Goal: Task Accomplishment & Management: Manage account settings

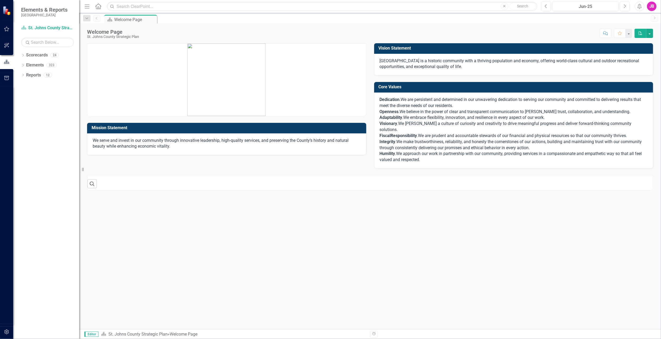
click at [7, 31] on icon "button" at bounding box center [6, 29] width 5 height 5
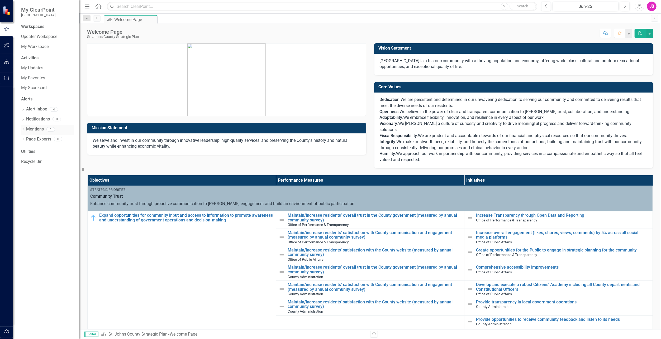
click at [39, 129] on link "Mentions" at bounding box center [35, 129] width 18 height 6
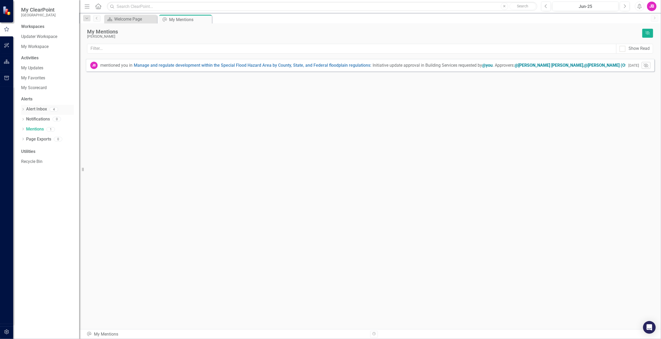
click at [32, 110] on link "Alert Inbox" at bounding box center [36, 109] width 21 height 6
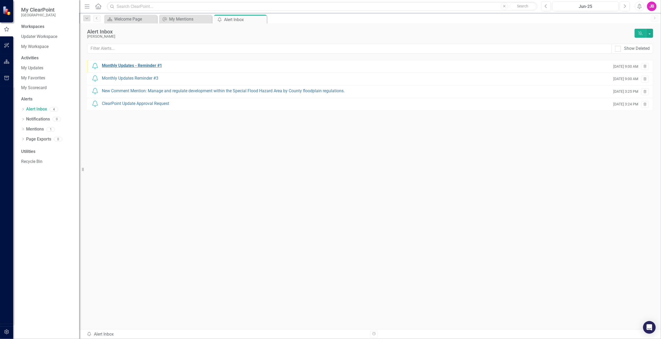
click at [117, 67] on div "Monthly Updates - Reminder #1" at bounding box center [132, 66] width 60 height 6
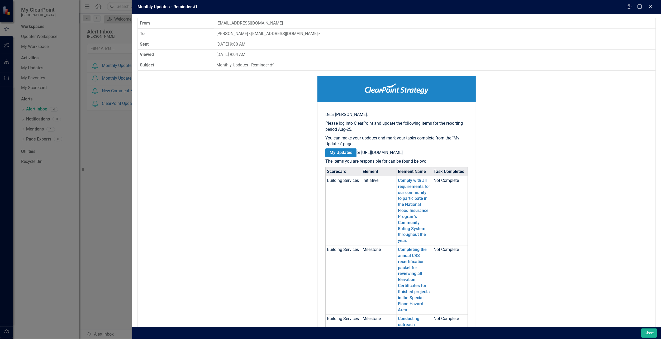
click at [344, 151] on link "My Updates" at bounding box center [340, 153] width 31 height 9
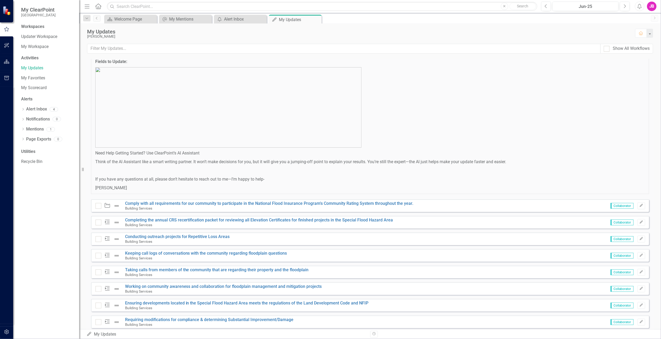
scroll to position [275, 0]
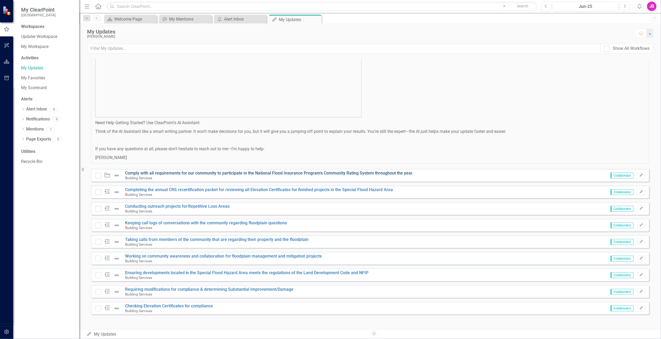
click at [163, 173] on link "Comply with all requirements for our community to participate in the National F…" at bounding box center [269, 173] width 288 height 5
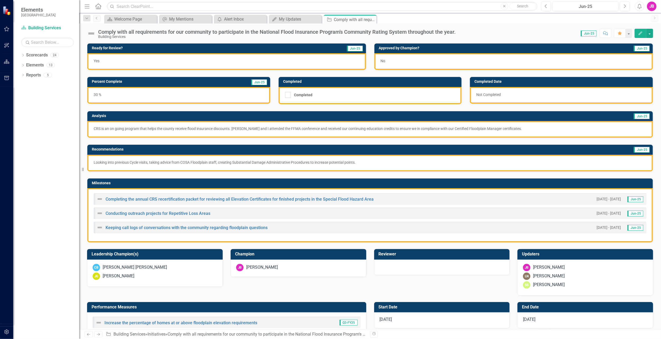
click at [123, 96] on div "30 %" at bounding box center [178, 95] width 183 height 17
click at [113, 94] on div "30 %" at bounding box center [178, 95] width 183 height 17
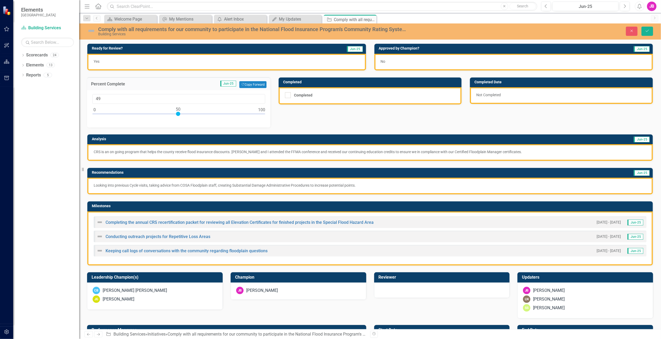
type input "50"
drag, startPoint x: 146, startPoint y: 114, endPoint x: 177, endPoint y: 118, distance: 31.9
click at [177, 118] on div at bounding box center [178, 115] width 173 height 7
click at [634, 30] on icon "Close" at bounding box center [631, 31] width 5 height 4
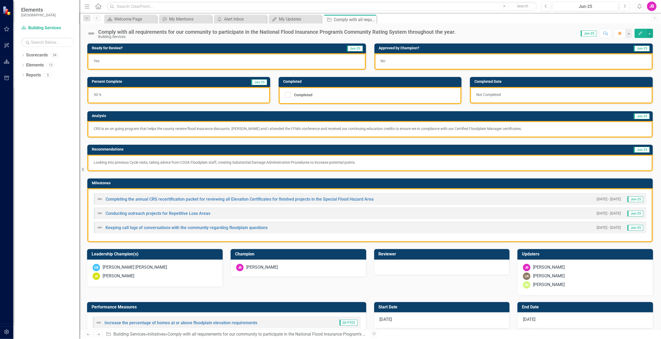
click at [589, 32] on span "Jun-25" at bounding box center [589, 34] width 16 height 6
click at [623, 7] on icon "Next" at bounding box center [624, 6] width 3 height 5
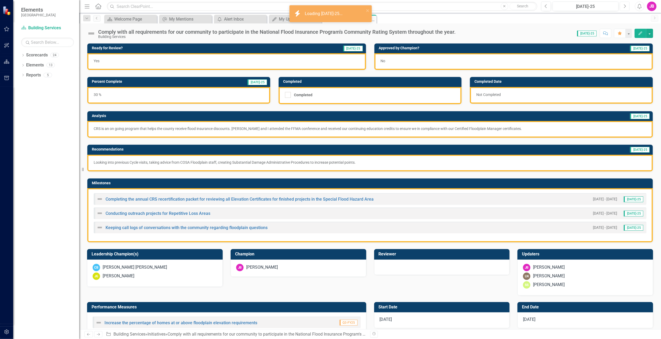
click at [623, 7] on icon "Next" at bounding box center [624, 6] width 3 height 5
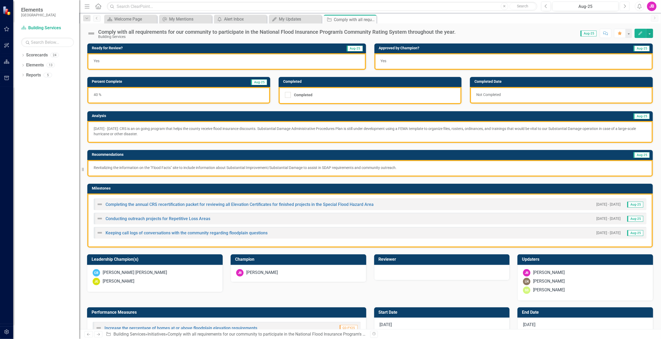
click at [624, 6] on icon "Next" at bounding box center [624, 6] width 3 height 5
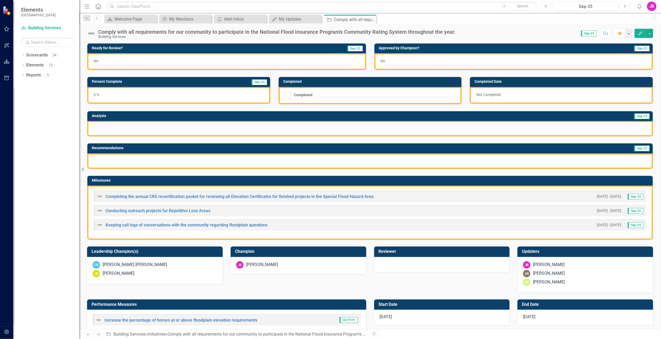
click at [547, 6] on icon "Previous" at bounding box center [546, 6] width 3 height 5
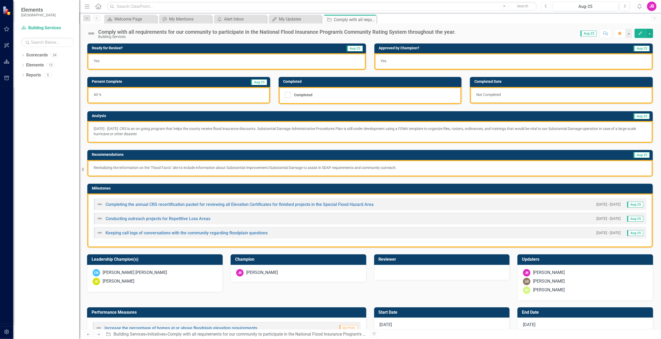
click at [549, 6] on button "Previous" at bounding box center [546, 6] width 10 height 9
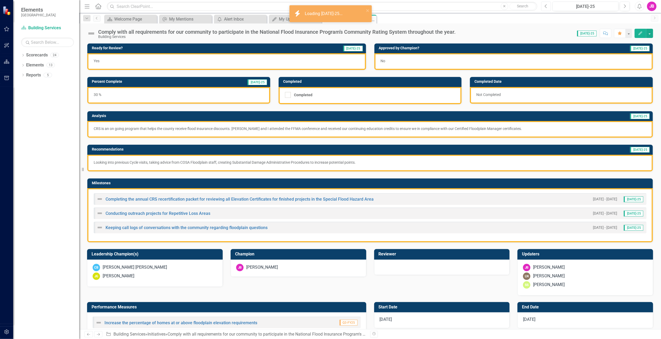
click at [549, 6] on button "Previous" at bounding box center [546, 6] width 10 height 9
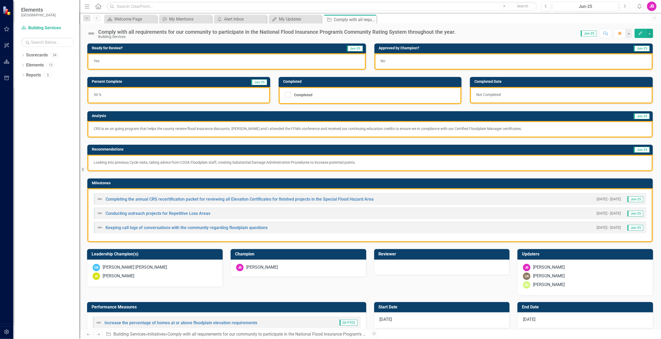
click at [627, 8] on button "Next" at bounding box center [625, 6] width 10 height 9
click at [626, 7] on button "Next" at bounding box center [625, 6] width 10 height 9
click at [626, 7] on icon "Next" at bounding box center [624, 6] width 3 height 5
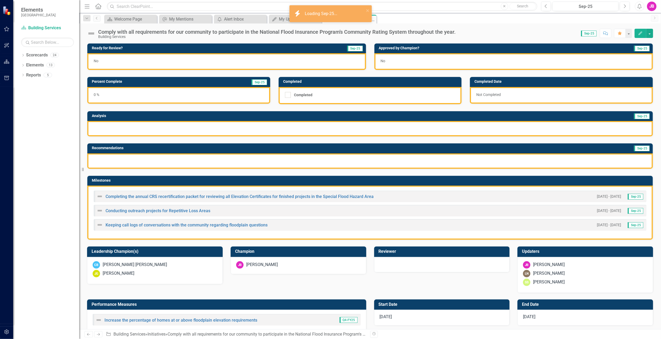
click at [98, 128] on div at bounding box center [369, 128] width 565 height 15
click at [100, 130] on div at bounding box center [369, 128] width 565 height 15
click at [114, 131] on div at bounding box center [369, 128] width 565 height 15
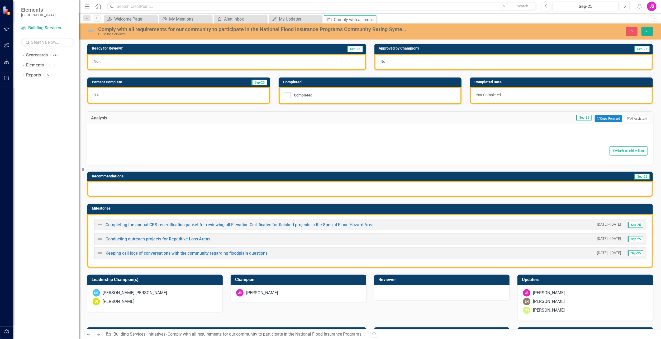
click at [104, 135] on div at bounding box center [369, 136] width 555 height 17
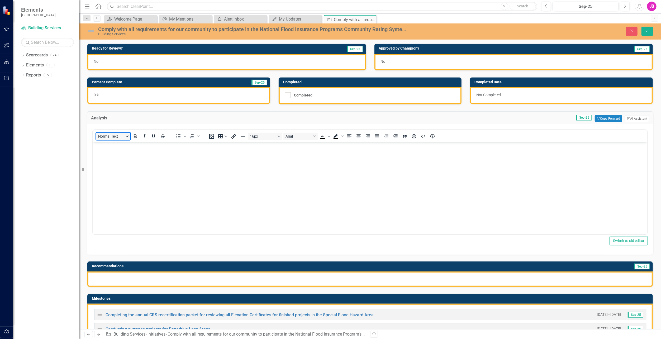
click at [105, 138] on button "Normal Text" at bounding box center [113, 136] width 34 height 7
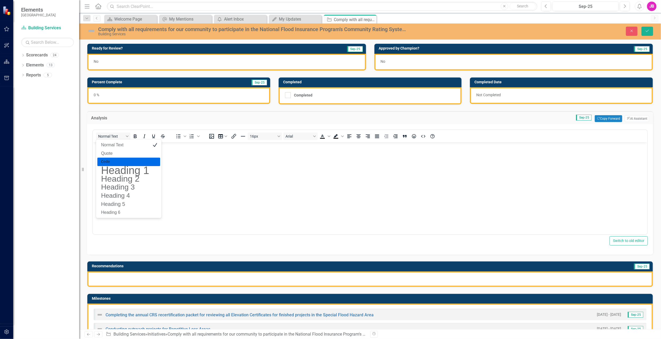
click at [196, 181] on body "Rich Text Area. Press ALT-0 for help." at bounding box center [370, 181] width 554 height 79
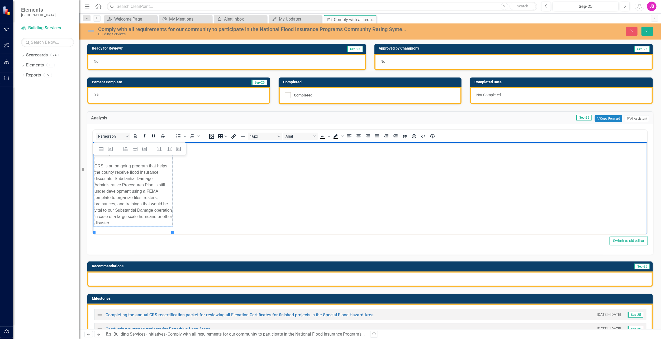
click at [244, 197] on body "The county was notified on August 14th that we had passed our annual recertific…" at bounding box center [370, 184] width 554 height 85
click at [167, 180] on td "The county was notified on August 14th that we had passed our annual recertific…" at bounding box center [133, 185] width 78 height 83
click at [204, 202] on body "The county was notified on August 14th that we had passed our annual recertific…" at bounding box center [370, 184] width 554 height 85
click at [198, 201] on body "The county was notified on August 14th that we had passed our annual recertific…" at bounding box center [370, 184] width 554 height 85
drag, startPoint x: 164, startPoint y: 230, endPoint x: 75, endPoint y: 95, distance: 161.5
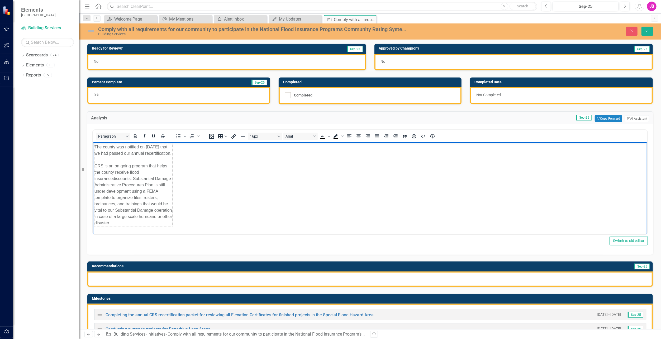
click at [93, 142] on html "The county was notified on August 14th that we had passed our annual recertific…" at bounding box center [370, 184] width 554 height 85
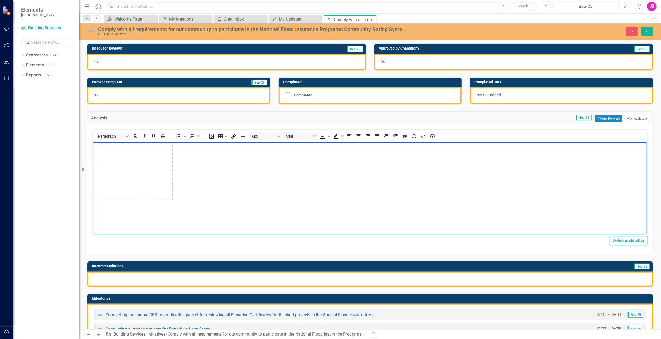
click at [145, 170] on td "Rich Text Area. Press ALT-0 for help." at bounding box center [133, 172] width 78 height 56
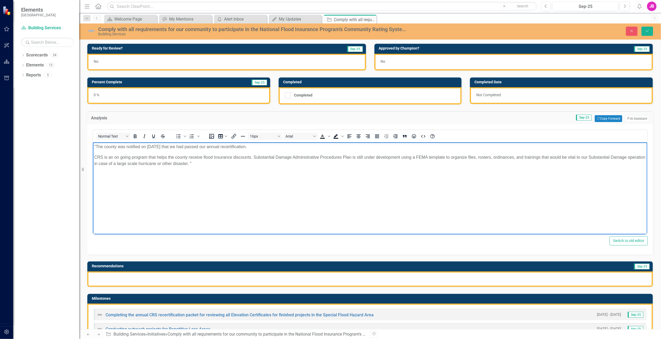
click at [96, 147] on p ""The county was notified on August 14th that we had passed our annual recertifi…" at bounding box center [370, 147] width 552 height 6
drag, startPoint x: 211, startPoint y: 163, endPoint x: 221, endPoint y: 166, distance: 11.4
click at [211, 163] on p "CRS is an on going program that helps the county receive flood insurance discou…" at bounding box center [370, 160] width 552 height 13
click at [118, 92] on div "0 %" at bounding box center [178, 95] width 183 height 17
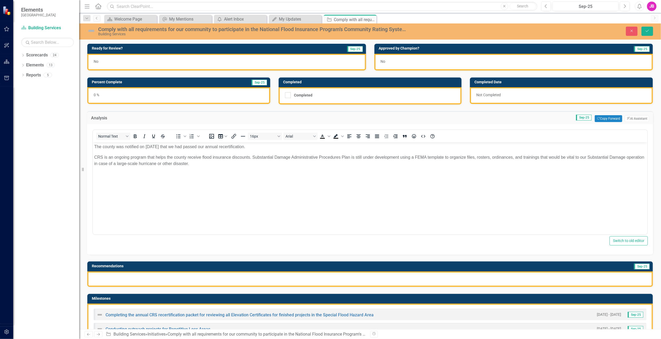
click at [113, 96] on div "0 %" at bounding box center [178, 95] width 183 height 17
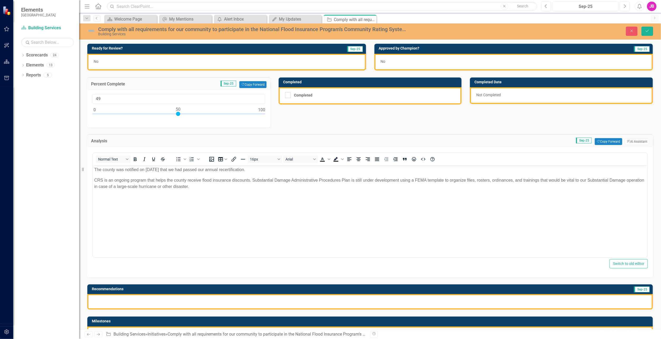
type input "50"
drag, startPoint x: 94, startPoint y: 113, endPoint x: 178, endPoint y: 118, distance: 84.0
click at [178, 118] on div at bounding box center [178, 115] width 173 height 7
click at [96, 169] on p "The county was notified on [DATE] that we had passed our annual recertification." at bounding box center [370, 169] width 552 height 6
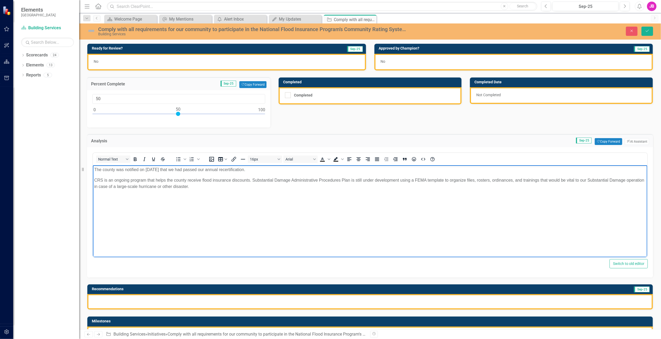
click at [216, 187] on p "CRS is an ongoing program that helps the county receive flood insurance discoun…" at bounding box center [370, 183] width 552 height 13
click at [206, 264] on div "Switch to old editor" at bounding box center [369, 263] width 555 height 9
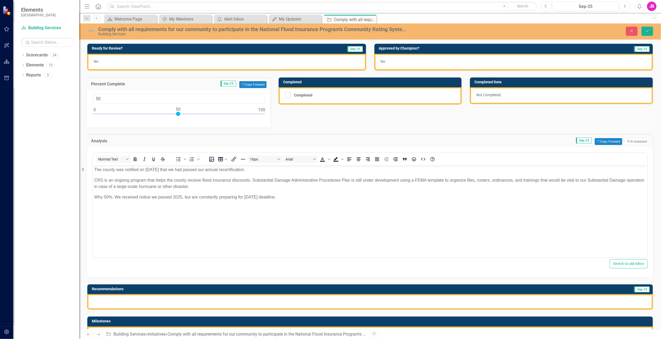
click at [485, 97] on div "Not Completed" at bounding box center [561, 95] width 183 height 17
click at [130, 65] on div "No" at bounding box center [226, 62] width 279 height 17
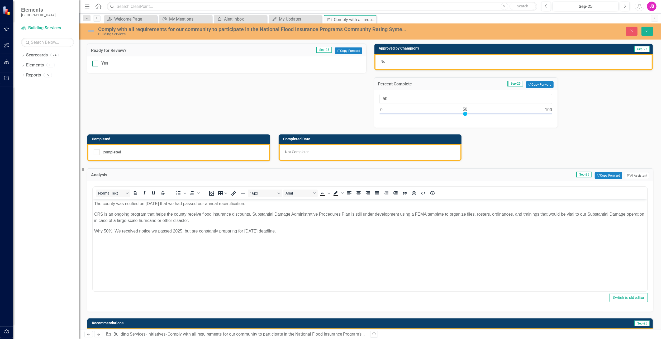
click at [97, 64] on div at bounding box center [95, 64] width 6 height 6
click at [96, 64] on input "Yes" at bounding box center [93, 62] width 3 height 3
checkbox input "true"
click at [443, 61] on div "No" at bounding box center [513, 62] width 279 height 17
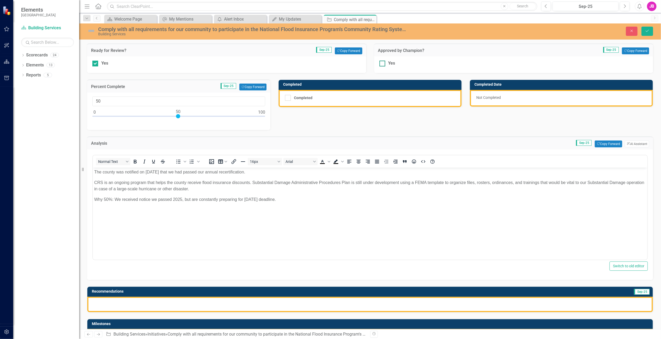
click at [380, 65] on div at bounding box center [382, 64] width 6 height 6
click at [380, 64] on input "Yes" at bounding box center [380, 62] width 3 height 3
checkbox input "true"
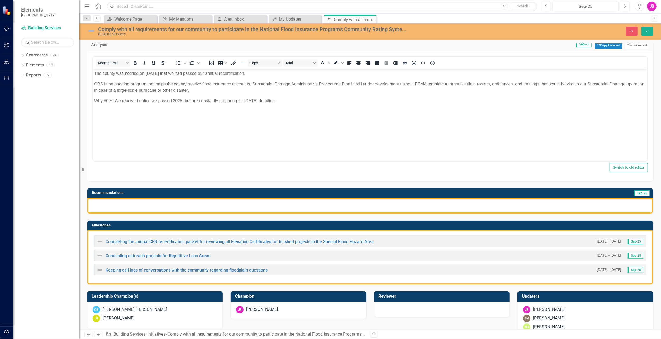
scroll to position [106, 0]
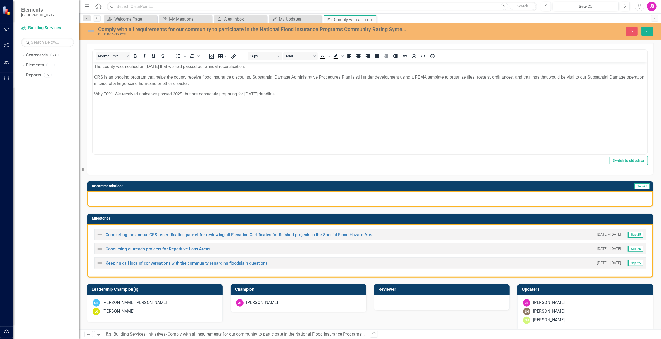
click at [176, 194] on div at bounding box center [369, 199] width 565 height 15
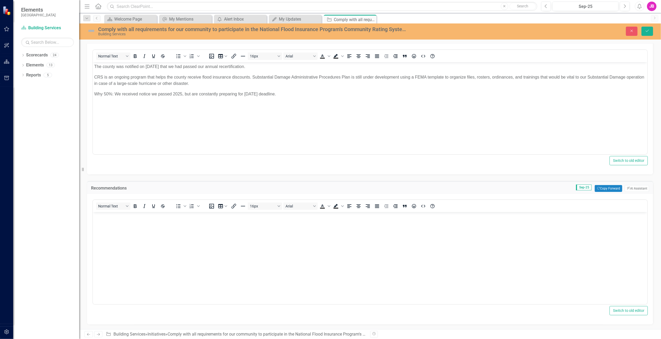
scroll to position [0, 0]
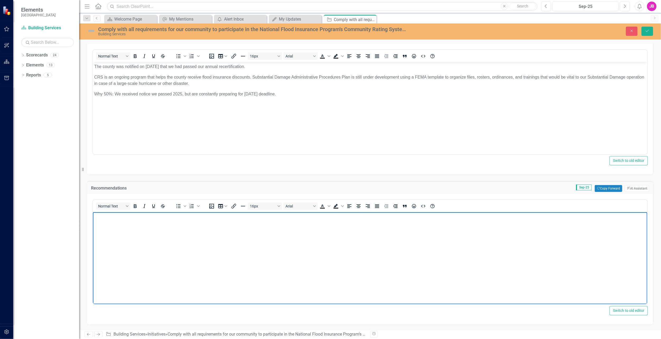
click at [150, 231] on body "Rich Text Area. Press ALT-0 for help." at bounding box center [370, 251] width 554 height 79
click at [219, 224] on body "Rich Text Area. Press ALT-0 for help." at bounding box center [370, 251] width 554 height 79
paste body "Rich Text Area. Press ALT-0 for help."
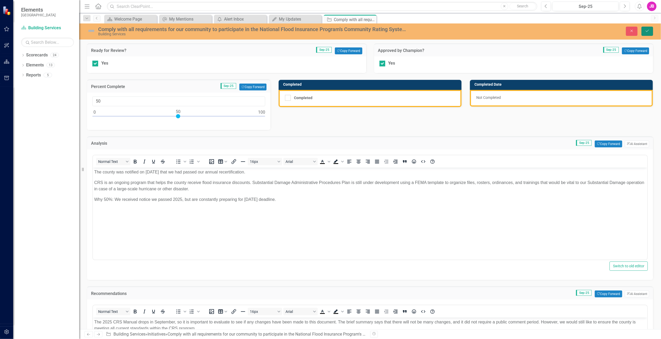
click at [649, 30] on icon "Save" at bounding box center [647, 31] width 5 height 4
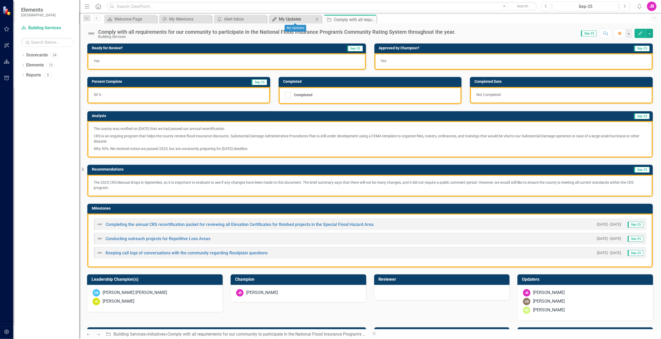
click at [299, 19] on div "My Updates" at bounding box center [296, 19] width 35 height 7
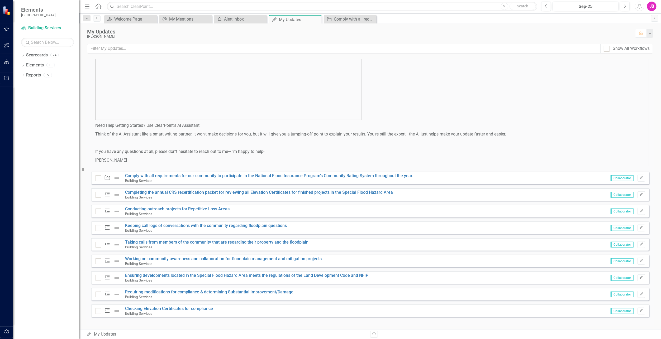
scroll to position [275, 0]
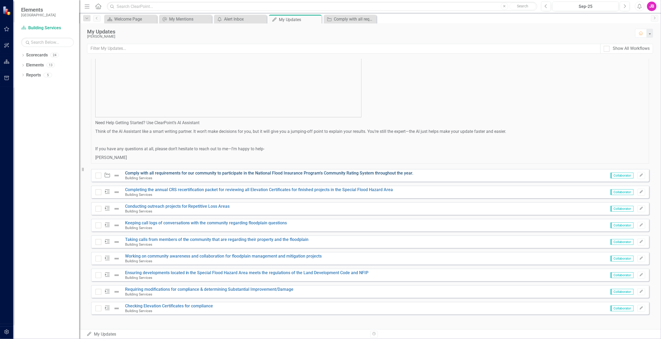
click at [150, 173] on link "Comply with all requirements for our community to participate in the National F…" at bounding box center [269, 173] width 288 height 5
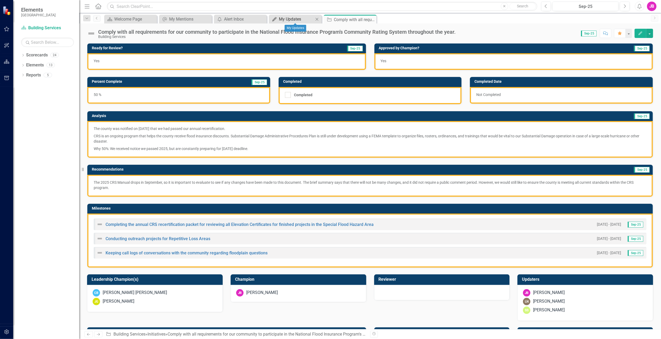
click at [275, 18] on icon "My Updates" at bounding box center [274, 19] width 5 height 4
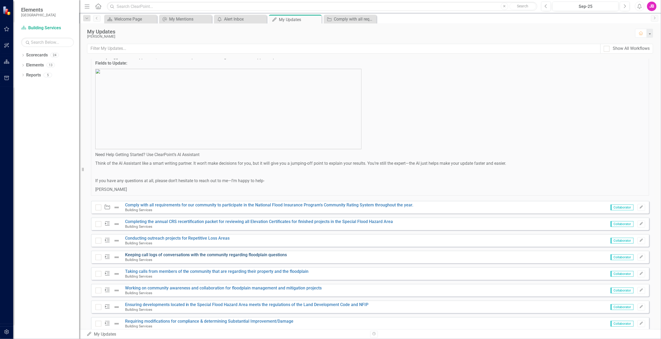
scroll to position [275, 0]
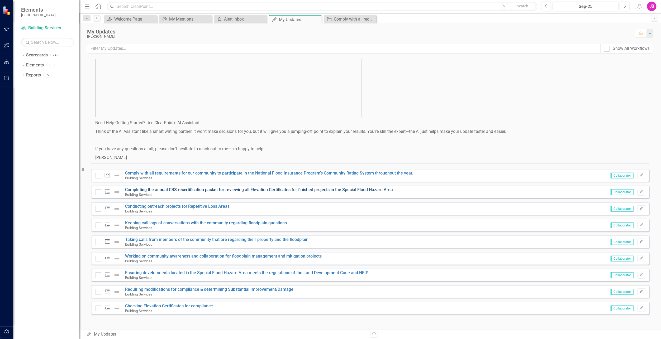
click at [163, 188] on link "Completing the annual CRS recertification packet for reviewing all Elevation Ce…" at bounding box center [259, 189] width 268 height 5
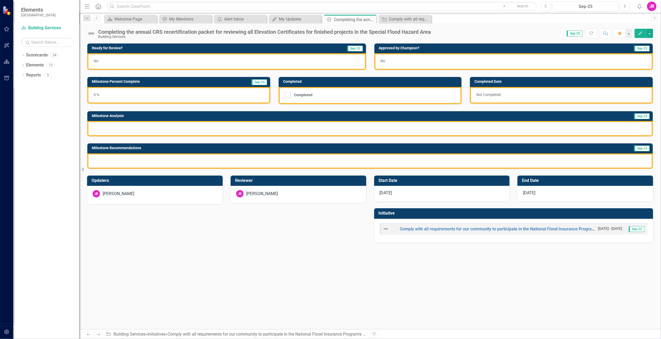
click at [291, 60] on div "No" at bounding box center [226, 61] width 279 height 17
click at [124, 127] on div at bounding box center [369, 128] width 565 height 15
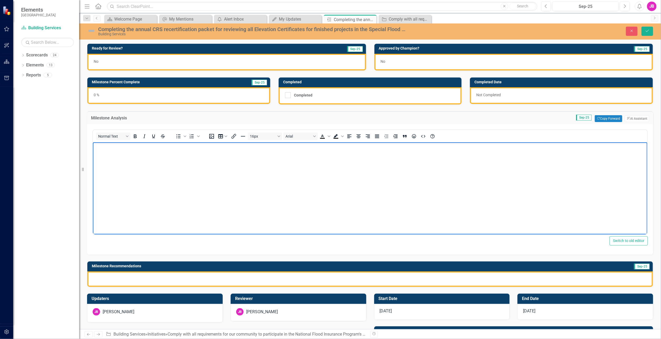
click at [104, 153] on body "Rich Text Area. Press ALT-0 for help." at bounding box center [370, 181] width 554 height 79
paste body "Rich Text Area. Press ALT-0 for help."
click at [96, 145] on p ""The county was notified on August 14th that we had passed our annual recertifi…" at bounding box center [370, 147] width 552 height 6
click at [161, 92] on div "0 %" at bounding box center [178, 95] width 183 height 17
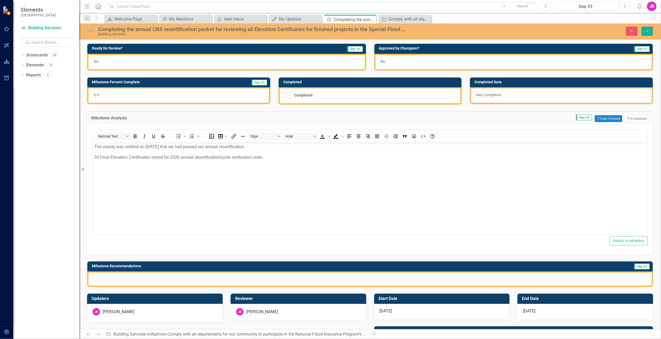
click at [146, 94] on div "0 %" at bounding box center [178, 95] width 183 height 17
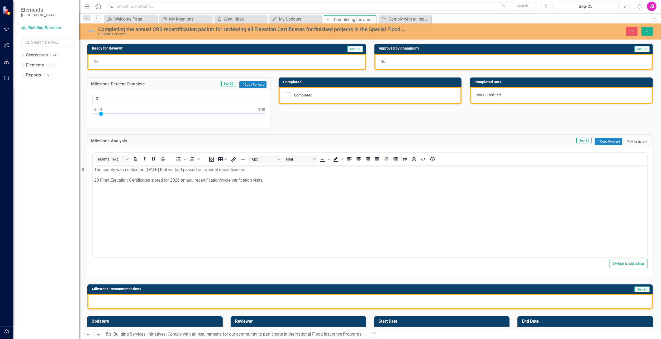
type input "100"
drag, startPoint x: 94, startPoint y: 113, endPoint x: 368, endPoint y: 125, distance: 273.6
click at [368, 125] on div "Ready for Review? Sep-25 No Approved by Champion? Sep-25 No Milestone Percent C…" at bounding box center [370, 173] width 574 height 273
click at [293, 118] on div "Ready for Review? Sep-25 No Approved by Champion? Sep-25 No Milestone Percent C…" at bounding box center [370, 173] width 574 height 273
click at [286, 96] on div at bounding box center [288, 95] width 6 height 6
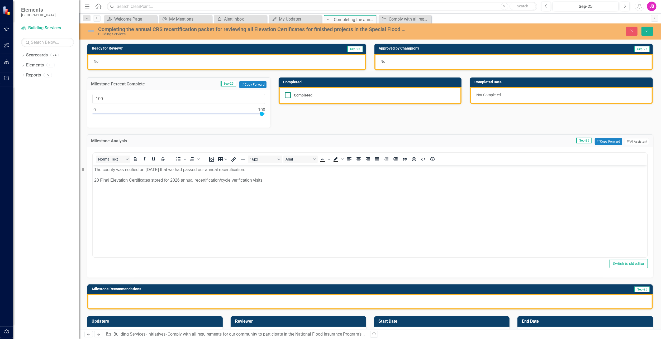
click at [286, 96] on input "Completed" at bounding box center [286, 93] width 3 height 3
checkbox input "true"
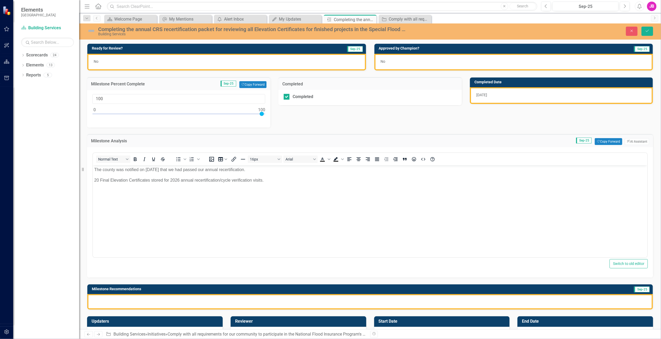
click at [188, 195] on body "The county was notified on August 14th that we had passed our annual recertific…" at bounding box center [370, 204] width 554 height 79
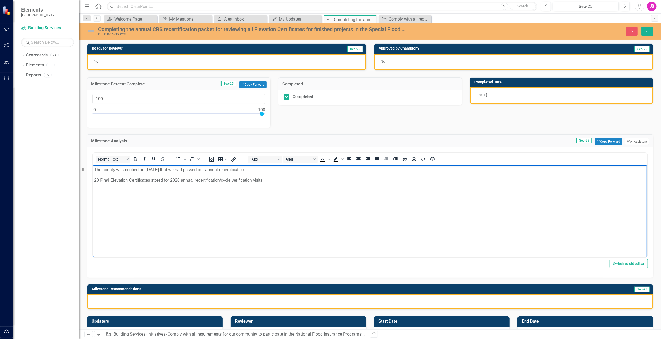
click at [287, 182] on p "20 Final Elevation Certificates stored for 2026 annual recertification/cycle ve…" at bounding box center [370, 180] width 552 height 6
click at [106, 304] on div at bounding box center [369, 301] width 565 height 15
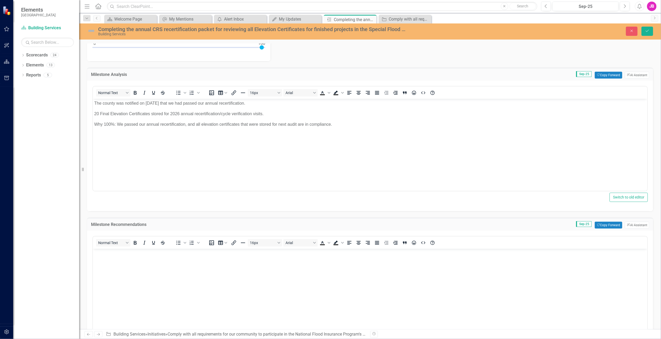
scroll to position [106, 0]
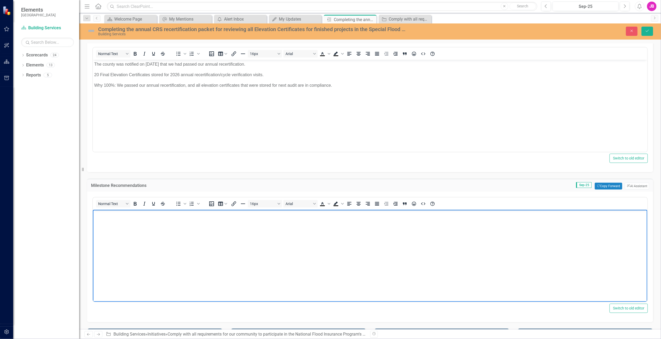
click at [130, 276] on body "Rich Text Area. Press ALT-0 for help." at bounding box center [370, 249] width 554 height 79
paste body "Rich Text Area. Press ALT-0 for help."
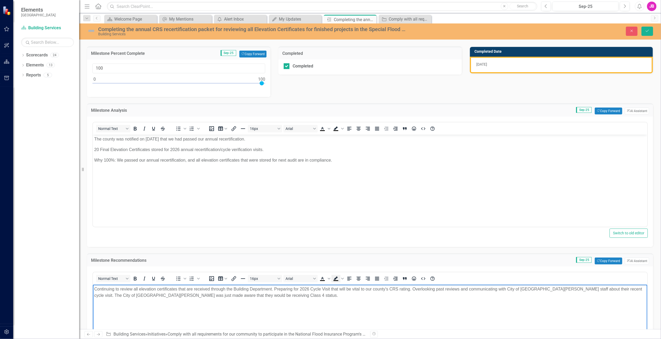
scroll to position [0, 0]
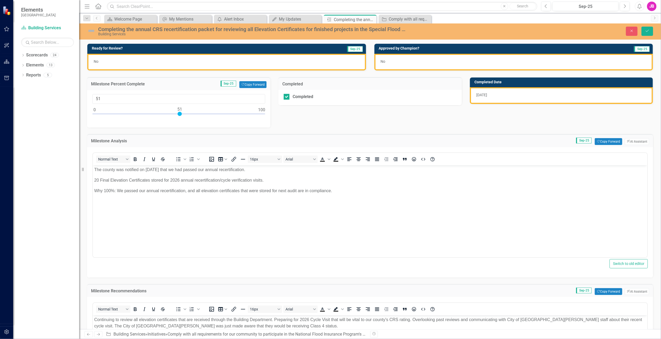
type input "50"
drag, startPoint x: 263, startPoint y: 113, endPoint x: 180, endPoint y: 119, distance: 83.0
click at [180, 119] on div "50" at bounding box center [178, 108] width 183 height 37
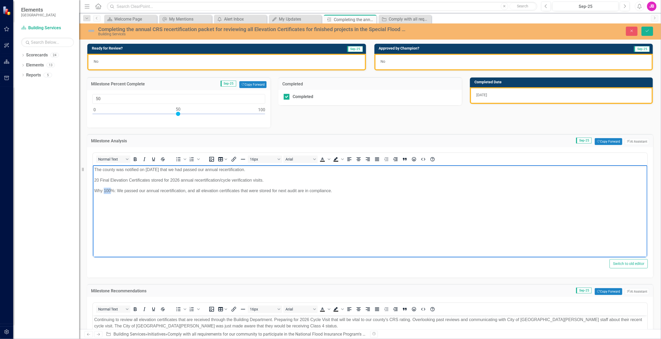
drag, startPoint x: 109, startPoint y: 192, endPoint x: 104, endPoint y: 192, distance: 5.5
click at [104, 192] on p "Why 100%: We passed our annual recertification, and all elevation certificates …" at bounding box center [370, 191] width 552 height 6
click at [332, 191] on p "Why 50%: We passed our annual recertification, and all elevation certificates t…" at bounding box center [370, 191] width 552 height 6
click at [409, 130] on div "Milestone Analysis Sep-25 Copy Forward Copy Forward ClearPoint AI AI Assistant …" at bounding box center [370, 203] width 574 height 150
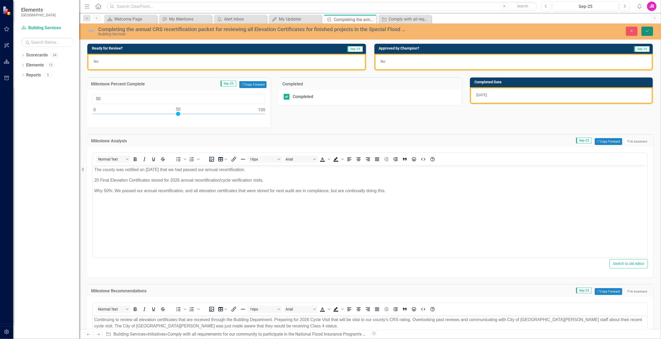
click at [646, 32] on icon "Save" at bounding box center [647, 31] width 5 height 4
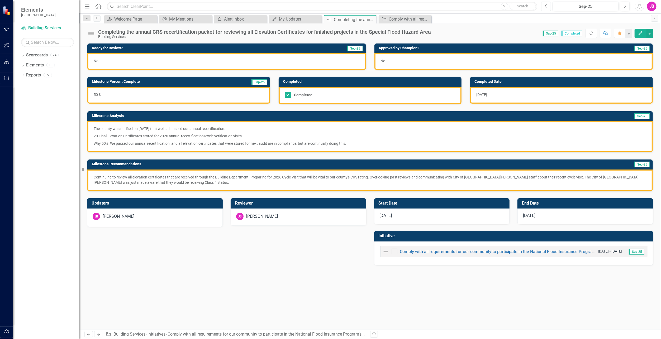
click at [548, 6] on button "Previous" at bounding box center [546, 6] width 10 height 9
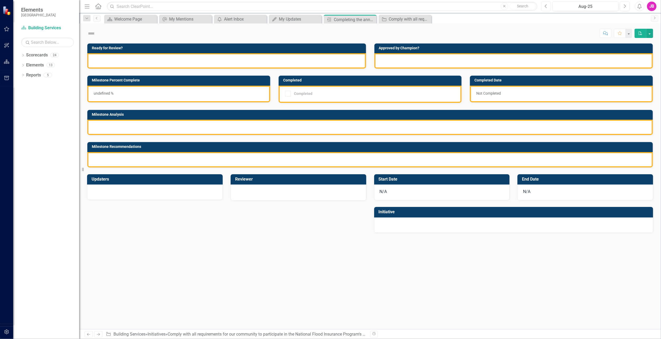
checkbox input "true"
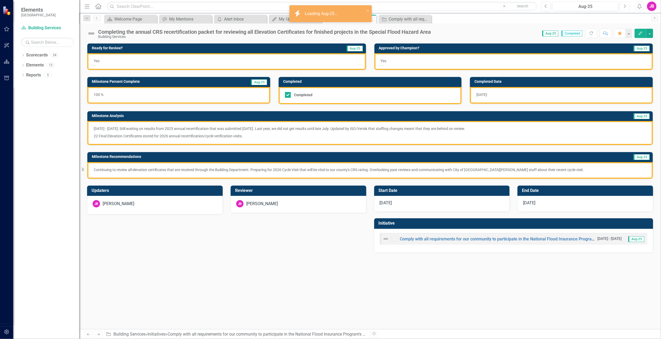
click at [621, 5] on button "Next" at bounding box center [625, 6] width 10 height 9
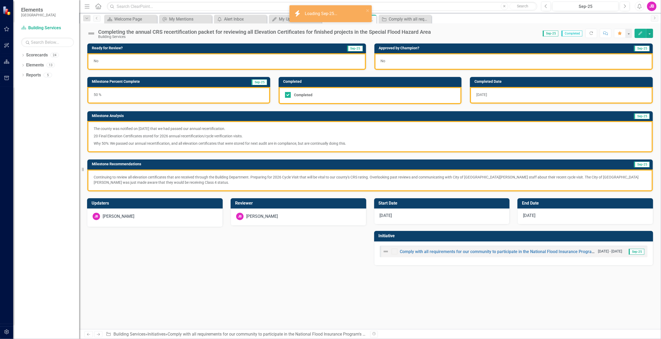
click at [119, 144] on p "Why 50%: We passed our annual recertification, and all elevation certificates t…" at bounding box center [370, 143] width 553 height 6
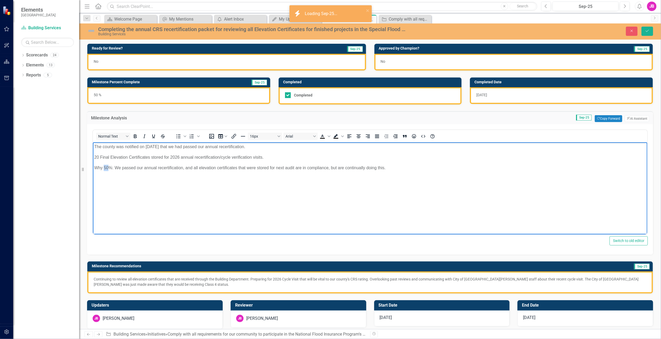
drag, startPoint x: 107, startPoint y: 168, endPoint x: 104, endPoint y: 168, distance: 2.9
click at [104, 168] on p "Why 50%: We passed our annual recertification, and all elevation certificates t…" at bounding box center [370, 168] width 552 height 6
click at [366, 169] on p "Why 100%: We passed our annual recertification, and all elevation certificates …" at bounding box center [370, 168] width 552 height 6
drag, startPoint x: 388, startPoint y: 169, endPoint x: 330, endPoint y: 168, distance: 57.8
click at [330, 168] on p "Why 100%: We passed our annual recertification, and all elevation certificates …" at bounding box center [370, 168] width 552 height 6
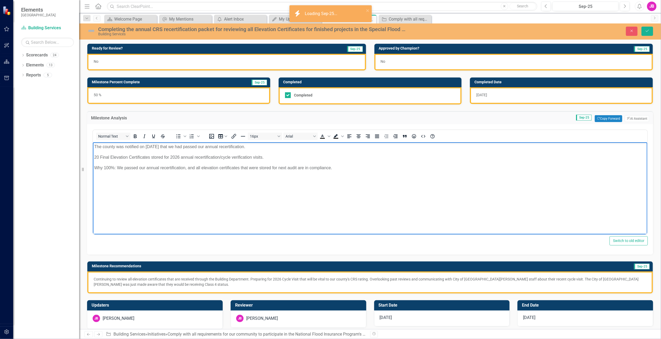
click at [97, 96] on div "50 %" at bounding box center [178, 95] width 183 height 17
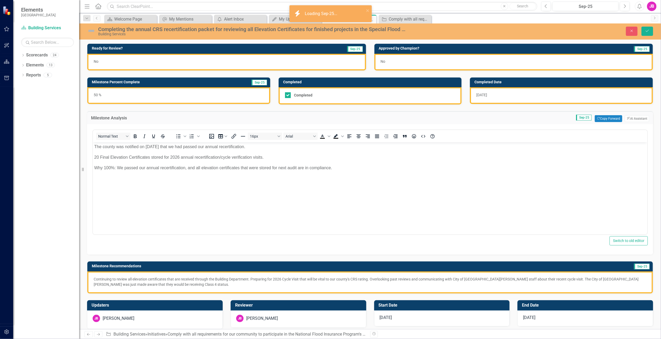
click at [97, 96] on div "50 %" at bounding box center [178, 95] width 183 height 17
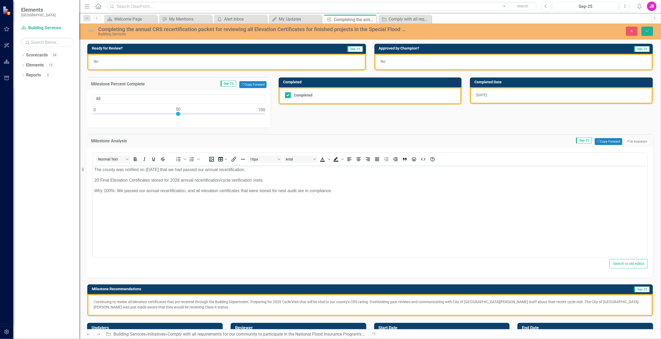
click at [175, 112] on div at bounding box center [178, 115] width 173 height 7
type input "100"
drag, startPoint x: 175, startPoint y: 112, endPoint x: 329, endPoint y: 118, distance: 153.6
click at [329, 118] on div "Ready for Review? Sep-25 No Approved by Champion? Sep-25 No Milestone Percent C…" at bounding box center [370, 177] width 574 height 280
click at [315, 120] on div "Ready for Review? Sep-25 No Approved by Champion? Sep-25 No Milestone Percent C…" at bounding box center [370, 177] width 574 height 280
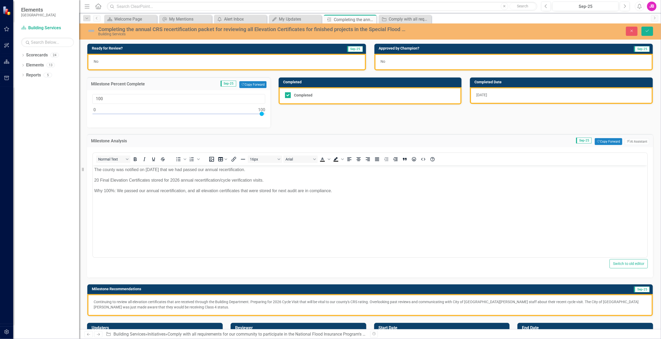
click at [119, 61] on div "No" at bounding box center [226, 62] width 279 height 17
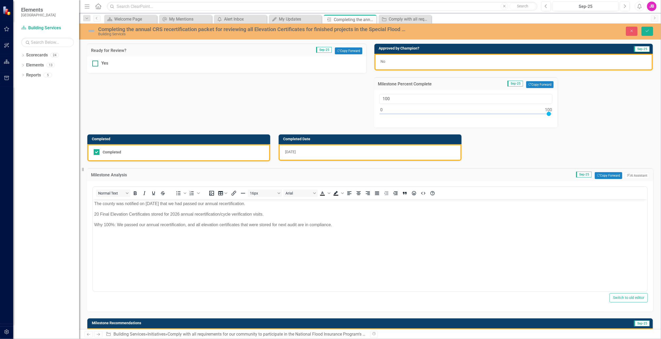
click at [96, 64] on div at bounding box center [95, 64] width 6 height 6
click at [96, 64] on input "Yes" at bounding box center [93, 62] width 3 height 3
checkbox input "true"
click at [399, 63] on div "No" at bounding box center [513, 62] width 279 height 17
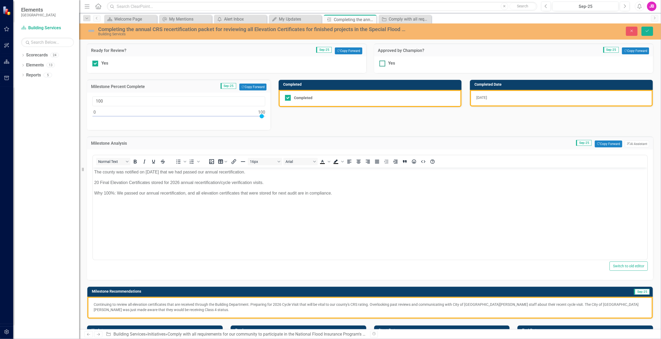
click at [380, 61] on input "Yes" at bounding box center [380, 62] width 3 height 3
checkbox input "true"
click at [648, 32] on icon "Save" at bounding box center [647, 31] width 5 height 4
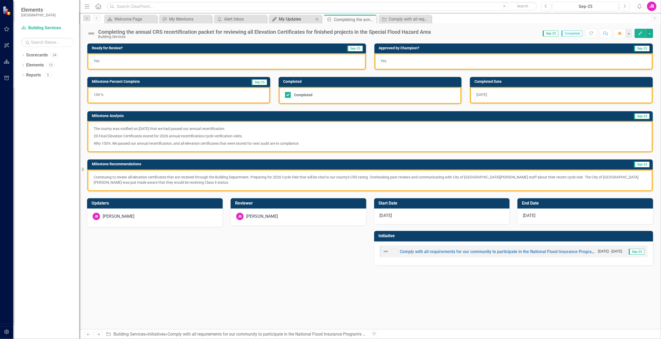
click at [286, 20] on div "My Updates" at bounding box center [296, 19] width 35 height 7
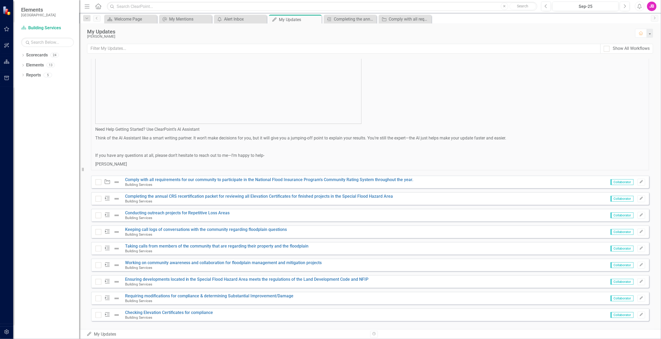
scroll to position [275, 0]
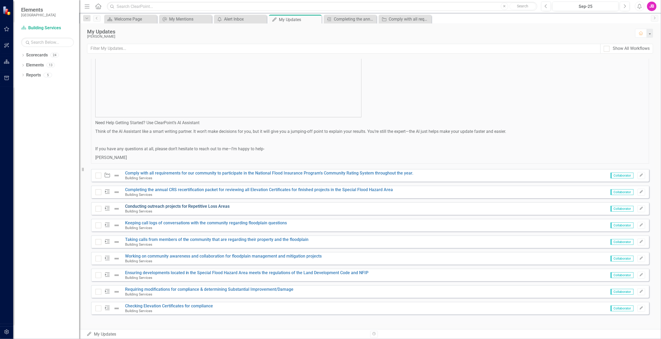
click at [185, 204] on link "Conducting outreach projects for Repetitive Loss Areas" at bounding box center [177, 206] width 105 height 5
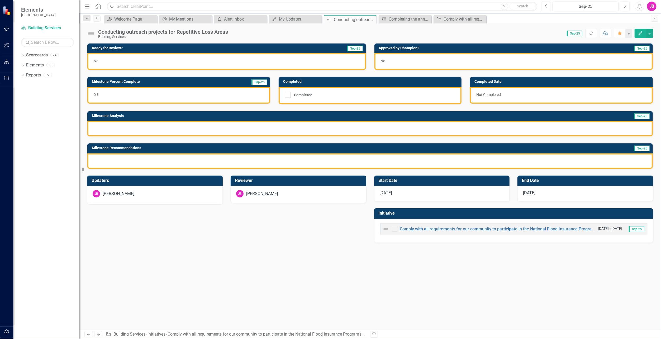
click at [547, 7] on icon "Previous" at bounding box center [546, 6] width 3 height 5
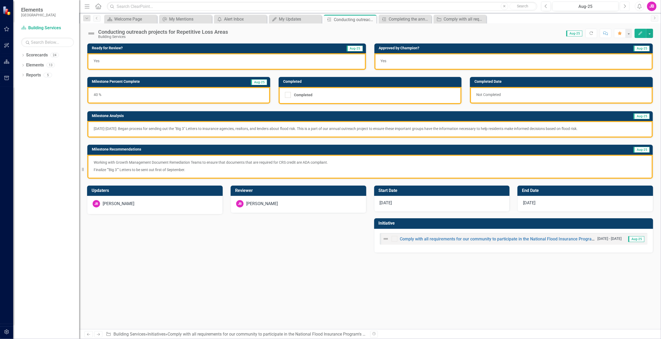
click at [623, 6] on icon "Next" at bounding box center [624, 6] width 3 height 5
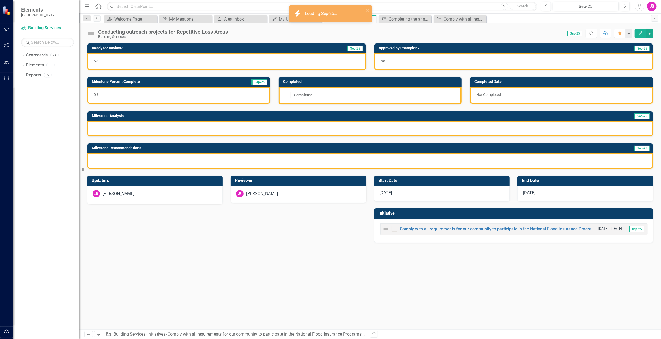
click at [109, 98] on div "0 %" at bounding box center [178, 95] width 183 height 17
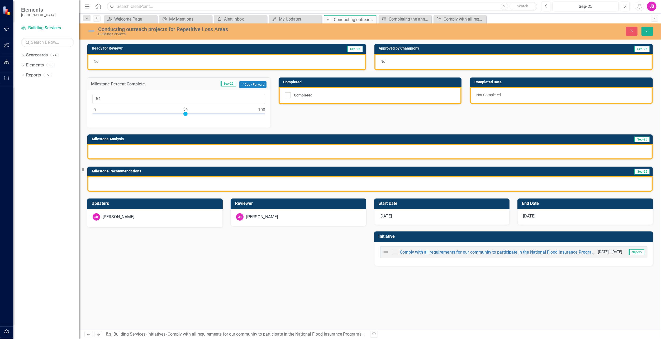
type input "55"
drag, startPoint x: 94, startPoint y: 114, endPoint x: 187, endPoint y: 123, distance: 92.8
click at [187, 123] on div "55" at bounding box center [178, 108] width 183 height 37
click at [131, 153] on div at bounding box center [369, 151] width 565 height 15
click at [130, 152] on div at bounding box center [369, 151] width 565 height 15
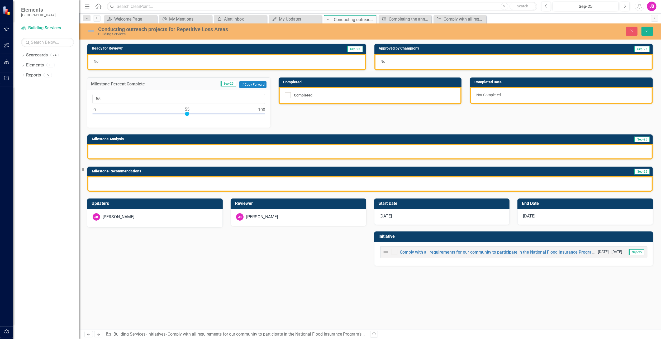
click at [111, 152] on div at bounding box center [369, 151] width 565 height 15
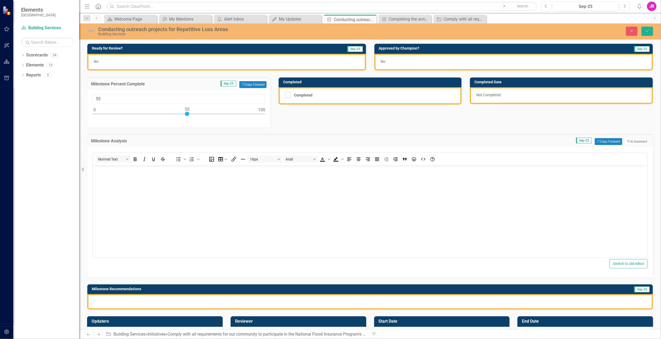
click at [106, 176] on body "Rich Text Area. Press ALT-0 for help." at bounding box center [370, 204] width 554 height 79
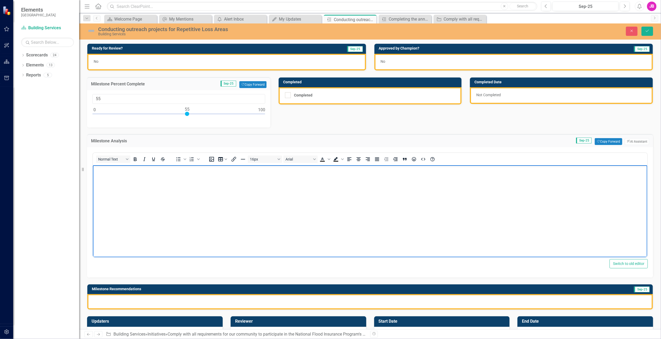
paste body "Rich Text Area. Press ALT-0 for help."
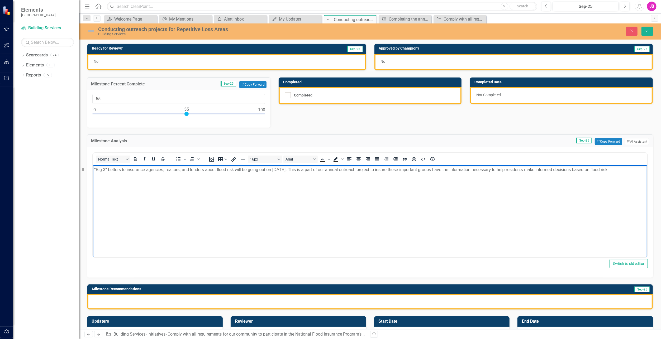
click at [96, 169] on p ""Big 3" Letters to insurance agencies, realtors, and lenders about flood risk w…" at bounding box center [370, 169] width 552 height 6
click at [631, 172] on p "Big 3" Letters to insurance agencies, realtors, and lenders about flood risk wi…" at bounding box center [370, 169] width 552 height 6
click at [166, 181] on p "Why 55%: Big 3 Letters is one of our main outreach projects" at bounding box center [370, 180] width 552 height 6
click at [222, 179] on p "Why 55%: Big 3 Letters is one of our major outreach projects" at bounding box center [370, 180] width 552 height 6
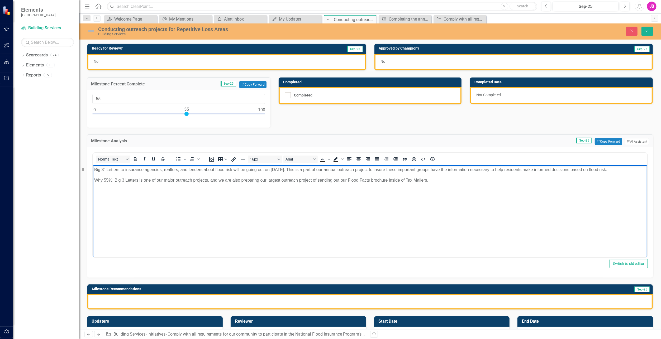
click at [128, 63] on div "No" at bounding box center [226, 62] width 279 height 17
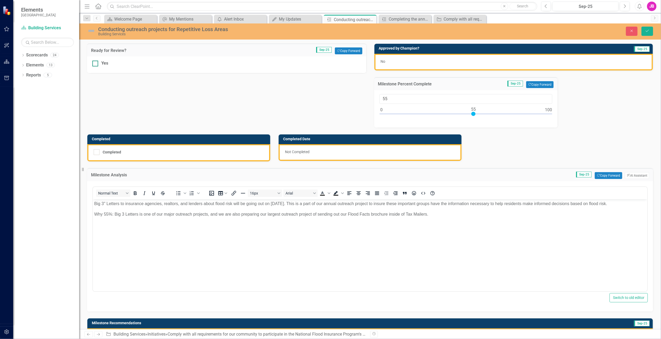
click at [98, 62] on div "Yes" at bounding box center [226, 63] width 269 height 6
click at [96, 62] on input "Yes" at bounding box center [93, 62] width 3 height 3
checkbox input "true"
click at [394, 64] on div "No" at bounding box center [513, 62] width 279 height 17
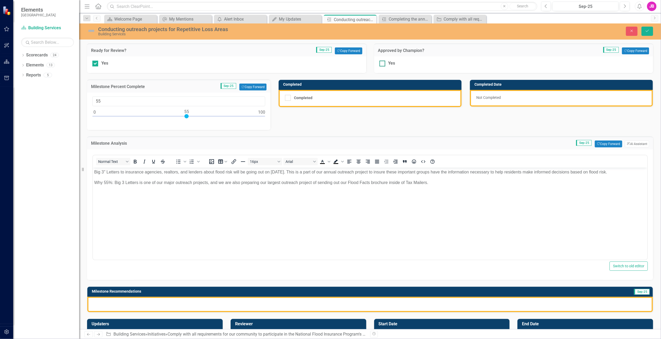
click at [381, 62] on input "Yes" at bounding box center [380, 62] width 3 height 3
checkbox input "true"
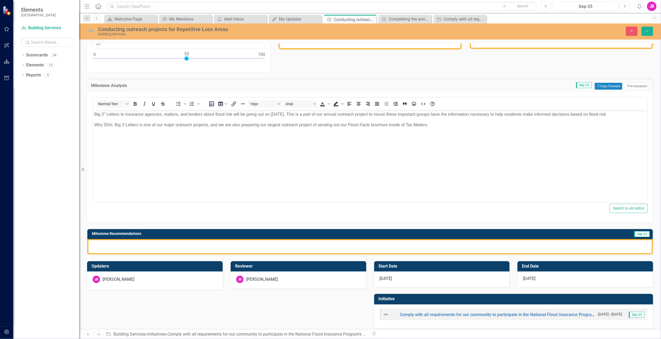
scroll to position [60, 0]
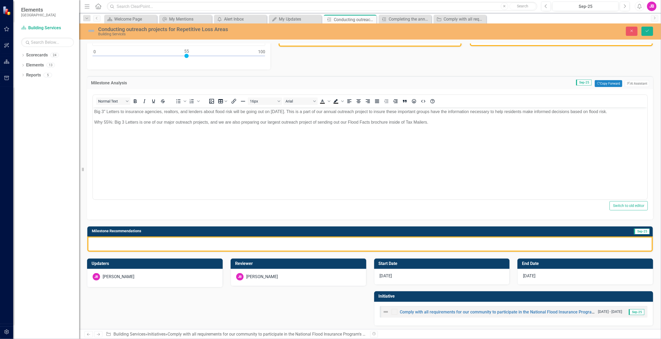
click at [127, 244] on div at bounding box center [369, 244] width 565 height 15
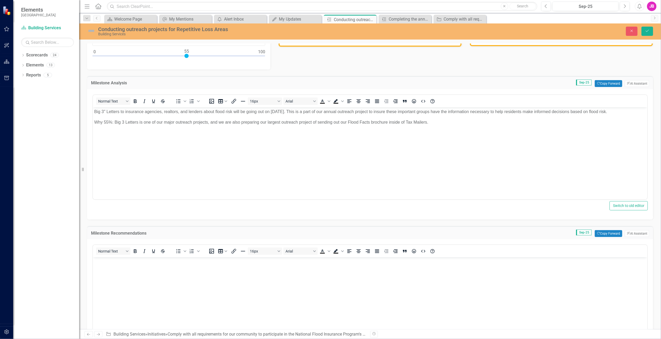
scroll to position [0, 0]
click at [110, 274] on body "Rich Text Area. Press ALT-0 for help." at bounding box center [370, 296] width 554 height 79
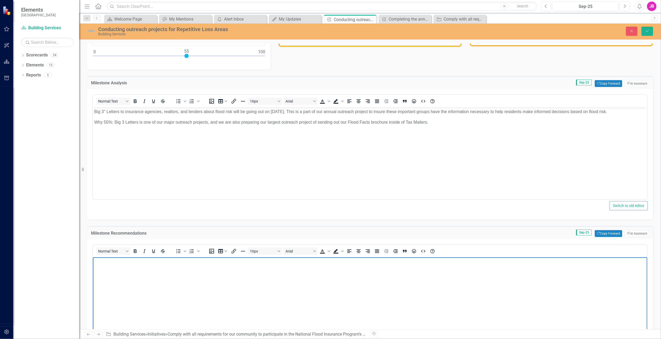
click at [246, 293] on body "Rich Text Area. Press ALT-0 for help." at bounding box center [370, 296] width 554 height 79
paste body "Rich Text Area. Press ALT-0 for help."
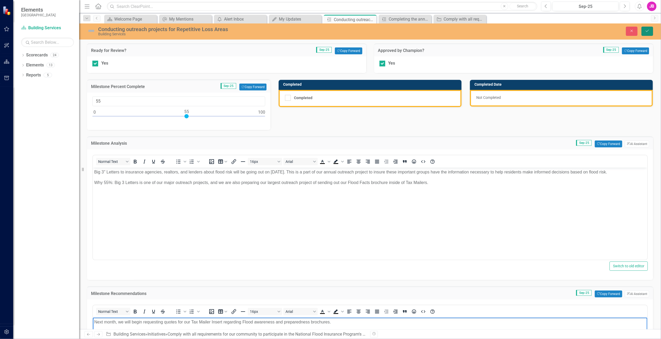
click at [644, 30] on button "Save" at bounding box center [647, 31] width 12 height 9
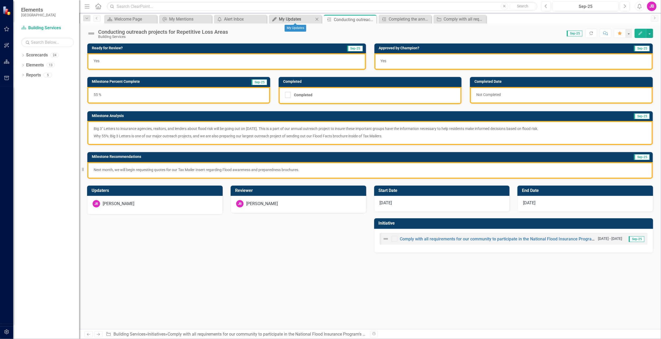
click at [296, 18] on div "My Updates" at bounding box center [296, 19] width 35 height 7
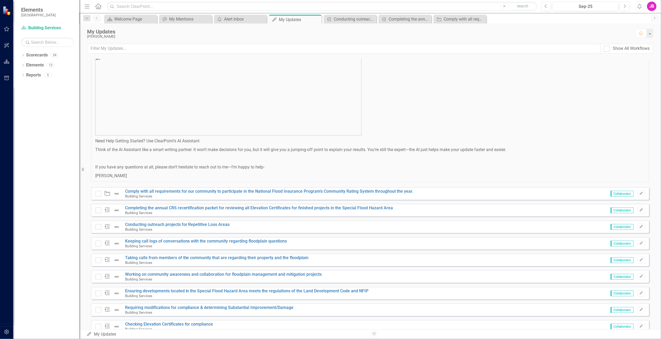
scroll to position [264, 0]
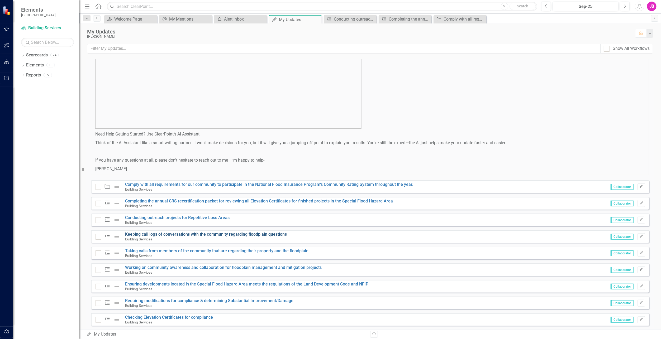
click at [156, 235] on link "Keeping call logs of conversations with the community regarding floodplain ques…" at bounding box center [206, 234] width 162 height 5
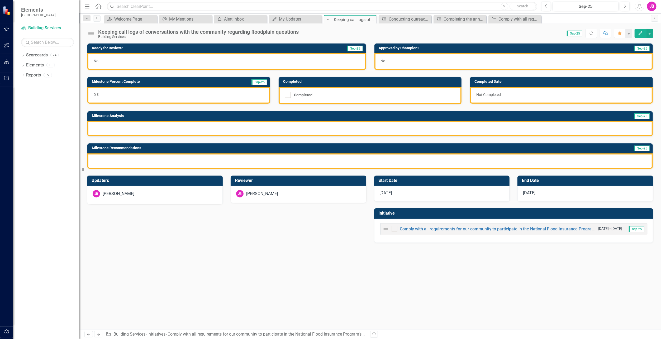
click at [103, 63] on div "No" at bounding box center [226, 61] width 279 height 17
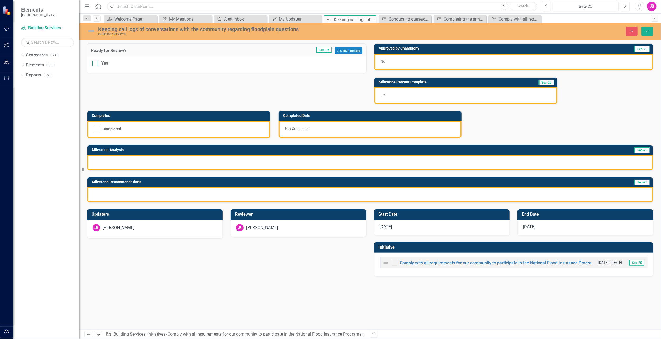
click at [95, 63] on input "Yes" at bounding box center [93, 62] width 3 height 3
checkbox input "true"
click at [630, 30] on icon "Close" at bounding box center [631, 31] width 5 height 4
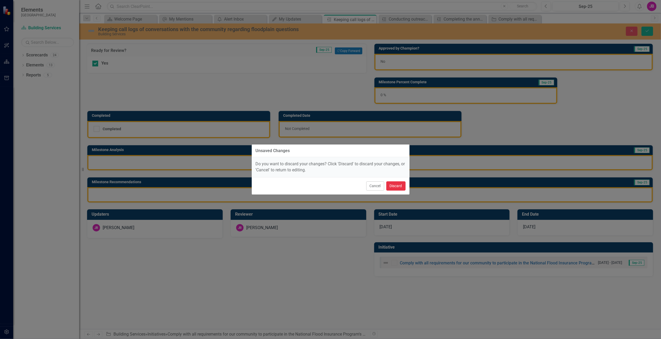
click at [393, 184] on button "Discard" at bounding box center [395, 186] width 19 height 9
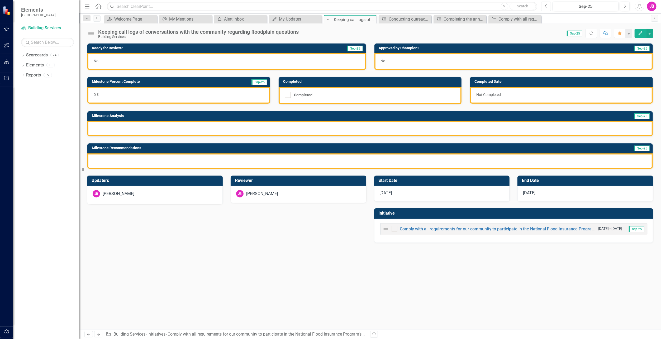
click at [546, 9] on button "Previous" at bounding box center [546, 6] width 10 height 9
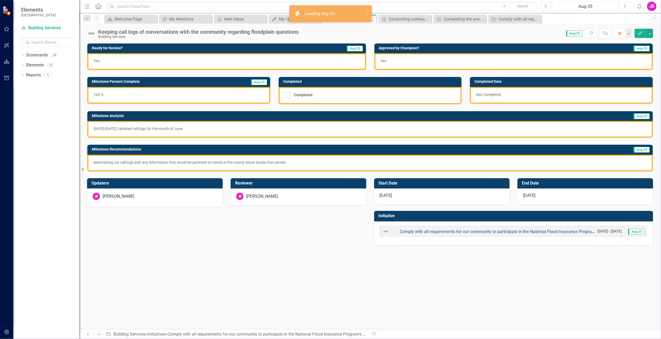
click at [623, 4] on button "Next" at bounding box center [625, 6] width 10 height 9
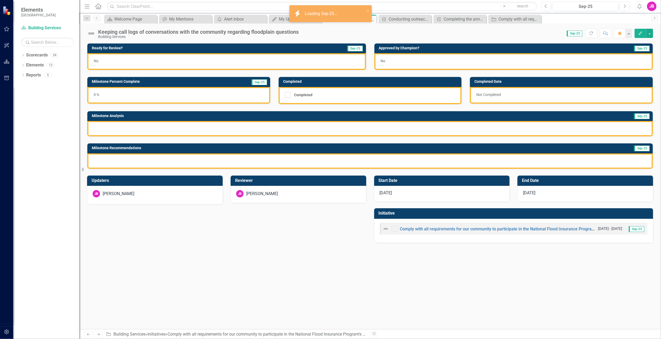
click at [124, 60] on div "No" at bounding box center [226, 61] width 279 height 17
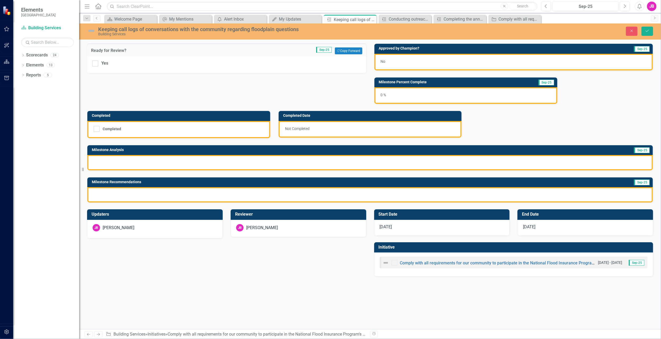
click at [124, 160] on div at bounding box center [369, 162] width 565 height 15
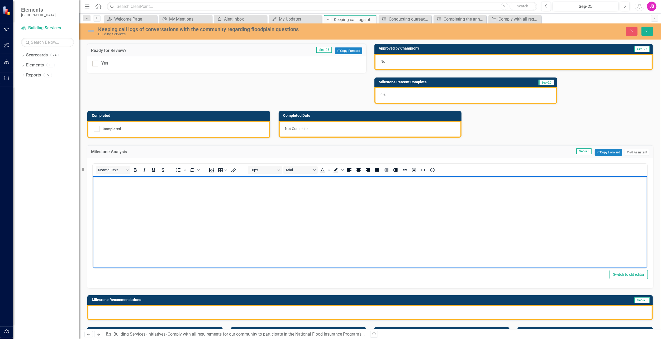
click at [113, 192] on body "Rich Text Area. Press ALT-0 for help." at bounding box center [370, 215] width 554 height 79
drag, startPoint x: 203, startPoint y: 198, endPoint x: 200, endPoint y: 199, distance: 3.9
click at [202, 198] on body "Rich Text Area. Press ALT-0 for help." at bounding box center [370, 215] width 554 height 79
paste body "Rich Text Area. Press ALT-0 for help."
click at [200, 309] on div at bounding box center [369, 312] width 565 height 15
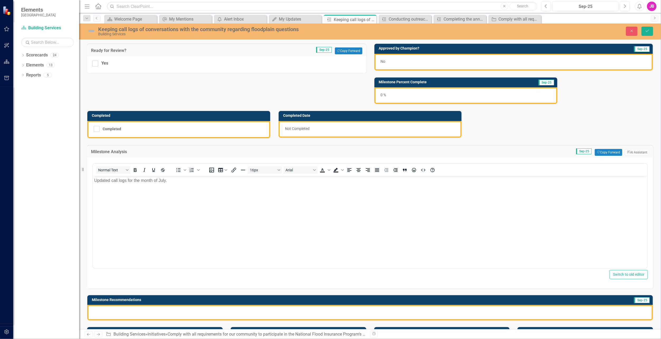
click at [200, 309] on div at bounding box center [369, 312] width 565 height 15
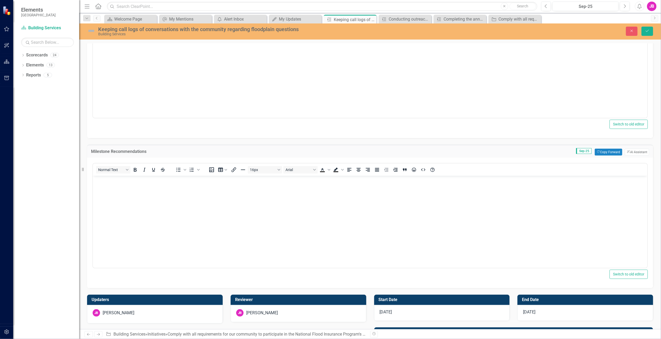
scroll to position [158, 0]
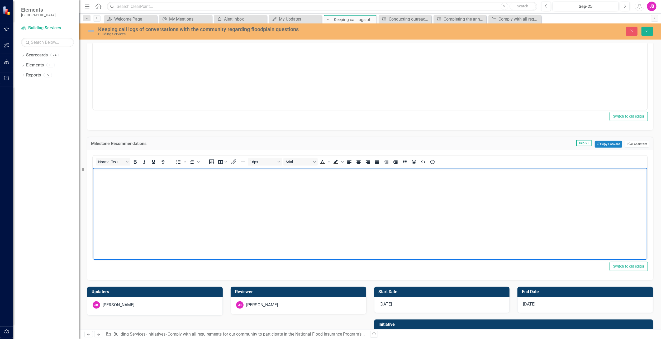
drag, startPoint x: 157, startPoint y: 240, endPoint x: 156, endPoint y: 236, distance: 4.0
click at [157, 240] on body "Rich Text Area. Press ALT-0 for help." at bounding box center [370, 207] width 554 height 79
click at [131, 212] on body "Rich Text Area. Press ALT-0 for help." at bounding box center [370, 207] width 554 height 79
paste body "Rich Text Area. Press ALT-0 for help."
click at [254, 93] on body "Updated call logs for the month of July." at bounding box center [370, 57] width 554 height 79
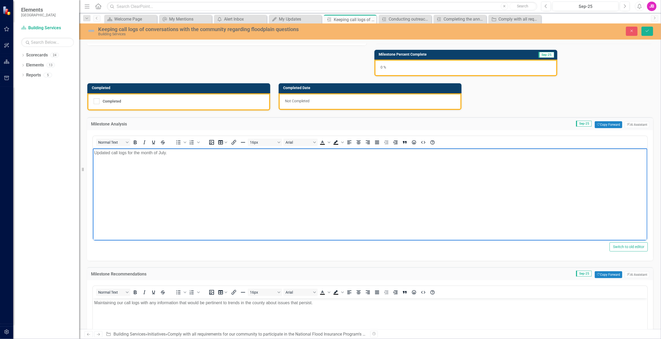
scroll to position [0, 0]
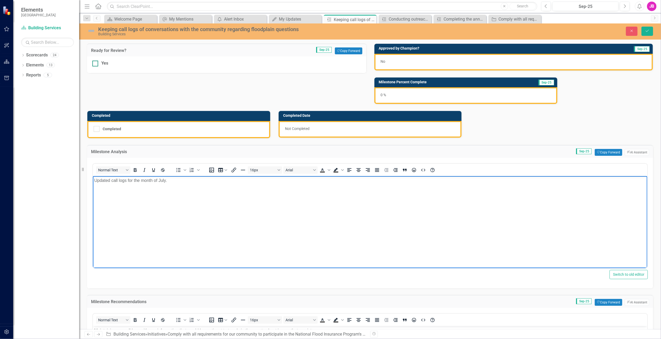
click at [95, 63] on input "Yes" at bounding box center [93, 62] width 3 height 3
checkbox input "true"
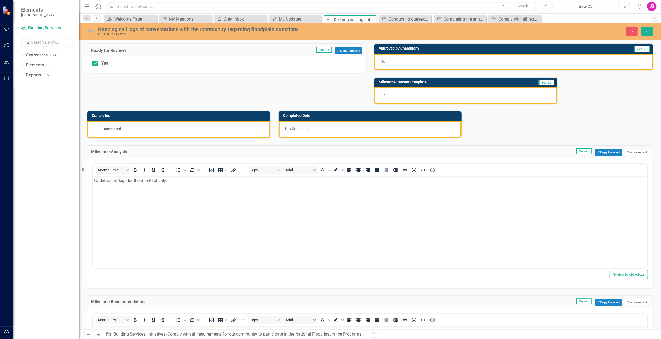
click at [459, 61] on div "No" at bounding box center [513, 62] width 279 height 17
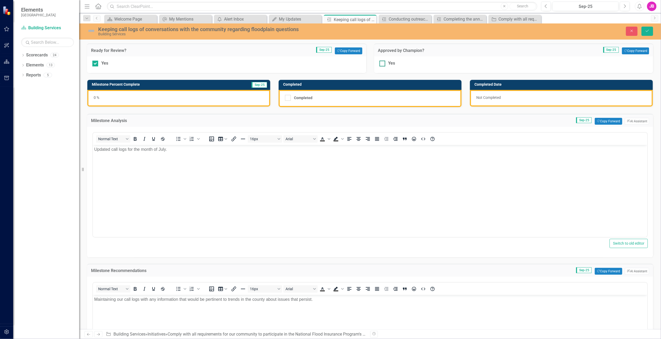
click at [380, 64] on div at bounding box center [382, 64] width 6 height 6
click at [380, 64] on input "Yes" at bounding box center [380, 62] width 3 height 3
checkbox input "true"
click at [191, 100] on div "0 %" at bounding box center [178, 98] width 183 height 17
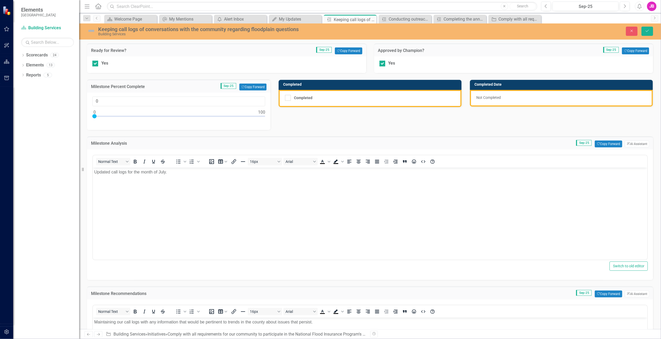
click at [264, 116] on div at bounding box center [178, 117] width 173 height 7
type input "100"
click at [291, 97] on div "Completed" at bounding box center [369, 98] width 168 height 6
click at [288, 97] on input "Completed" at bounding box center [286, 96] width 3 height 3
checkbox input "true"
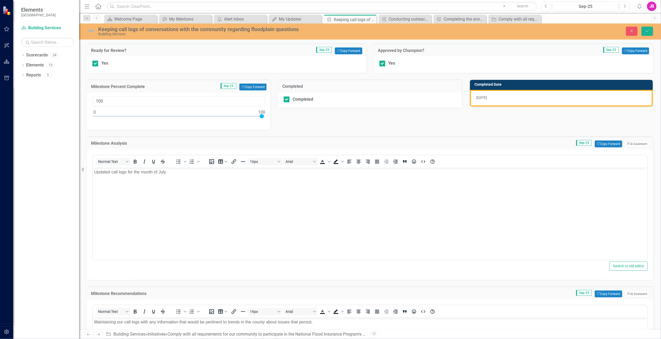
click at [178, 212] on body "Updated call logs for the month of July." at bounding box center [370, 207] width 554 height 79
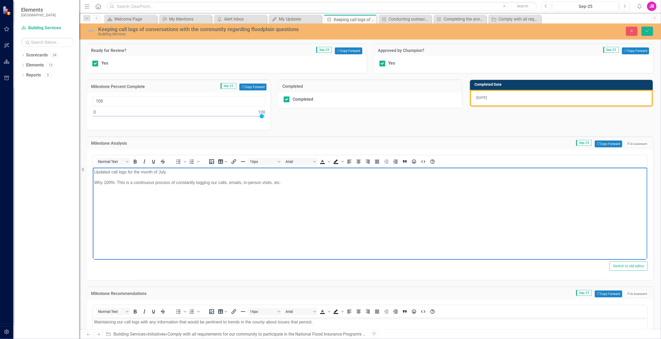
click at [385, 128] on div "Ready for Review? Sep-25 Copy Forward Copy Forward Yes Approved by Champion? Se…" at bounding box center [370, 233] width 574 height 393
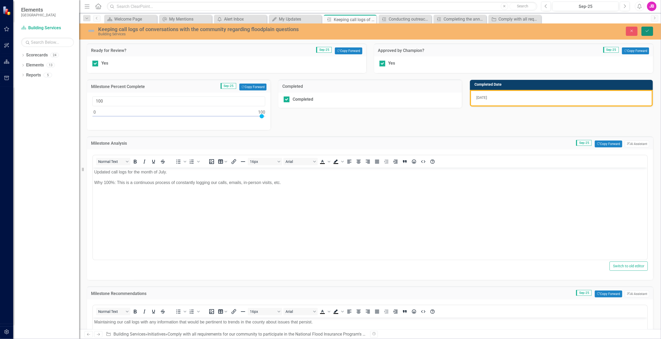
click at [648, 32] on icon "Save" at bounding box center [647, 31] width 5 height 4
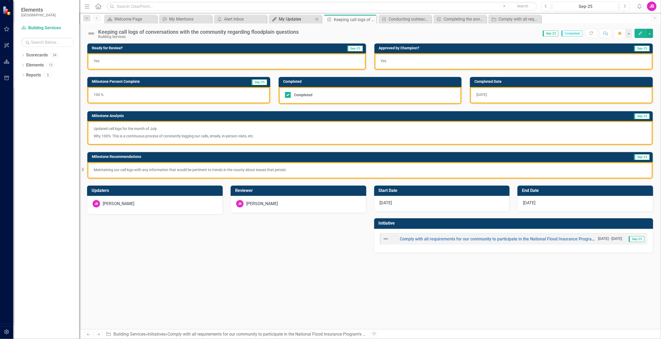
click at [293, 16] on div "My Updates My Updates Close" at bounding box center [295, 19] width 53 height 9
click at [279, 22] on div "My Updates" at bounding box center [296, 19] width 35 height 7
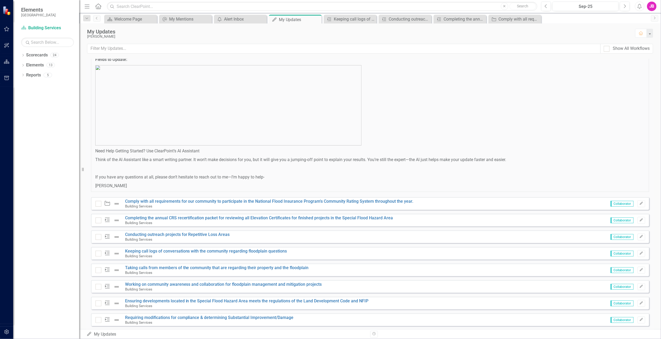
scroll to position [275, 0]
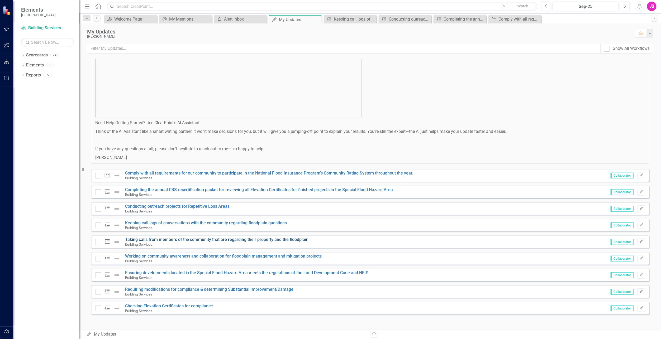
click at [189, 240] on link "Taking calls from members of the community that are regarding their property an…" at bounding box center [217, 239] width 184 height 5
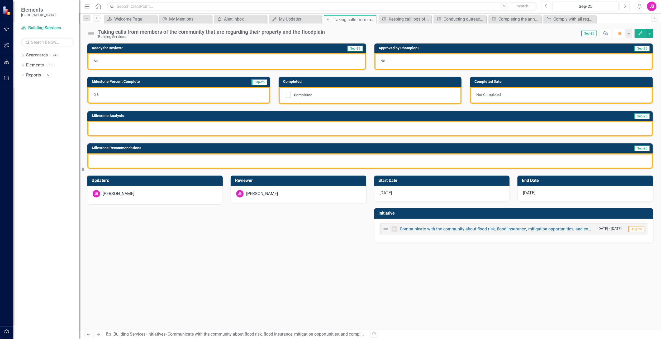
click at [548, 5] on button "Previous" at bounding box center [546, 6] width 10 height 9
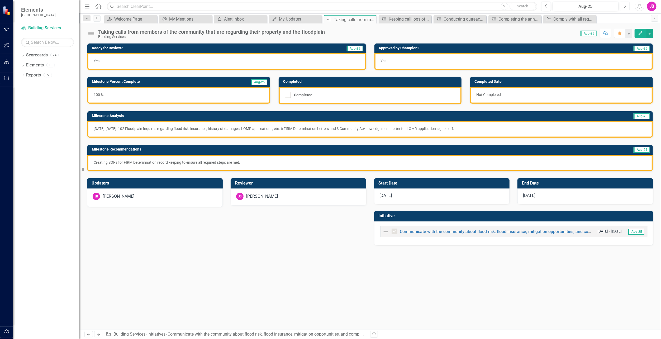
click at [625, 8] on icon "Next" at bounding box center [624, 6] width 3 height 5
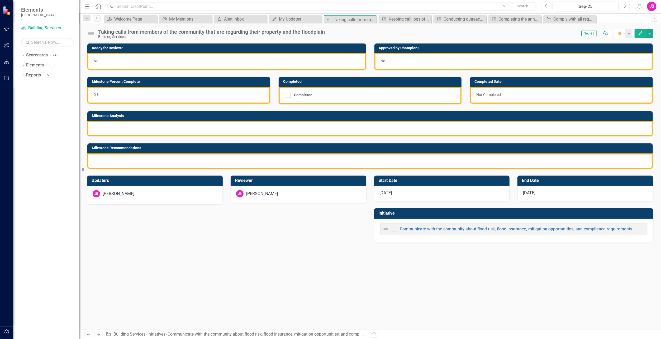
checkbox input "true"
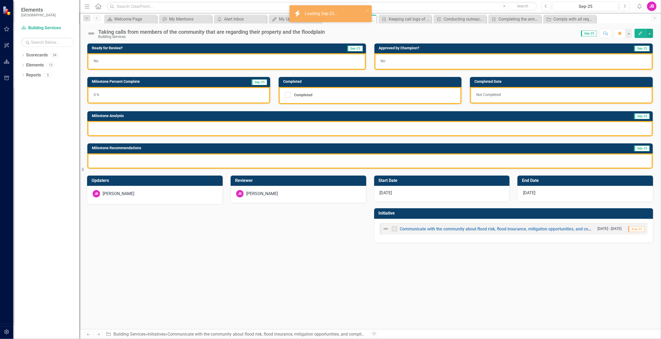
click at [105, 99] on div "0 %" at bounding box center [178, 95] width 183 height 17
click at [110, 93] on div "0 %" at bounding box center [178, 95] width 183 height 17
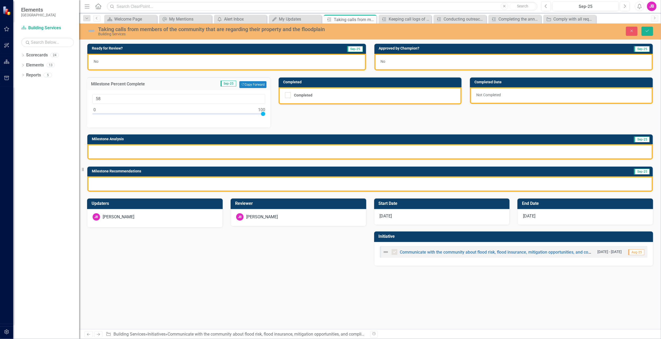
type input "100"
drag, startPoint x: 95, startPoint y: 113, endPoint x: 282, endPoint y: 109, distance: 187.3
click at [282, 109] on div "Ready for Review? Sep-25 No Approved by Champion? Sep-25 No Milestone Percent C…" at bounding box center [370, 114] width 574 height 155
click at [284, 95] on div "Completed" at bounding box center [370, 95] width 183 height 17
click at [289, 95] on div at bounding box center [288, 95] width 6 height 6
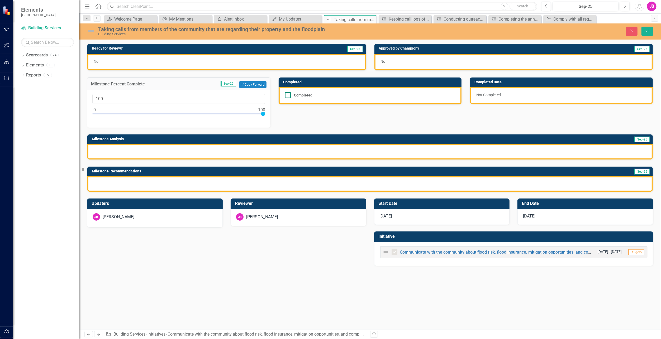
click at [288, 95] on input "Completed" at bounding box center [286, 93] width 3 height 3
checkbox input "true"
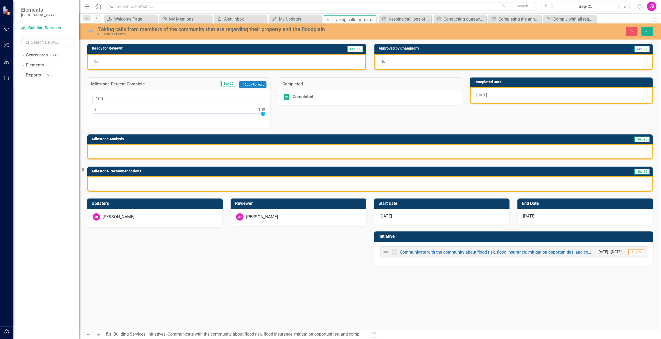
click at [173, 65] on div "No" at bounding box center [226, 62] width 279 height 17
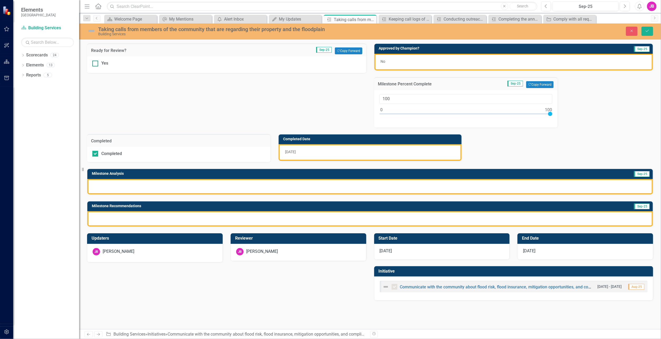
click at [97, 65] on div at bounding box center [95, 64] width 6 height 6
click at [96, 64] on input "Yes" at bounding box center [93, 62] width 3 height 3
checkbox input "true"
click at [442, 62] on div "No" at bounding box center [513, 62] width 279 height 17
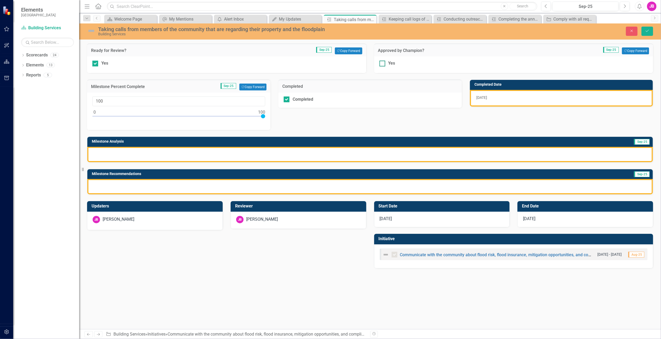
click at [384, 64] on div at bounding box center [382, 64] width 6 height 6
click at [383, 64] on input "Yes" at bounding box center [380, 62] width 3 height 3
checkbox input "true"
click at [206, 148] on div at bounding box center [369, 154] width 565 height 15
click at [207, 149] on div at bounding box center [369, 154] width 565 height 15
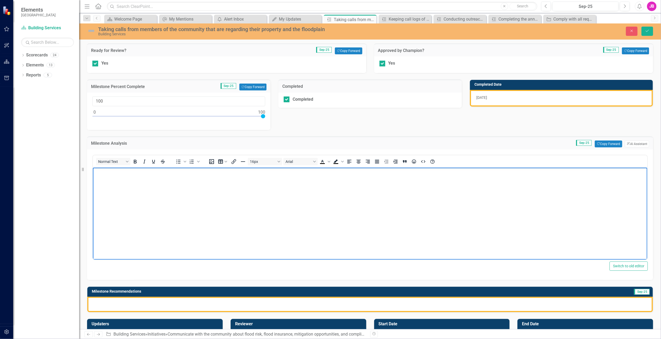
click at [235, 216] on body "Rich Text Area. Press ALT-0 for help." at bounding box center [370, 207] width 554 height 79
paste body "Rich Text Area. Press ALT-0 for help."
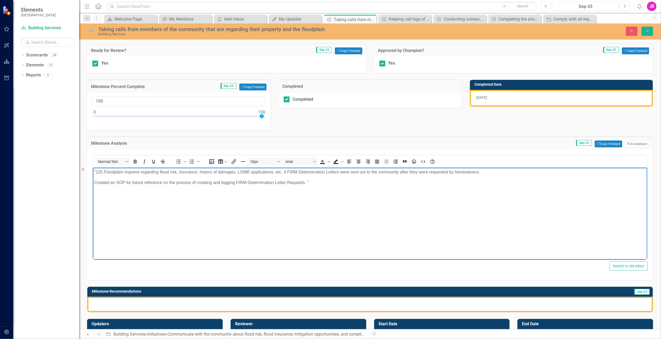
click at [313, 183] on p "Created an SOP for future reference on the process of creating and logging FIRM…" at bounding box center [370, 183] width 552 height 6
click at [96, 173] on p ""125 Floodplain Inquires regarding flood risk, insurance, history of damages, L…" at bounding box center [370, 172] width 552 height 6
click at [314, 184] on p "Created an SOP for future reference on the process of creating and logging FIRM…" at bounding box center [370, 183] width 552 height 6
click at [274, 271] on div "Normal Text To open the popup, press Shift+Enter To open the popup, press Shift…" at bounding box center [370, 215] width 566 height 131
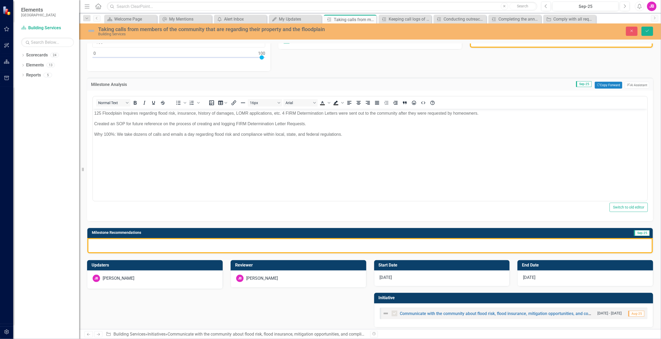
scroll to position [60, 0]
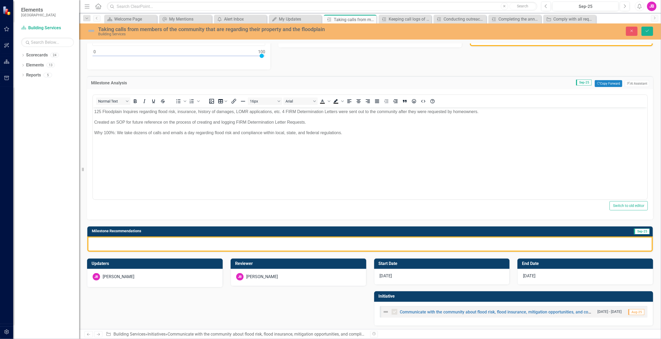
click at [123, 238] on div at bounding box center [369, 244] width 565 height 15
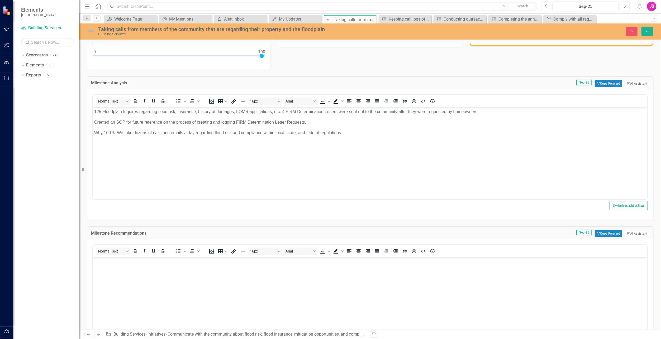
scroll to position [0, 0]
drag, startPoint x: 119, startPoint y: 276, endPoint x: 115, endPoint y: 276, distance: 3.7
click at [119, 276] on body "Rich Text Area. Press ALT-0 for help." at bounding box center [370, 296] width 554 height 79
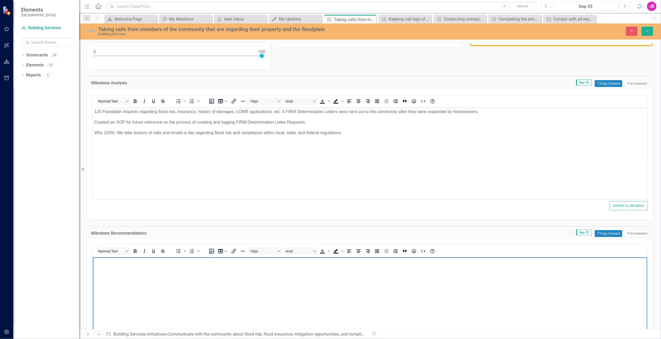
paste body "Rich Text Area. Press ALT-0 for help."
click at [646, 32] on icon "Save" at bounding box center [647, 31] width 5 height 4
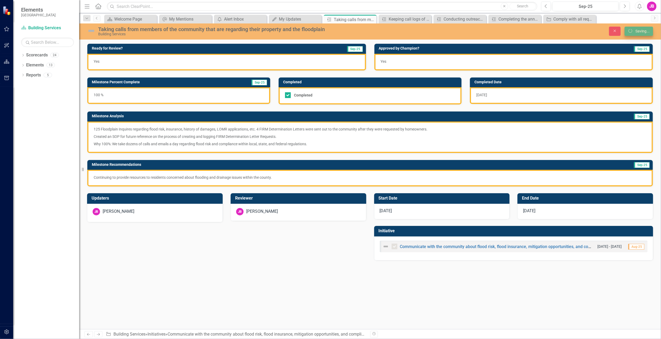
checkbox input "true"
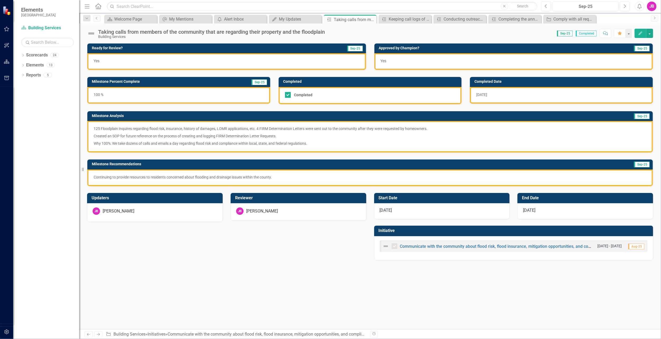
checkbox input "true"
click at [295, 20] on div "My Updates" at bounding box center [296, 19] width 35 height 7
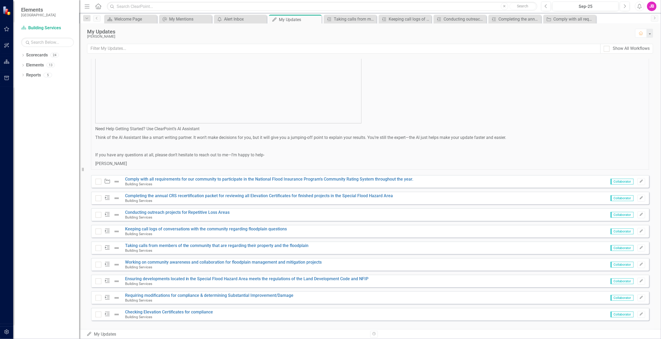
scroll to position [275, 0]
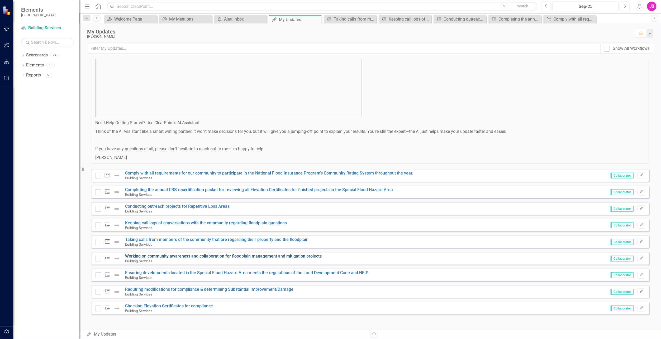
click at [167, 257] on link "Working on community awareness and collaboration for floodplain management and …" at bounding box center [223, 256] width 197 height 5
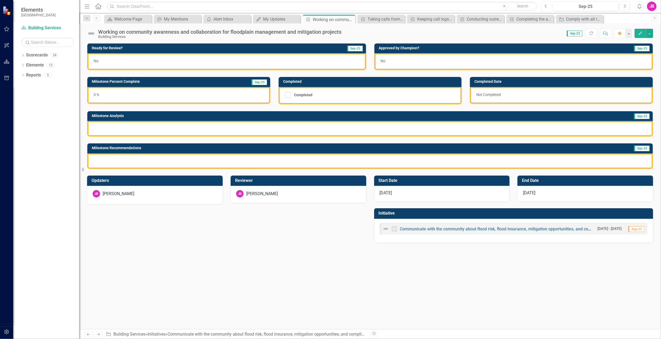
click at [550, 4] on button "Previous" at bounding box center [546, 6] width 10 height 9
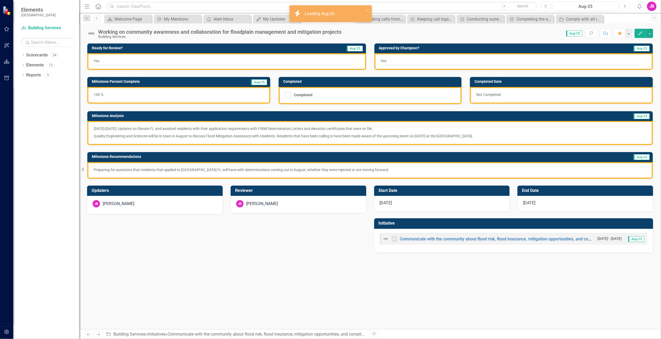
click at [626, 5] on icon "Next" at bounding box center [624, 6] width 3 height 5
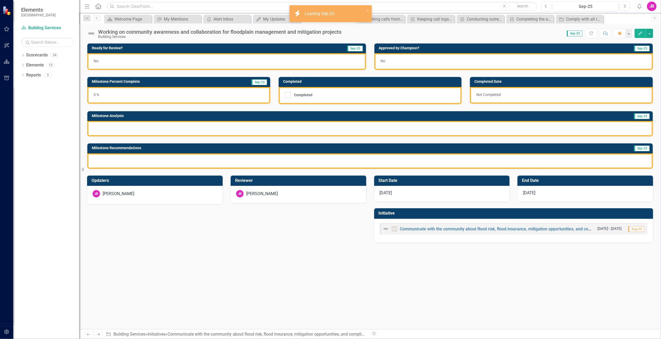
click at [155, 130] on div at bounding box center [369, 128] width 565 height 15
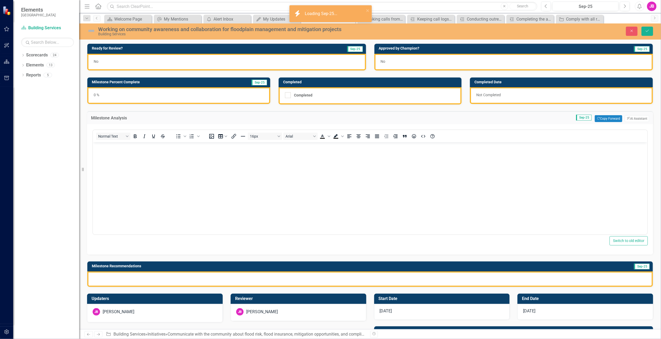
click at [110, 159] on body "Rich Text Area. Press ALT-0 for help." at bounding box center [370, 181] width 554 height 79
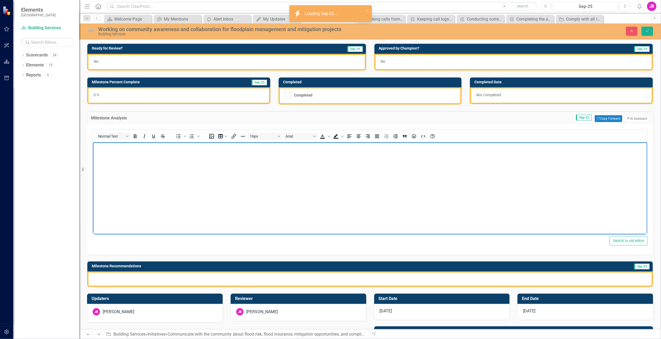
paste body "Rich Text Area. Press ALT-0 for help."
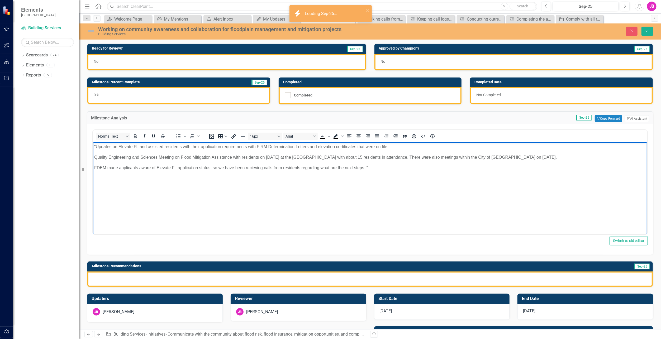
click at [96, 147] on p ""Updates on Elevate FL and assisted residents with their application requiremen…" at bounding box center [370, 147] width 552 height 6
click at [375, 167] on p "FDEM made applicants aware of Elevate FL application status, so we have been re…" at bounding box center [370, 168] width 552 height 6
click at [113, 270] on div "Milestone Recommendations Sep-25" at bounding box center [369, 267] width 565 height 10
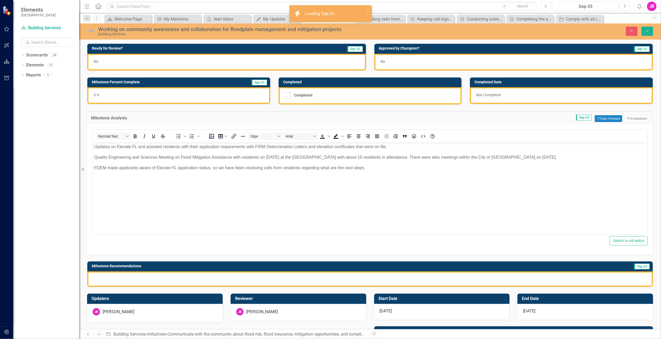
click at [111, 277] on div at bounding box center [369, 279] width 565 height 15
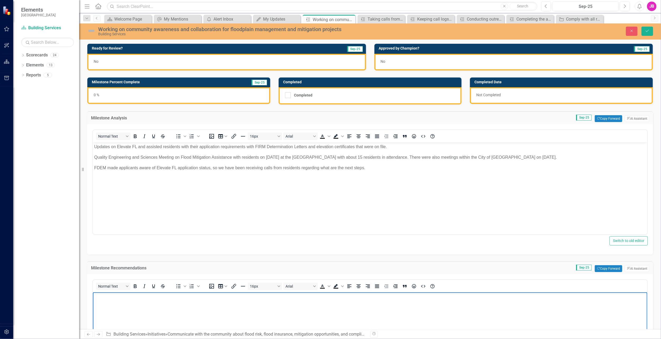
click at [121, 313] on body "Rich Text Area. Press ALT-0 for help." at bounding box center [370, 332] width 554 height 79
click at [127, 304] on body "Rich Text Area. Press ALT-0 for help." at bounding box center [370, 332] width 554 height 79
paste body "Rich Text Area. Press ALT-0 for help."
click at [140, 222] on html "Updates on Elevate FL and assisted residents with their application requirement…" at bounding box center [370, 181] width 554 height 79
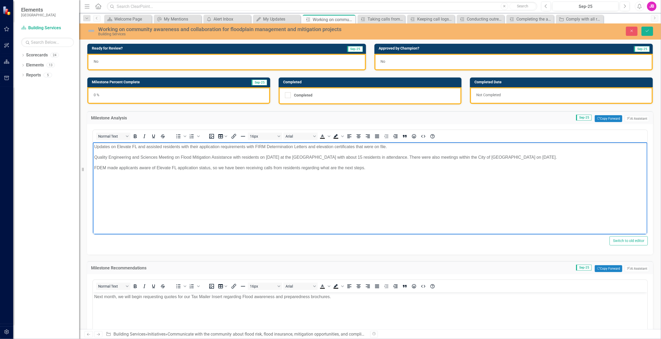
click at [113, 100] on div "0 %" at bounding box center [178, 95] width 183 height 17
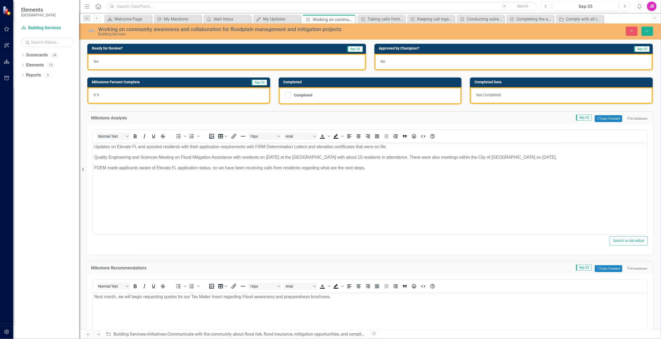
click at [113, 100] on div "0 %" at bounding box center [178, 95] width 183 height 17
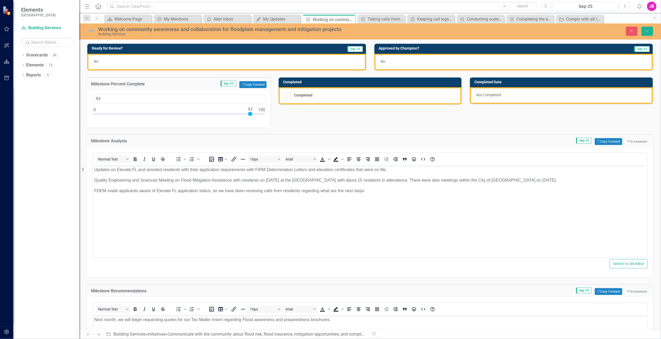
type input "100"
drag, startPoint x: 95, startPoint y: 113, endPoint x: 393, endPoint y: 145, distance: 299.6
click at [393, 145] on div "Ready for Review? Sep-25 No Approved by Champion? Sep-25 No Milestone Percent C…" at bounding box center [370, 232] width 574 height 391
click at [152, 59] on div "No" at bounding box center [226, 62] width 279 height 17
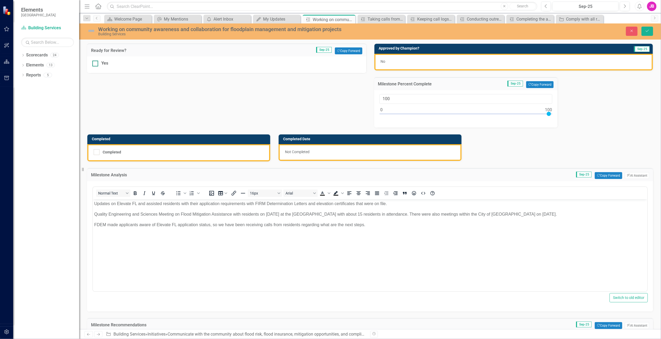
click at [96, 65] on div at bounding box center [95, 64] width 6 height 6
click at [96, 64] on input "Yes" at bounding box center [93, 62] width 3 height 3
checkbox input "true"
click at [96, 150] on input "Completed" at bounding box center [95, 150] width 3 height 3
checkbox input "true"
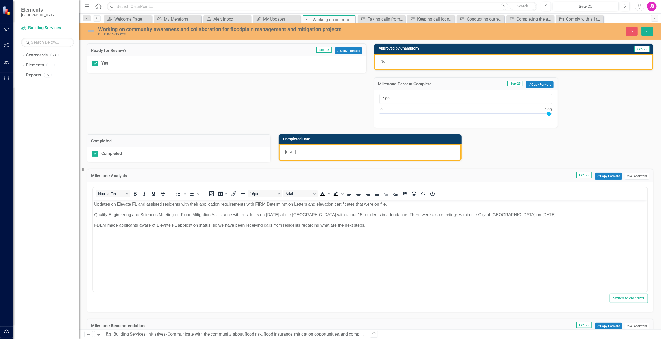
click at [381, 63] on div "No" at bounding box center [513, 62] width 279 height 17
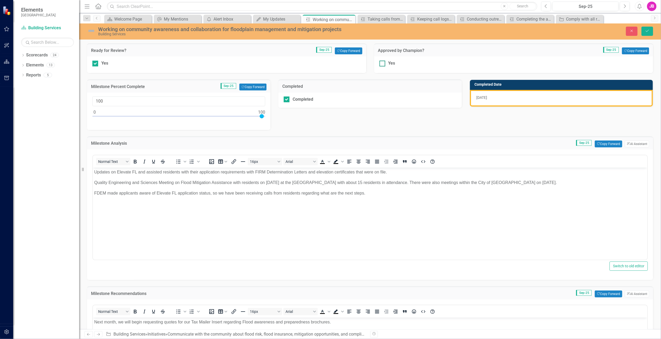
click at [379, 64] on input "Yes" at bounding box center [380, 62] width 3 height 3
checkbox input "true"
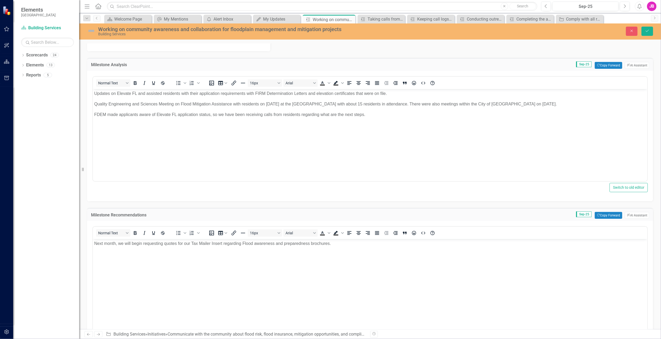
scroll to position [79, 0]
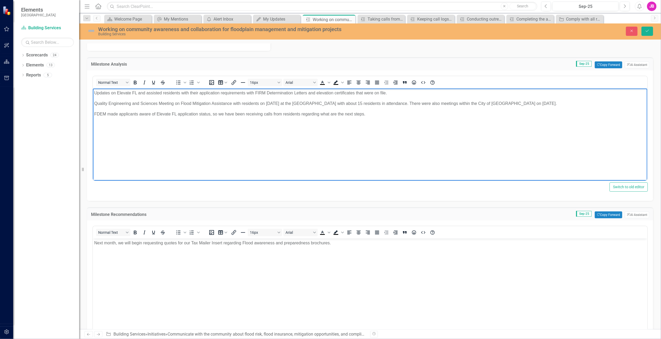
click at [376, 112] on p "FDEM made applicants aware of Elevate FL application status, so we have been re…" at bounding box center [370, 114] width 552 height 6
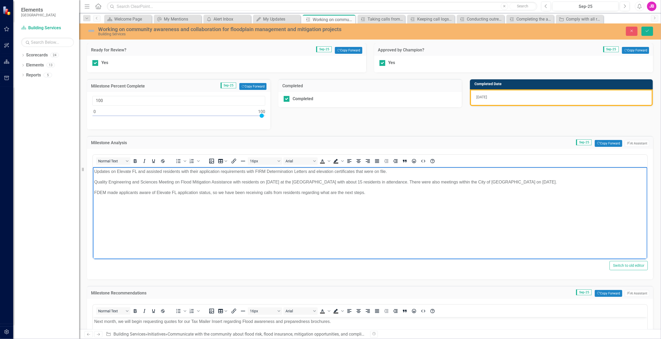
scroll to position [0, 0]
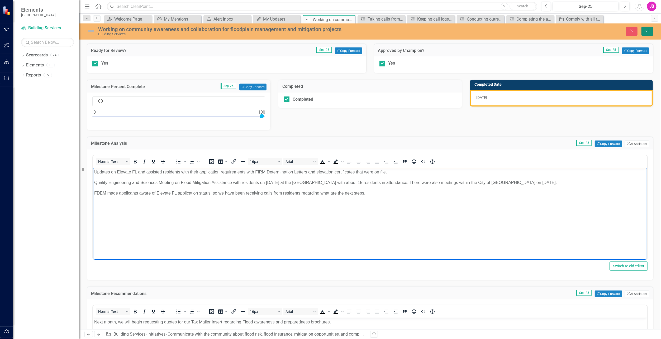
click at [650, 31] on button "Save" at bounding box center [647, 31] width 12 height 9
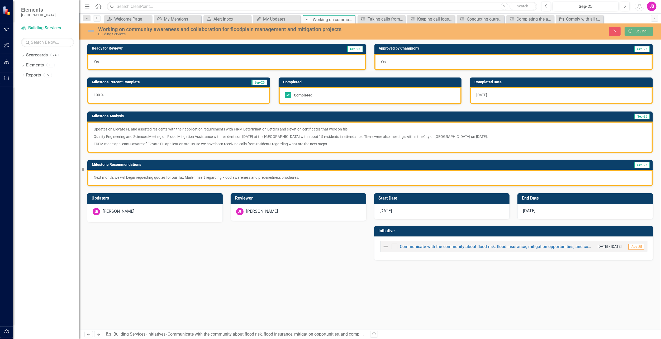
checkbox input "true"
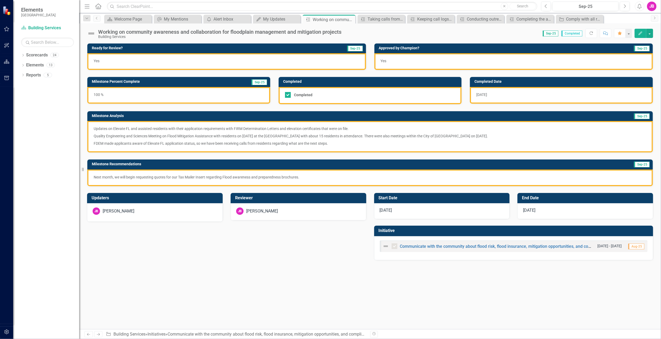
checkbox input "true"
click at [388, 20] on div "Taking calls from members of the community that are regarding their property an…" at bounding box center [383, 19] width 30 height 7
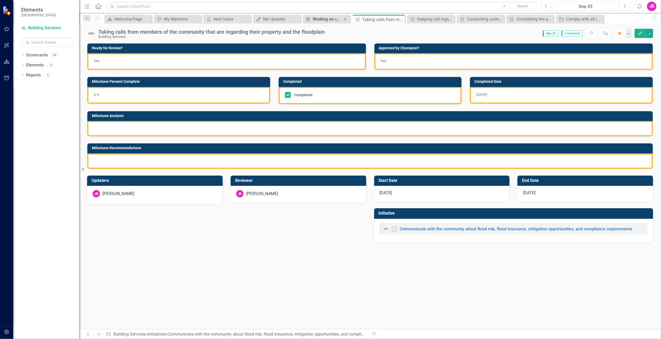
checkbox input "true"
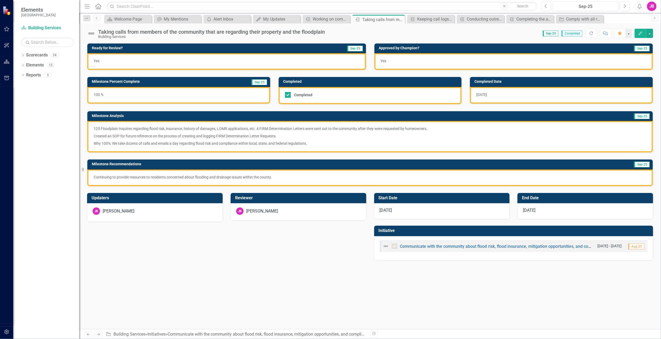
drag, startPoint x: 93, startPoint y: 143, endPoint x: 310, endPoint y: 148, distance: 216.4
click at [308, 149] on div "125 Floodplain Inquires regarding flood risk, insurance, history of damages, LO…" at bounding box center [369, 136] width 565 height 31
drag, startPoint x: 310, startPoint y: 142, endPoint x: 115, endPoint y: 144, distance: 195.0
click at [115, 144] on p "Why 100%: We take dozens of calls and emails a day regarding flood risk and com…" at bounding box center [370, 143] width 553 height 6
click at [328, 18] on div "Working on community awareness and collaboration for floodplain management and …" at bounding box center [328, 19] width 30 height 7
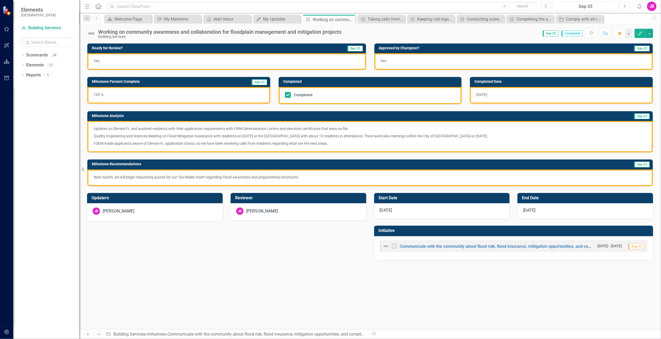
click at [165, 142] on p "FDEM made applicants aware of Elevate FL application status, so we have been re…" at bounding box center [370, 143] width 553 height 6
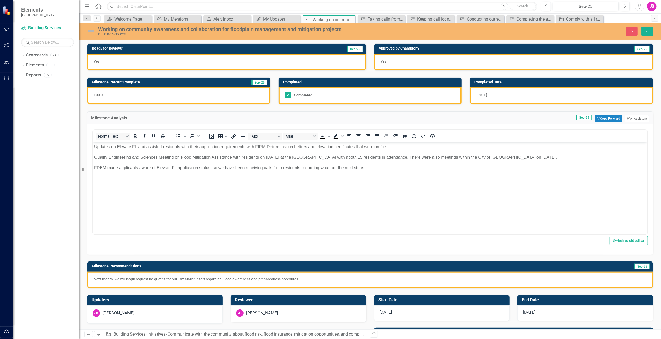
click at [378, 174] on body "Updates on Elevate FL and assisted residents with their application requirement…" at bounding box center [370, 181] width 554 height 79
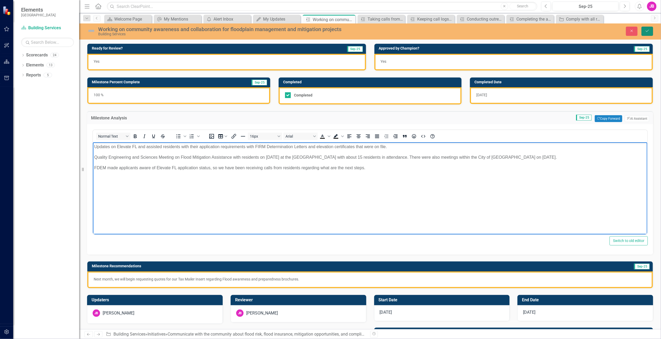
click at [646, 28] on button "Save" at bounding box center [647, 31] width 12 height 9
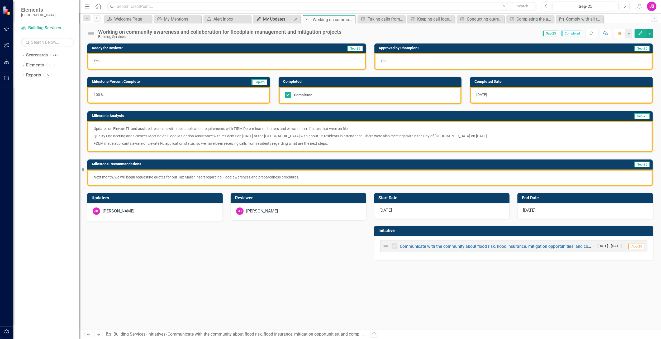
click at [261, 20] on link "My Updates My Updates" at bounding box center [273, 19] width 38 height 7
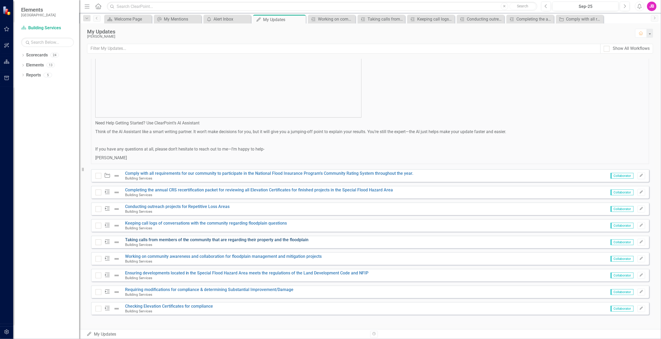
scroll to position [275, 0]
click at [177, 271] on link "Ensuring developments located in the Special Flood Hazard Area meets the regula…" at bounding box center [247, 272] width 244 height 5
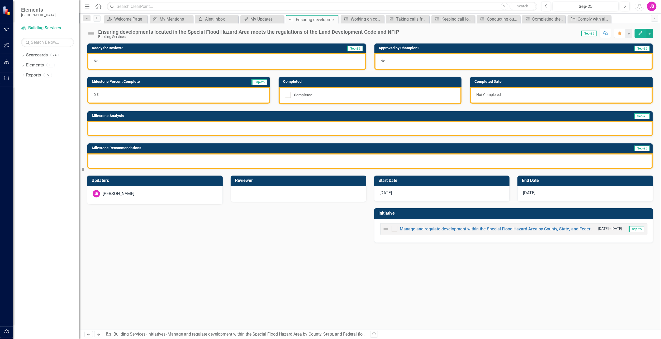
click at [112, 135] on div at bounding box center [369, 128] width 565 height 15
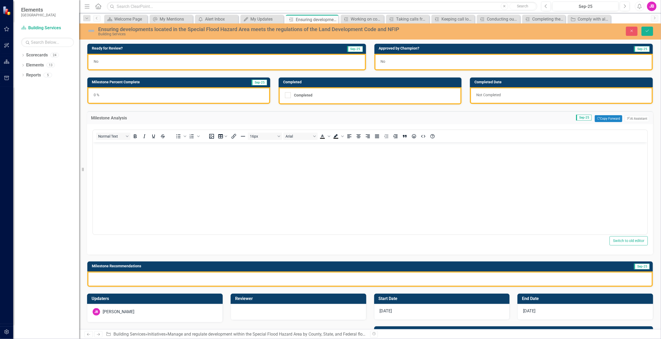
click at [115, 128] on div "Normal Text To open the popup, press Shift+Enter To open the popup, press Shift…" at bounding box center [369, 181] width 555 height 107
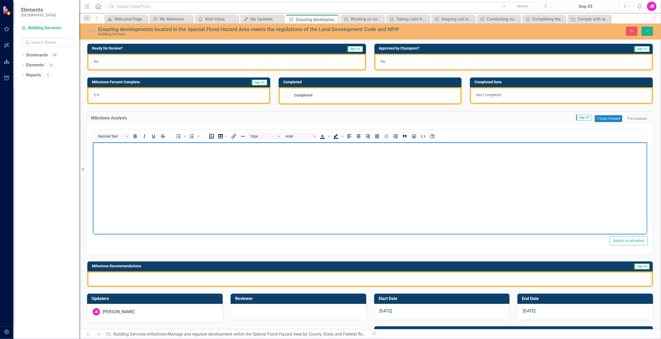
click at [104, 164] on body "Rich Text Area. Press ALT-0 for help." at bounding box center [370, 181] width 554 height 79
paste body "Rich Text Area. Press ALT-0 for help."
click at [140, 95] on div "0 %" at bounding box center [178, 95] width 183 height 17
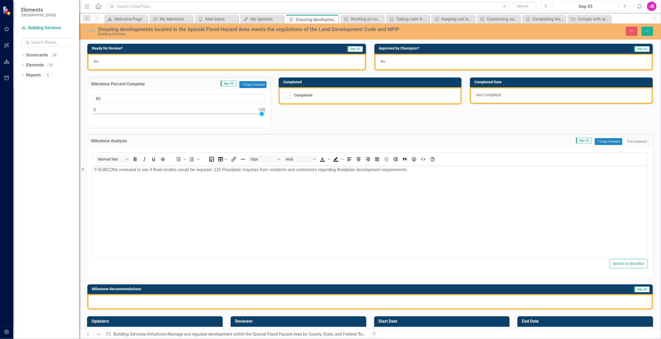
type input "100"
drag, startPoint x: 94, startPoint y: 113, endPoint x: 319, endPoint y: 119, distance: 224.8
click at [319, 119] on div "Ready for Review? Sep-25 No Approved by Champion? Sep-25 No Milestone Percent C…" at bounding box center [370, 173] width 574 height 273
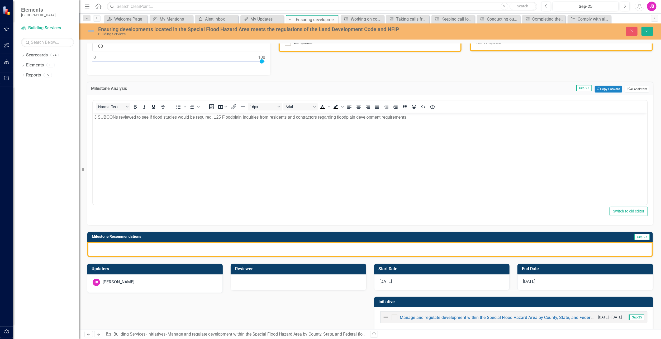
scroll to position [53, 0]
click at [125, 250] on div at bounding box center [369, 249] width 565 height 15
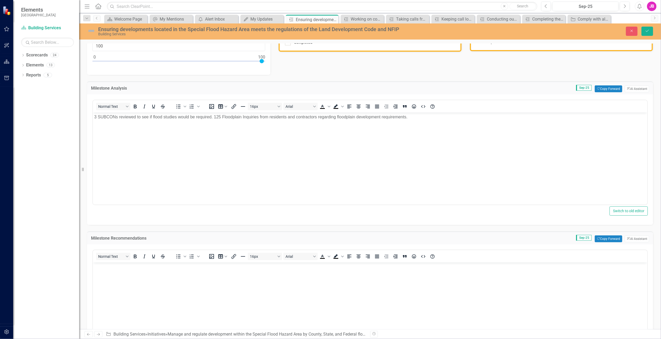
scroll to position [0, 0]
click at [105, 282] on body "Rich Text Area. Press ALT-0 for help." at bounding box center [370, 302] width 554 height 79
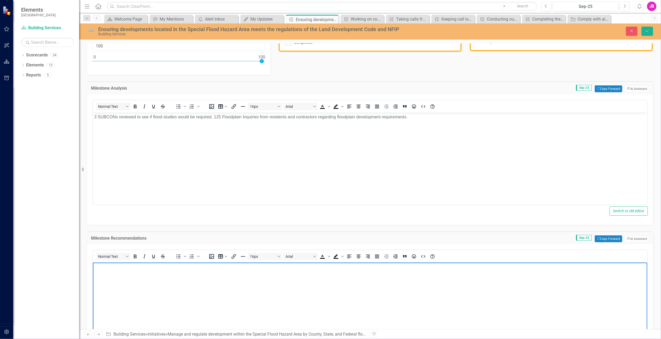
paste body "Rich Text Area. Press ALT-0 for help."
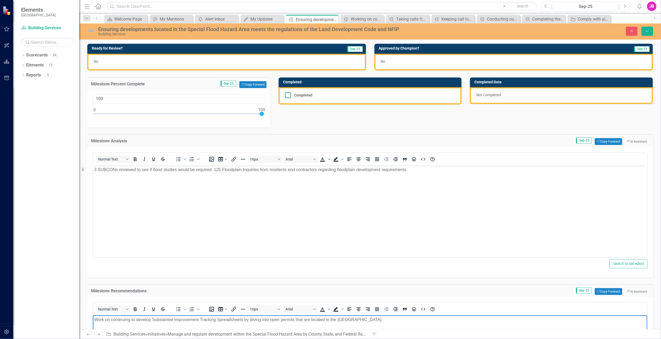
click at [286, 96] on div at bounding box center [288, 95] width 6 height 6
click at [286, 96] on input "Completed" at bounding box center [286, 93] width 3 height 3
checkbox input "true"
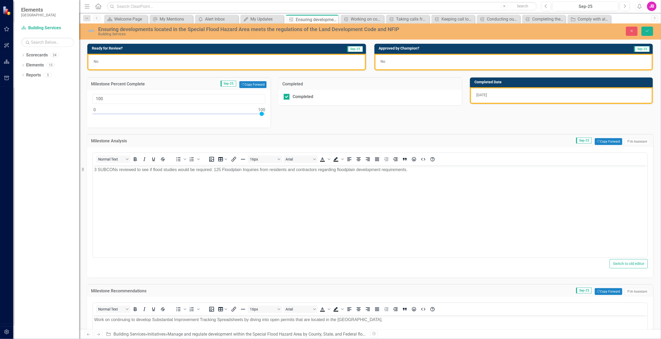
click at [199, 63] on div "No" at bounding box center [226, 62] width 279 height 17
click at [147, 63] on div "No" at bounding box center [226, 62] width 279 height 17
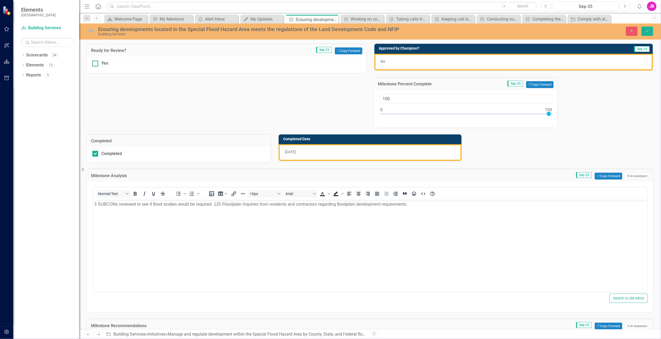
click at [98, 62] on div at bounding box center [95, 64] width 6 height 6
click at [96, 62] on input "Yes" at bounding box center [93, 62] width 3 height 3
checkbox input "true"
click at [396, 65] on div "No" at bounding box center [513, 62] width 279 height 17
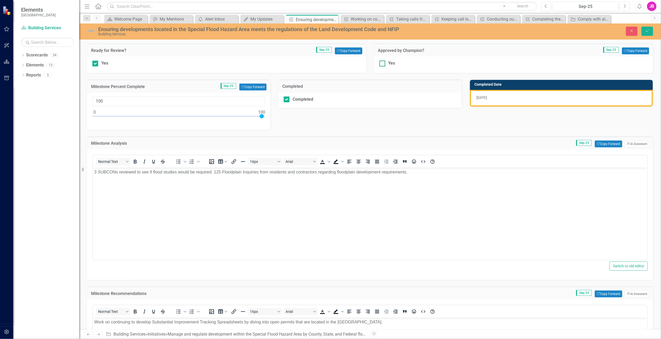
click at [379, 66] on div at bounding box center [382, 64] width 6 height 6
click at [379, 64] on input "Yes" at bounding box center [380, 62] width 3 height 3
checkbox input "true"
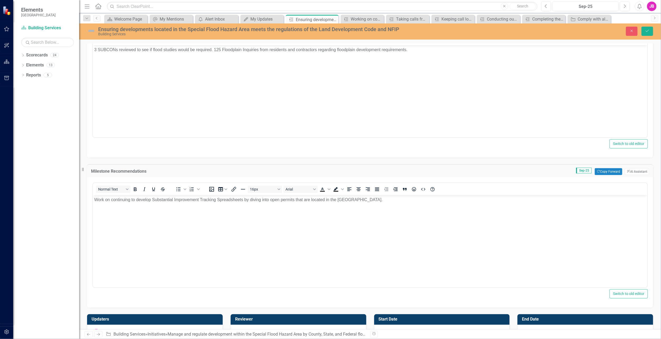
scroll to position [178, 0]
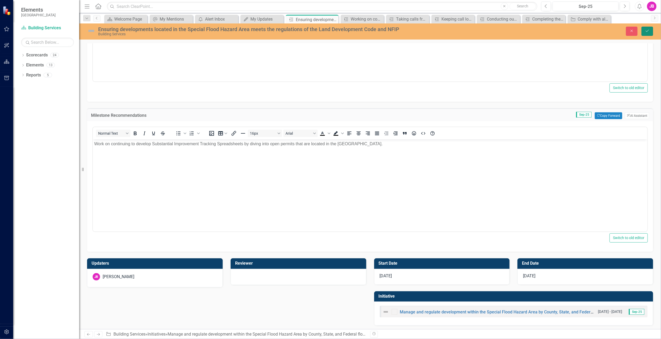
click at [648, 31] on icon "Save" at bounding box center [647, 31] width 5 height 4
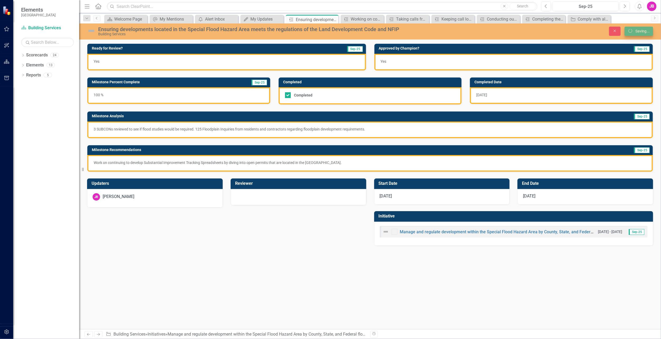
scroll to position [0, 0]
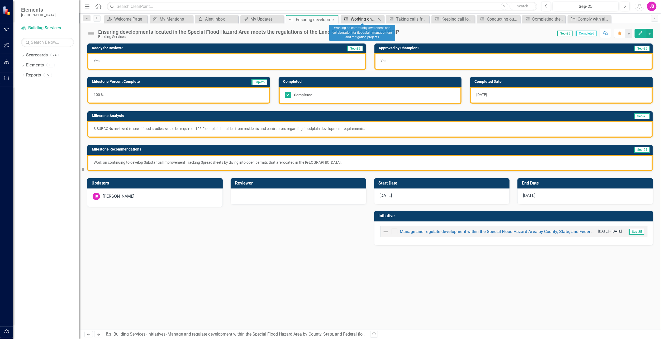
click at [354, 20] on div "Working on community awareness and collaboration for floodplain management and …" at bounding box center [363, 19] width 25 height 7
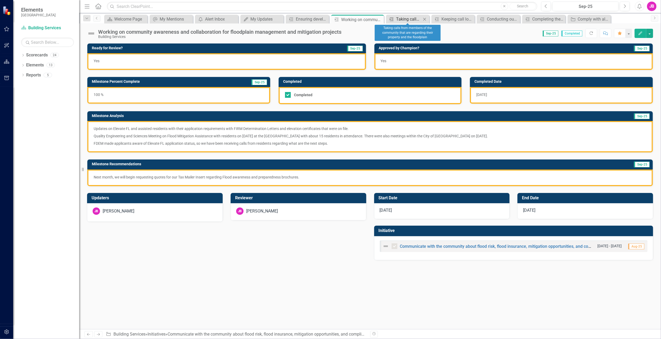
click at [408, 17] on div "Taking calls from members of the community that are regarding their property an…" at bounding box center [408, 19] width 25 height 7
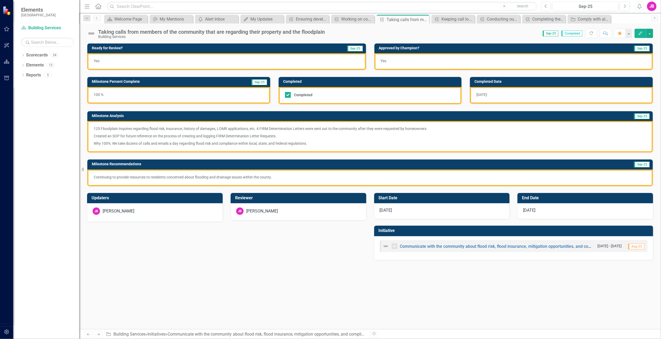
click at [389, 212] on span "7/1/25" at bounding box center [386, 210] width 12 height 5
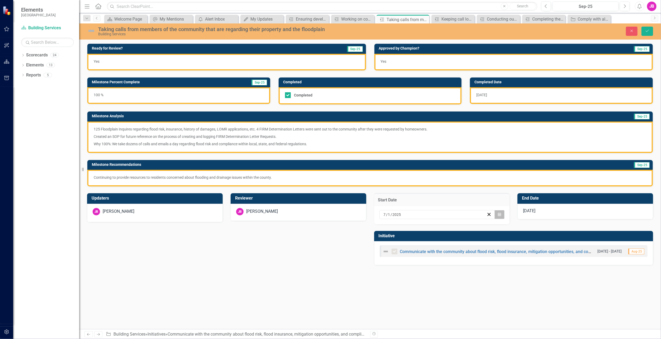
click at [498, 213] on icon "Calendar" at bounding box center [499, 215] width 3 height 4
click at [464, 280] on abbr "1" at bounding box center [463, 282] width 2 height 4
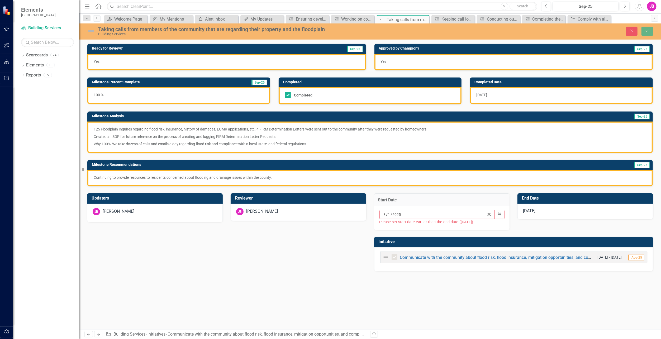
click at [563, 208] on div "7/31/25" at bounding box center [585, 212] width 136 height 16
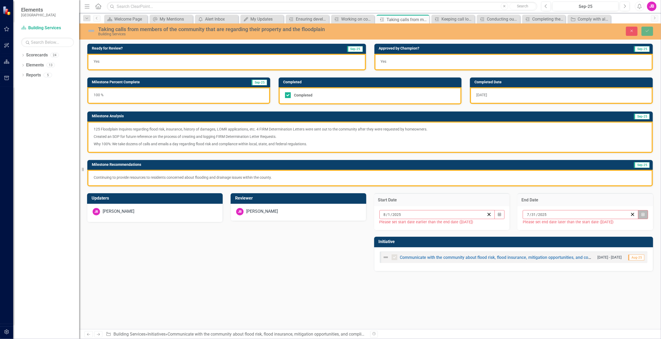
click at [643, 213] on icon "Calendar" at bounding box center [642, 215] width 3 height 4
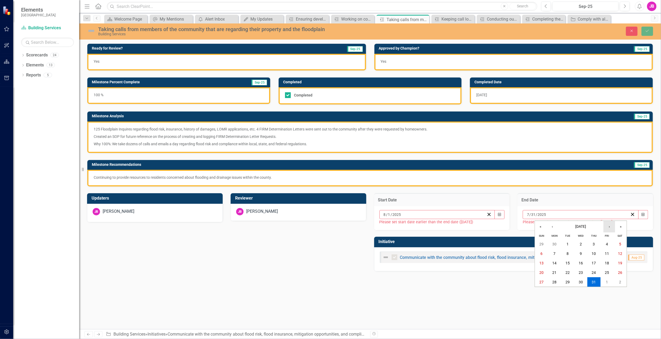
click at [610, 226] on button "›" at bounding box center [609, 227] width 12 height 12
click at [544, 294] on button "31" at bounding box center [541, 291] width 13 height 9
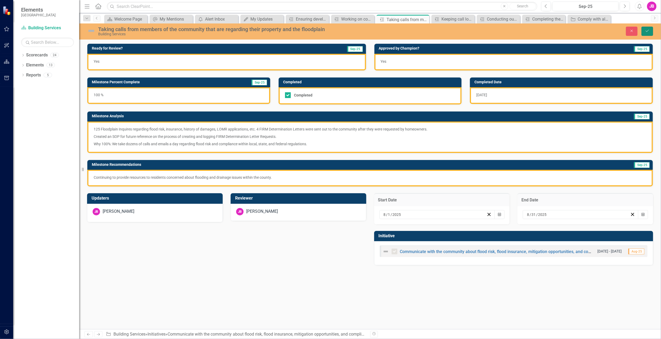
click at [648, 33] on button "Save" at bounding box center [647, 31] width 12 height 9
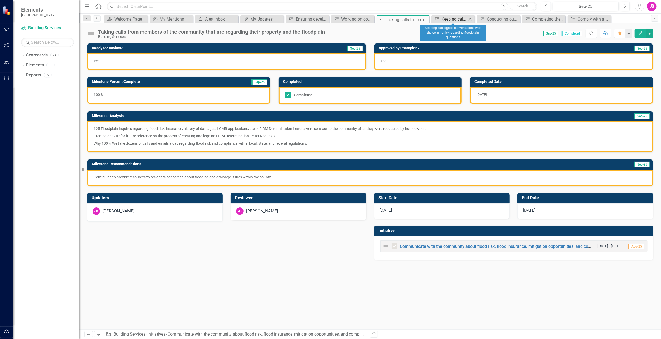
click at [456, 20] on div "Keeping call logs of conversations with the community regarding floodplain ques…" at bounding box center [453, 19] width 25 height 7
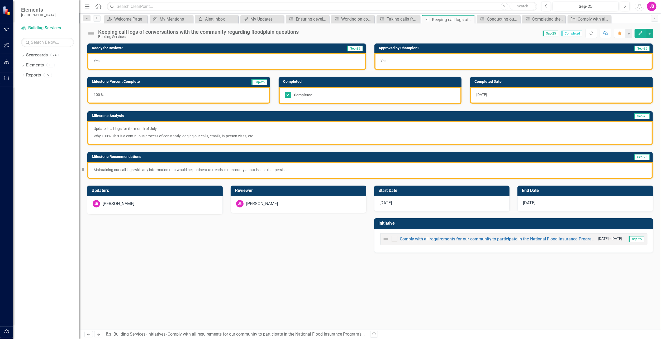
click at [393, 203] on div "6/1/25" at bounding box center [442, 204] width 136 height 16
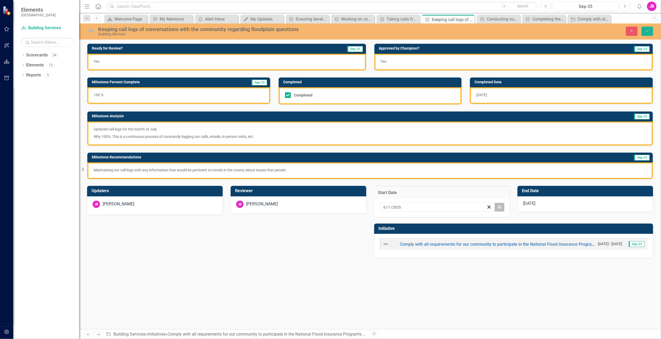
click at [499, 207] on icon "Calendar" at bounding box center [499, 208] width 3 height 4
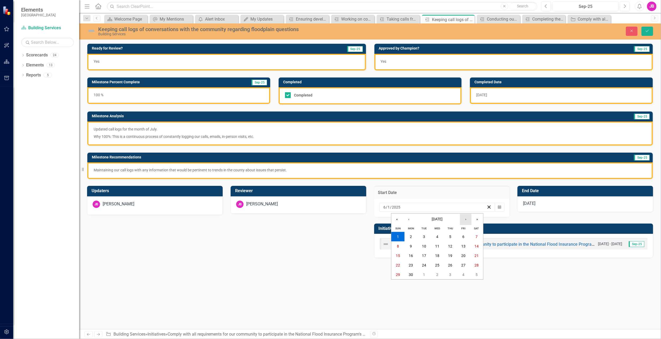
click at [470, 220] on button "›" at bounding box center [466, 220] width 12 height 12
click at [463, 272] on button "1" at bounding box center [463, 274] width 13 height 9
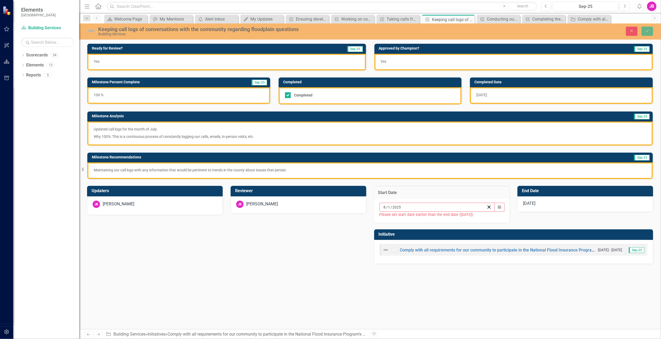
click at [557, 207] on div "6/30/25" at bounding box center [585, 205] width 136 height 16
click at [550, 202] on div "6/30/25" at bounding box center [585, 205] width 136 height 16
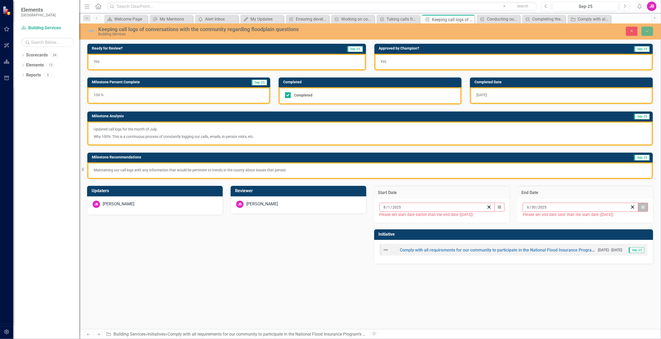
click at [642, 208] on icon "Calendar" at bounding box center [642, 208] width 3 height 4
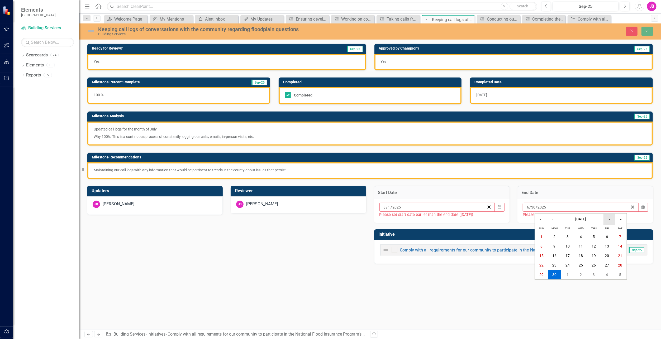
click at [612, 221] on button "›" at bounding box center [609, 220] width 12 height 12
click at [539, 281] on button "31" at bounding box center [541, 284] width 13 height 9
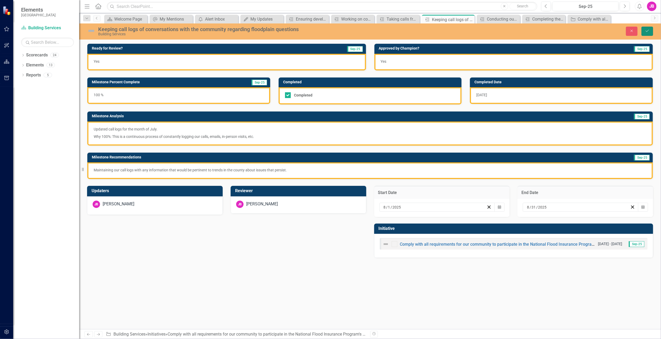
click at [647, 31] on icon "Save" at bounding box center [647, 31] width 5 height 4
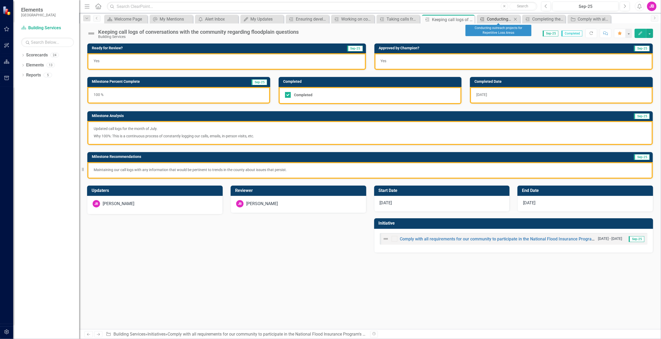
click at [491, 20] on div "Conducting outreach projects for Repetitive Loss Areas" at bounding box center [499, 19] width 25 height 7
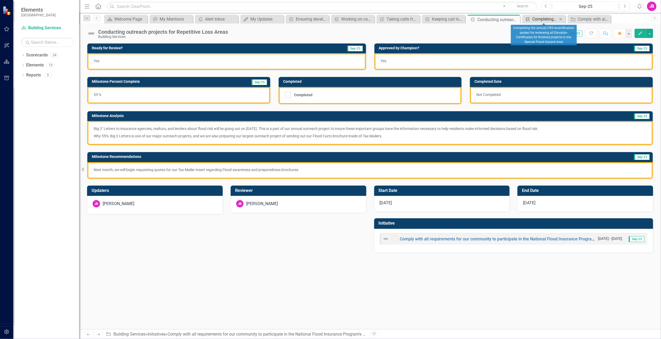
click at [548, 16] on div "Completing the annual CRS recertification packet for reviewing all Elevation Ce…" at bounding box center [544, 19] width 25 height 7
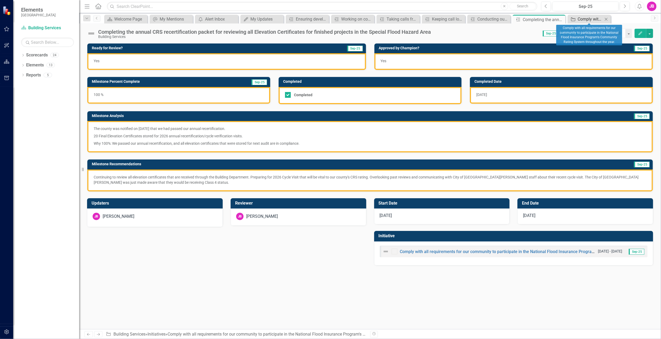
click at [585, 21] on div "Comply with all requirements for our community to participate in the National F…" at bounding box center [590, 19] width 25 height 7
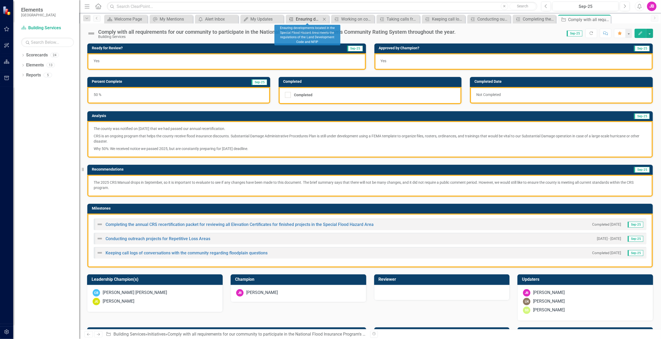
click at [309, 21] on div "Ensuring developments located in the Special Flood Hazard Area meets the regula…" at bounding box center [308, 19] width 25 height 7
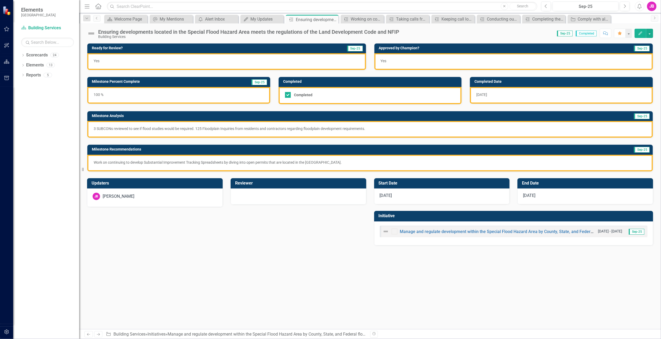
click at [409, 199] on div "7/1/25" at bounding box center [442, 197] width 136 height 16
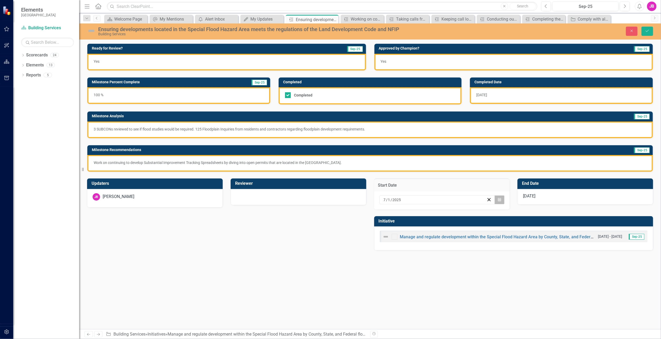
click at [498, 200] on icon "Calendar" at bounding box center [499, 200] width 3 height 4
click at [466, 264] on button "1" at bounding box center [463, 267] width 13 height 9
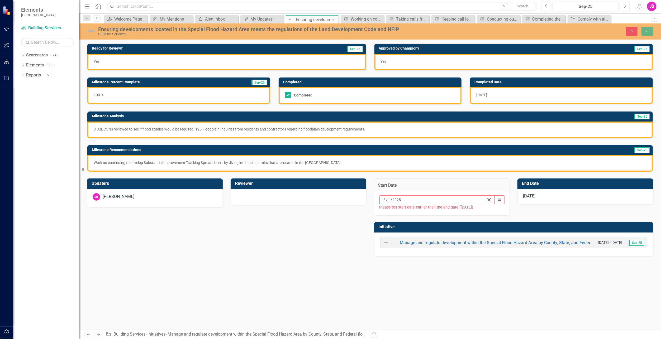
click at [555, 191] on div "7/31/25" at bounding box center [585, 197] width 136 height 16
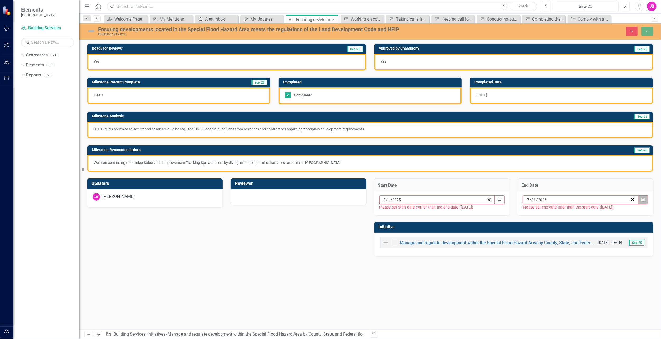
click at [641, 198] on button "Calendar" at bounding box center [643, 199] width 10 height 9
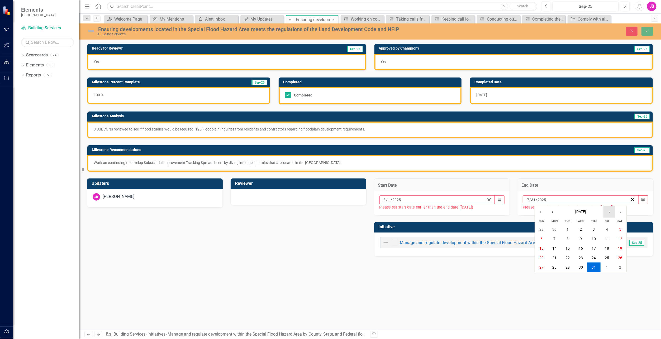
click at [611, 213] on button "›" at bounding box center [609, 212] width 12 height 12
click at [542, 279] on abbr "31" at bounding box center [541, 277] width 4 height 4
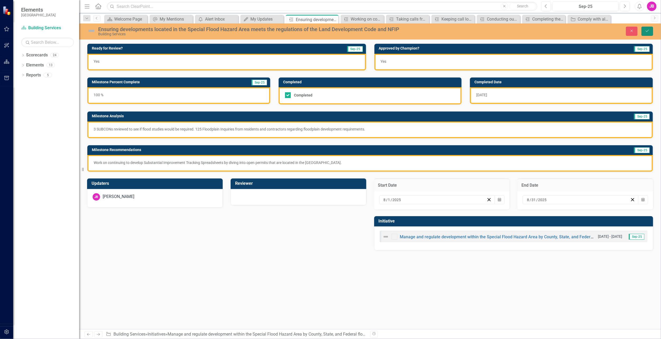
click at [645, 28] on button "Save" at bounding box center [647, 31] width 12 height 9
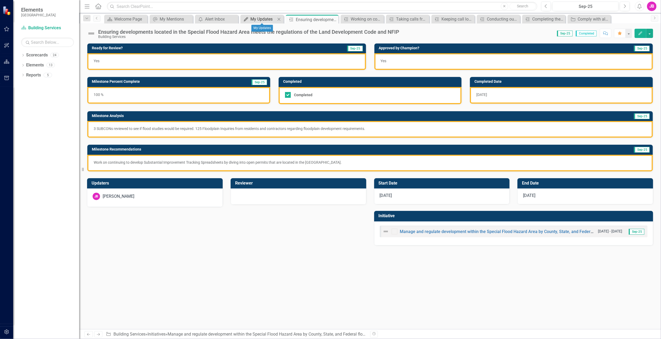
click at [264, 21] on div "My Updates" at bounding box center [262, 19] width 25 height 7
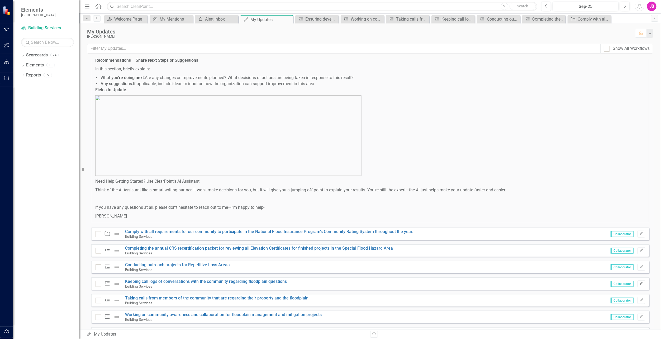
scroll to position [275, 0]
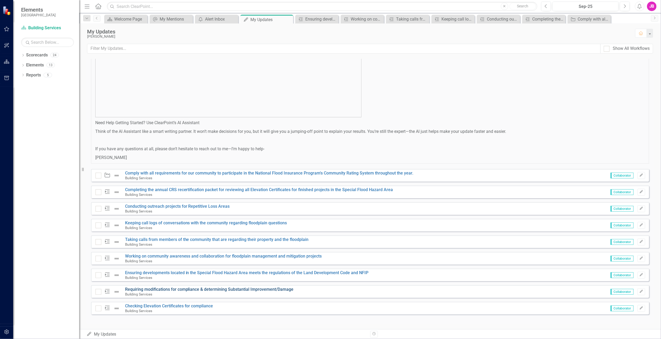
click at [183, 289] on link "Requiring modifications for compliance & determining Substantial Improvement/Da…" at bounding box center [209, 289] width 169 height 5
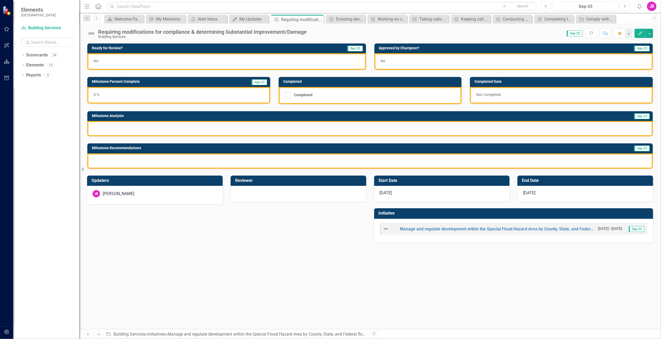
click at [428, 193] on div "7/1/25" at bounding box center [442, 194] width 136 height 16
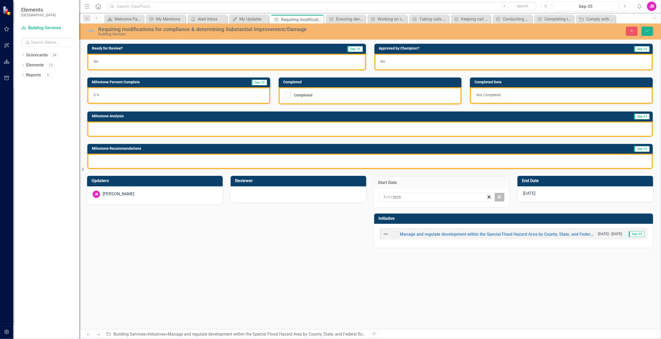
click at [500, 197] on icon "Calendar" at bounding box center [499, 197] width 3 height 4
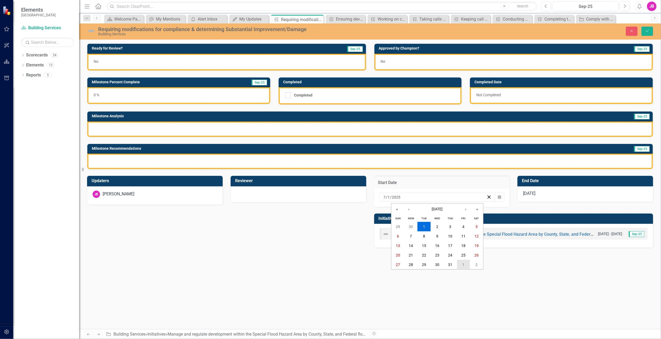
click at [464, 263] on abbr "1" at bounding box center [463, 265] width 2 height 4
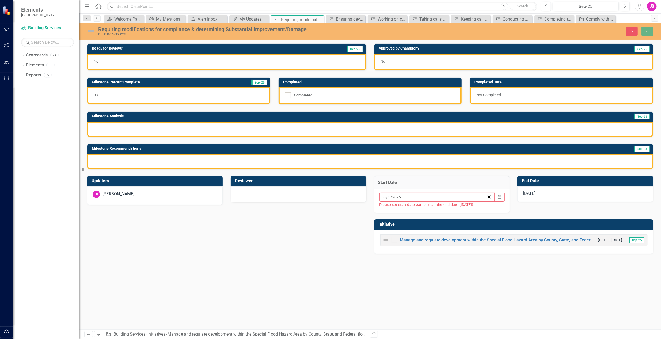
click at [570, 191] on div "7/31/25" at bounding box center [585, 195] width 136 height 16
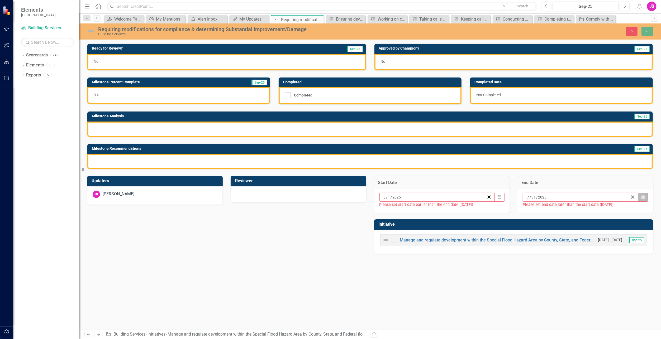
click at [642, 195] on icon "Calendar" at bounding box center [642, 197] width 3 height 4
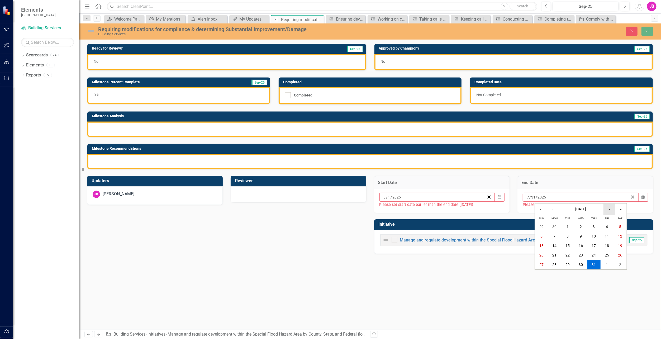
click at [614, 209] on button "›" at bounding box center [609, 210] width 12 height 12
click at [541, 275] on abbr "31" at bounding box center [541, 274] width 4 height 4
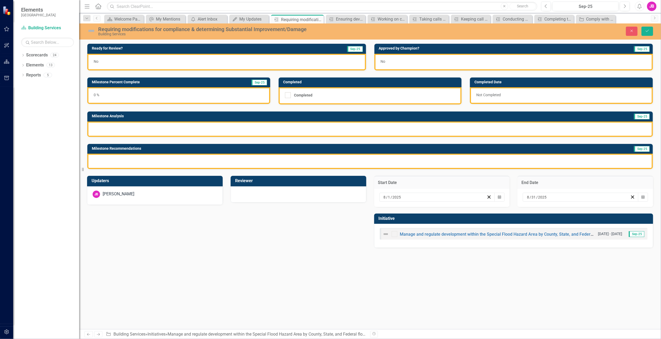
click at [103, 136] on div at bounding box center [369, 129] width 565 height 15
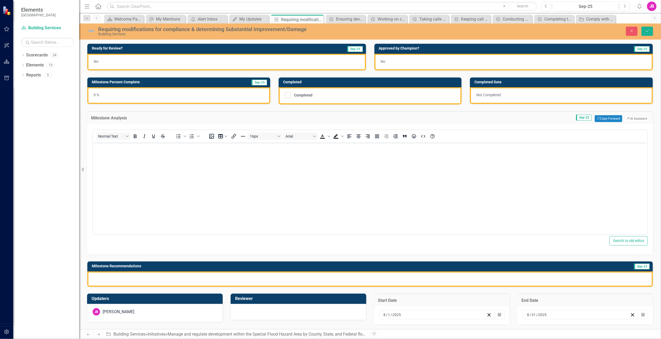
click at [93, 152] on body "Rich Text Area. Press ALT-0 for help." at bounding box center [370, 181] width 554 height 79
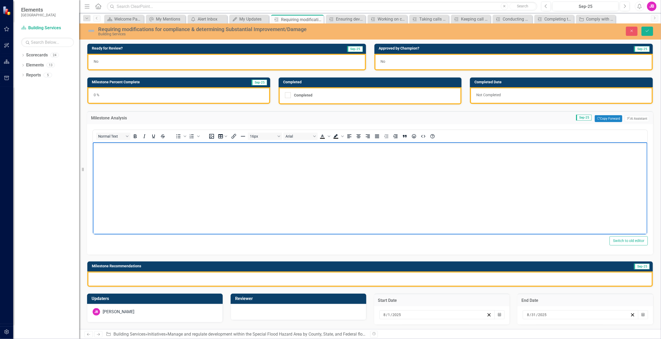
paste body "Rich Text Area. Press ALT-0 for help."
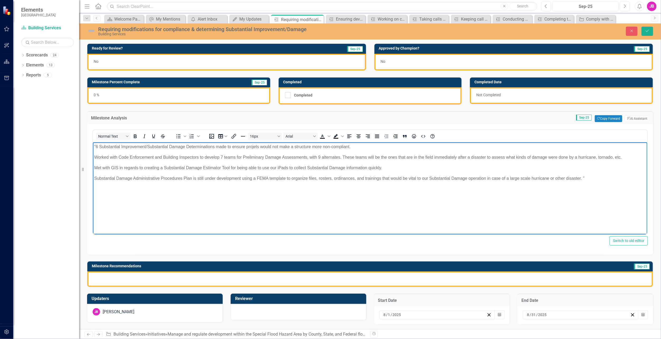
click at [96, 148] on p ""6 Substantial Improvement/Substantial Damage Determinations made to ensure pro…" at bounding box center [370, 147] width 552 height 6
click at [594, 179] on p "Substantial Damage Administrative Procedures Plan is still under development us…" at bounding box center [370, 178] width 552 height 6
drag, startPoint x: 517, startPoint y: 178, endPoint x: 512, endPoint y: 178, distance: 5.3
click at [109, 95] on div "0 %" at bounding box center [178, 95] width 183 height 17
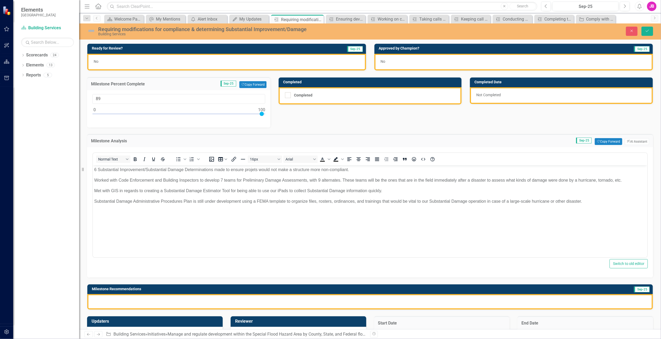
type input "100"
drag, startPoint x: 96, startPoint y: 113, endPoint x: 307, endPoint y: 133, distance: 212.3
click at [307, 133] on div "Ready for Review? Sep-25 No Approved by Champion? Sep-25 No Milestone Percent C…" at bounding box center [370, 173] width 574 height 273
click at [285, 95] on input "Completed" at bounding box center [286, 93] width 3 height 3
checkbox input "true"
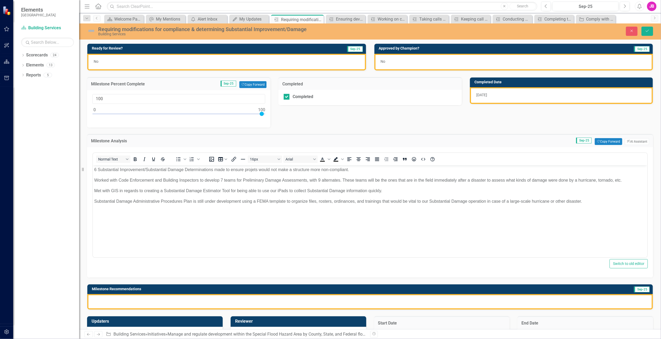
click at [238, 64] on div "No" at bounding box center [226, 62] width 279 height 17
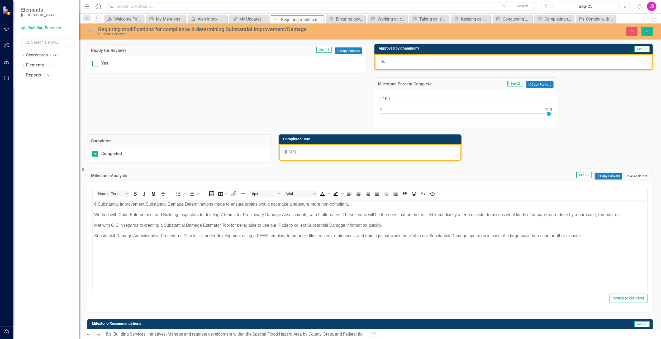
click at [97, 61] on div at bounding box center [95, 64] width 6 height 6
click at [96, 61] on input "Yes" at bounding box center [93, 62] width 3 height 3
checkbox input "true"
click at [381, 61] on span "No" at bounding box center [383, 61] width 5 height 4
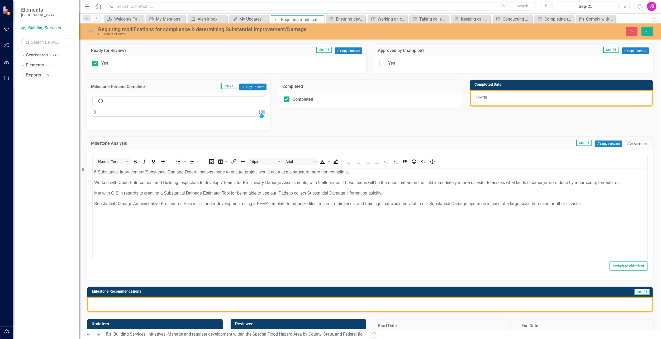
click at [380, 61] on input "Yes" at bounding box center [380, 62] width 3 height 3
checkbox input "true"
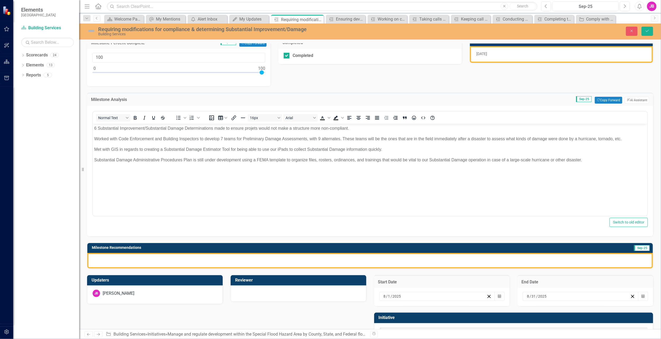
scroll to position [53, 0]
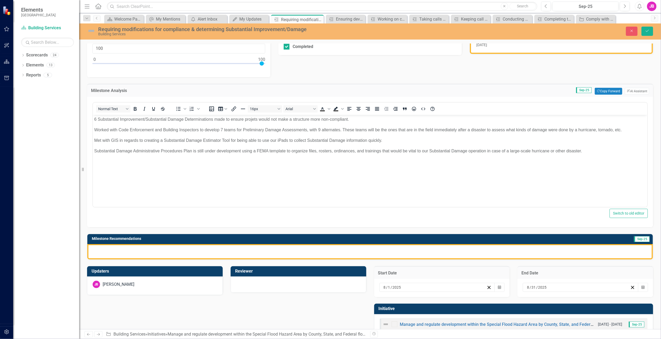
click at [192, 251] on div at bounding box center [369, 251] width 565 height 15
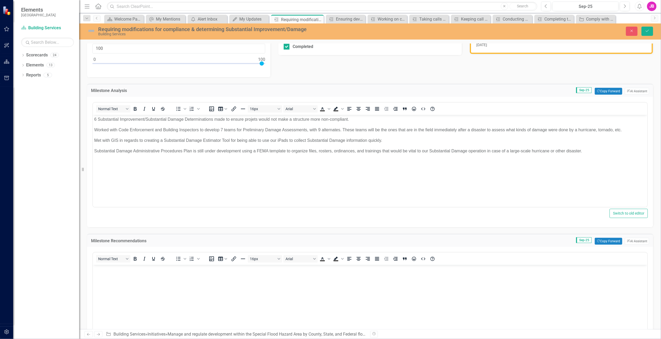
scroll to position [0, 0]
click at [149, 281] on body "Rich Text Area. Press ALT-0 for help." at bounding box center [370, 304] width 554 height 79
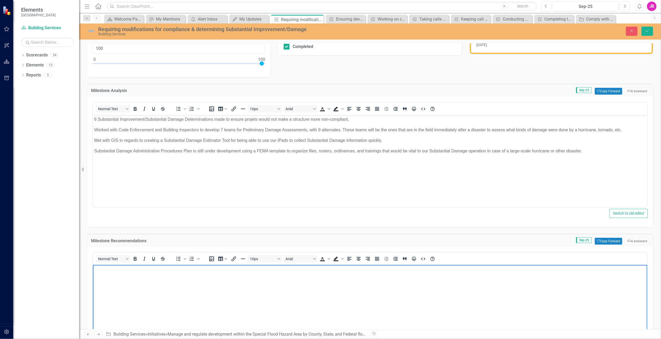
click at [172, 282] on body "Rich Text Area. Press ALT-0 for help." at bounding box center [370, 304] width 554 height 79
paste body "Rich Text Area. Press ALT-0 for help."
click at [96, 269] on p ""Continuing to develop Substantial Damage Adminstrative Procedures." at bounding box center [370, 269] width 552 height 6
click at [411, 293] on body "Continuing to develop Substantial Damage Adminstrative Procedures. Updating our…" at bounding box center [370, 304] width 554 height 79
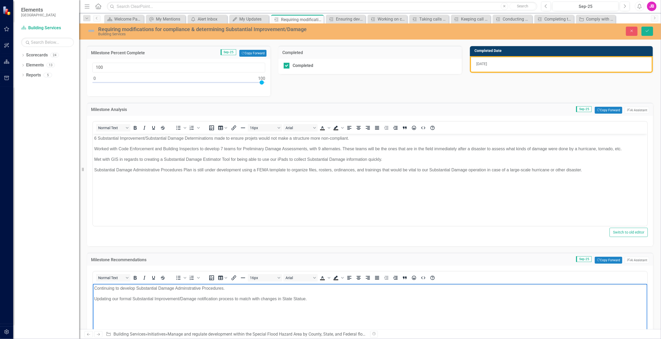
scroll to position [25, 0]
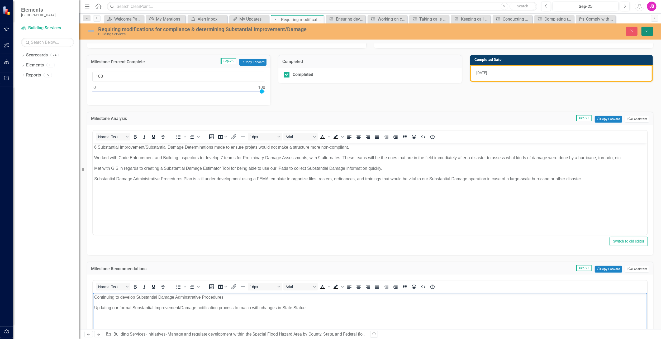
click at [647, 30] on icon "Save" at bounding box center [647, 31] width 5 height 4
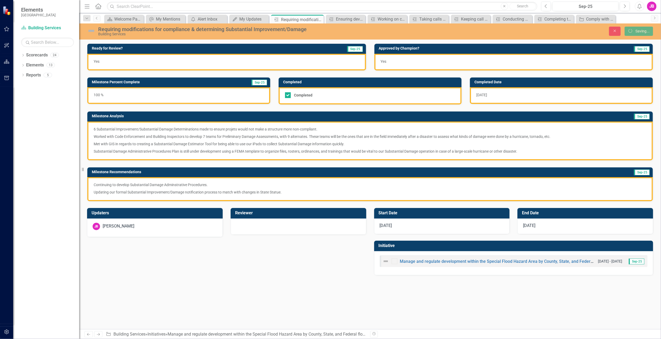
scroll to position [0, 0]
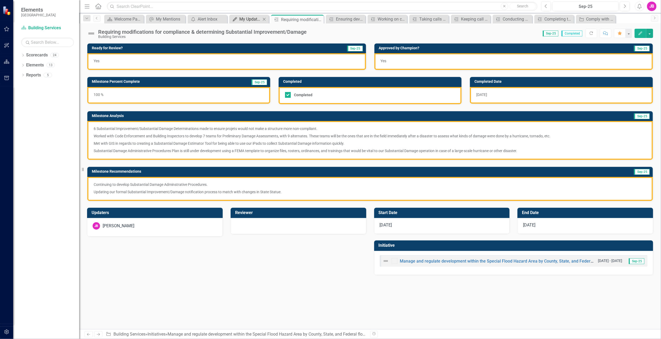
click at [255, 21] on div "My Updates" at bounding box center [250, 19] width 22 height 7
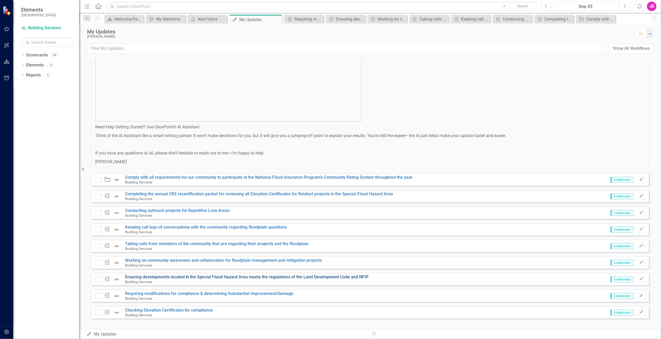
scroll to position [275, 0]
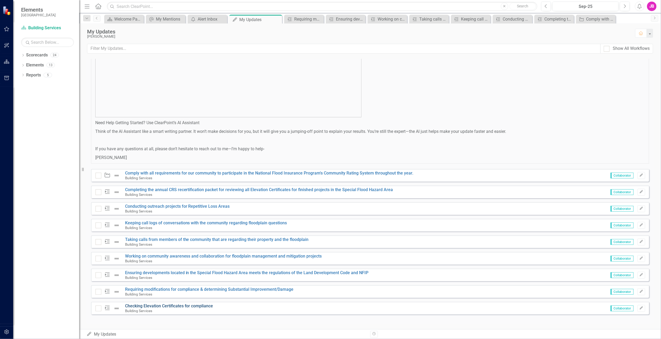
click at [152, 306] on link "Checking Elevation Certificates for compliance" at bounding box center [169, 306] width 88 height 5
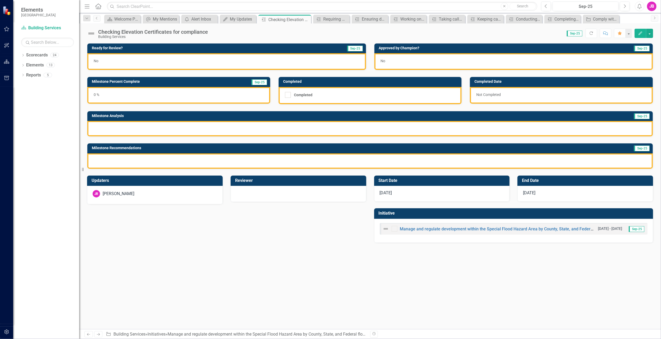
click at [420, 194] on div "7/1/25" at bounding box center [442, 194] width 136 height 16
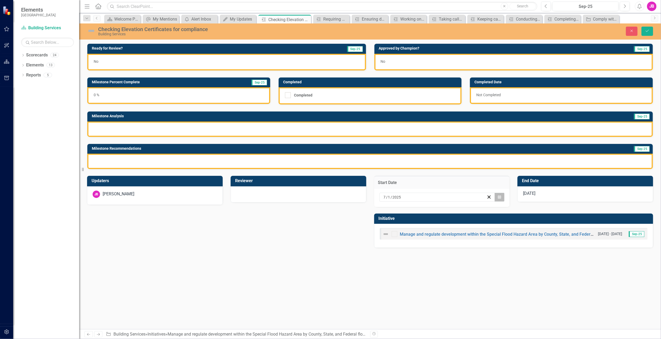
click at [500, 195] on icon "Calendar" at bounding box center [499, 197] width 3 height 4
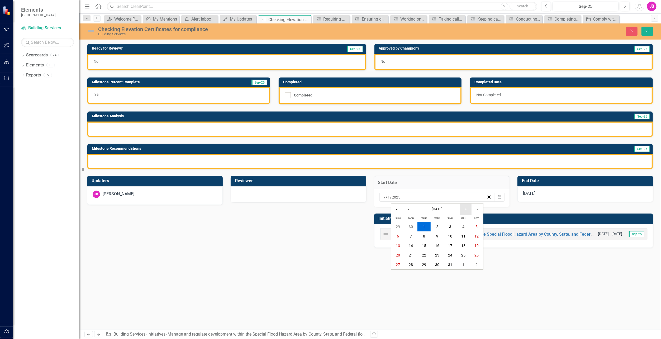
click at [468, 211] on button "›" at bounding box center [466, 210] width 12 height 12
click at [413, 274] on button "1" at bounding box center [410, 274] width 13 height 9
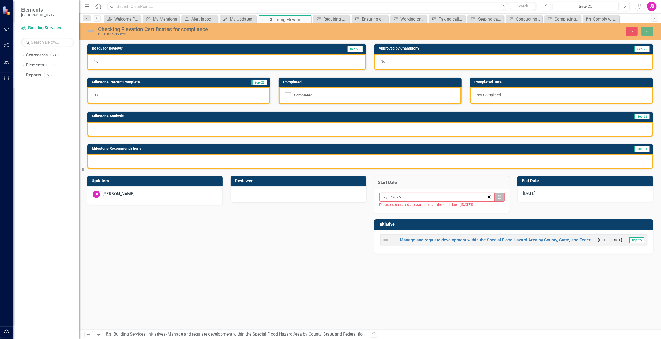
click at [497, 197] on button "Calendar" at bounding box center [499, 197] width 10 height 9
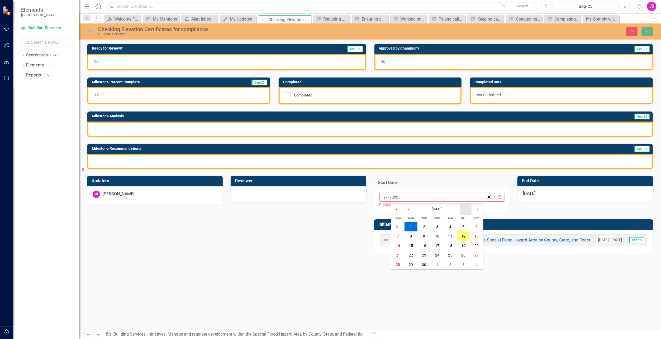
click at [468, 209] on button "›" at bounding box center [466, 210] width 12 height 12
click at [405, 210] on button "‹" at bounding box center [409, 210] width 12 height 12
click at [465, 228] on button "1" at bounding box center [463, 226] width 13 height 9
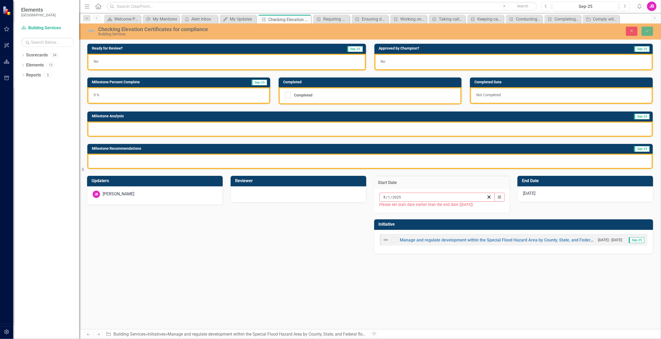
click at [548, 195] on div "7/31/25" at bounding box center [585, 195] width 136 height 16
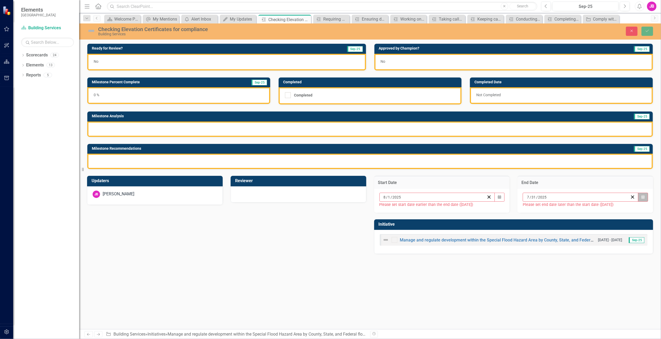
click at [642, 195] on icon "button" at bounding box center [642, 197] width 3 height 4
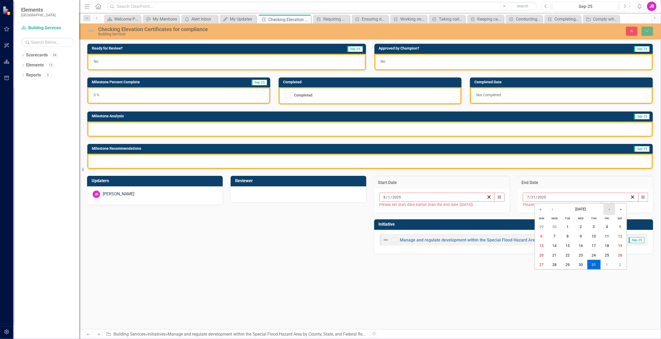
click at [611, 208] on button "›" at bounding box center [609, 210] width 12 height 12
click at [541, 227] on abbr "31" at bounding box center [541, 227] width 4 height 4
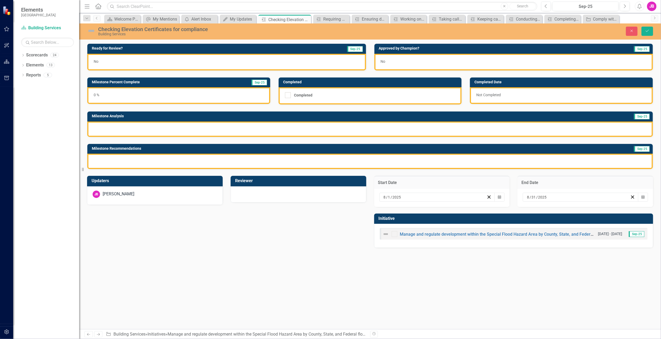
click at [109, 123] on div at bounding box center [369, 129] width 565 height 15
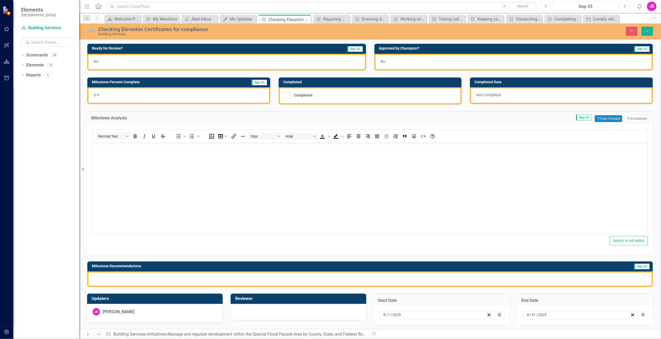
click at [108, 161] on body "Rich Text Area. Press ALT-0 for help." at bounding box center [370, 181] width 554 height 79
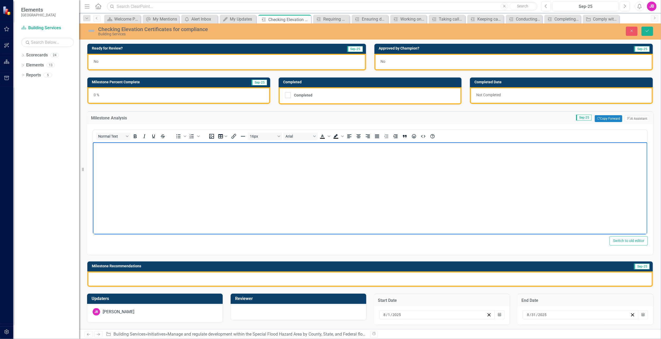
paste body "Rich Text Area. Press ALT-0 for help."
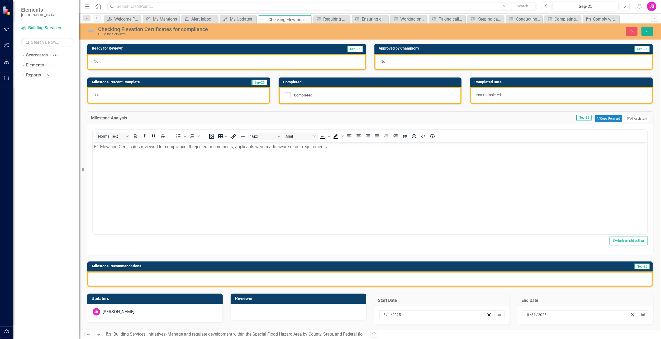
click at [110, 282] on div at bounding box center [369, 279] width 565 height 15
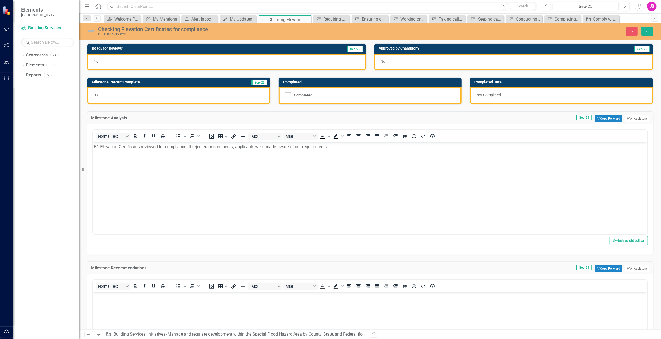
click at [104, 307] on body "Rich Text Area. Press ALT-0 for help." at bounding box center [370, 332] width 554 height 79
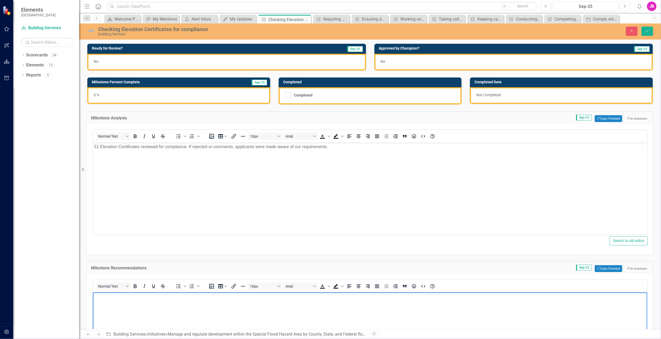
drag, startPoint x: 104, startPoint y: 307, endPoint x: 103, endPoint y: 319, distance: 12.2
click at [103, 319] on body "Rich Text Area. Press ALT-0 for help." at bounding box center [370, 332] width 554 height 79
drag, startPoint x: 143, startPoint y: 307, endPoint x: 122, endPoint y: 307, distance: 20.6
click at [143, 307] on body "Rich Text Area. Press ALT-0 for help." at bounding box center [370, 332] width 554 height 79
paste body "Rich Text Area. Press ALT-0 for help."
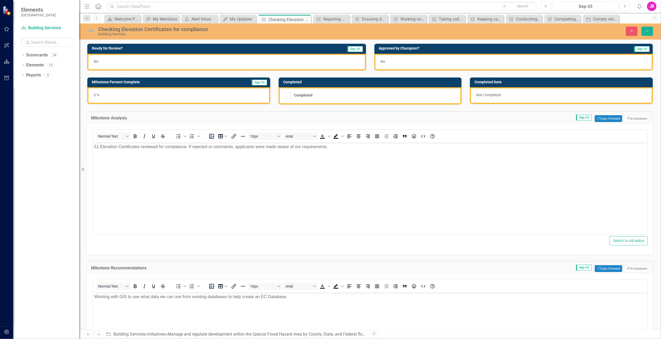
click at [114, 56] on div "No" at bounding box center [226, 62] width 279 height 17
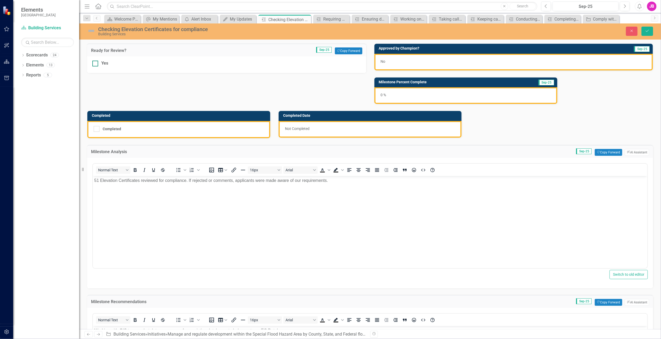
click at [93, 63] on input "Yes" at bounding box center [93, 62] width 3 height 3
checkbox input "true"
click at [375, 61] on div "No" at bounding box center [513, 62] width 279 height 17
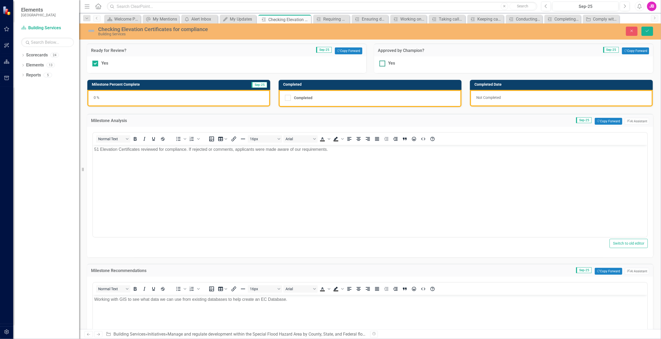
click at [385, 63] on div "Yes" at bounding box center [513, 63] width 269 height 6
click at [383, 63] on input "Yes" at bounding box center [380, 62] width 3 height 3
checkbox input "true"
click at [133, 97] on div "0 %" at bounding box center [178, 98] width 183 height 17
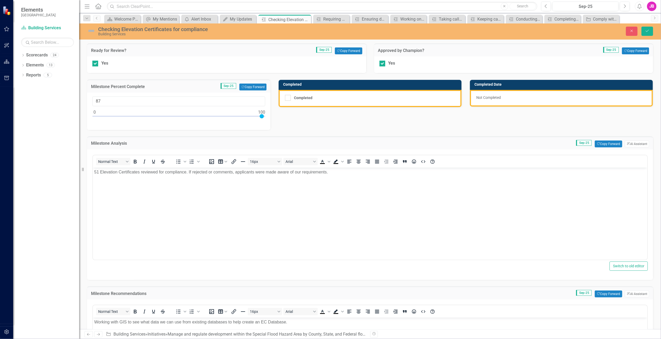
type input "100"
drag, startPoint x: 96, startPoint y: 118, endPoint x: 391, endPoint y: 112, distance: 295.5
click at [391, 112] on div "Ready for Review? Sep-25 Copy Forward Copy Forward Yes Approved by Champion? Se…" at bounding box center [370, 233] width 574 height 393
click at [290, 99] on div "Completed" at bounding box center [369, 98] width 168 height 6
click at [288, 98] on input "Completed" at bounding box center [286, 96] width 3 height 3
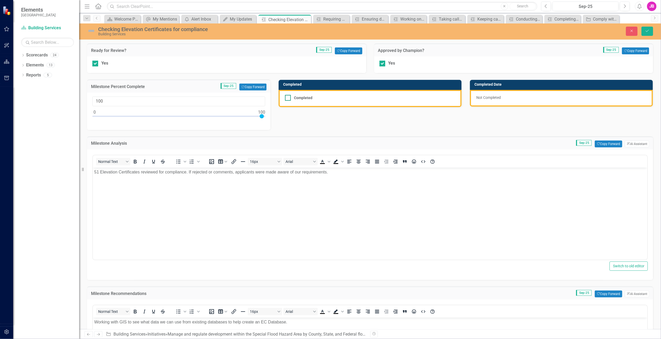
checkbox input "true"
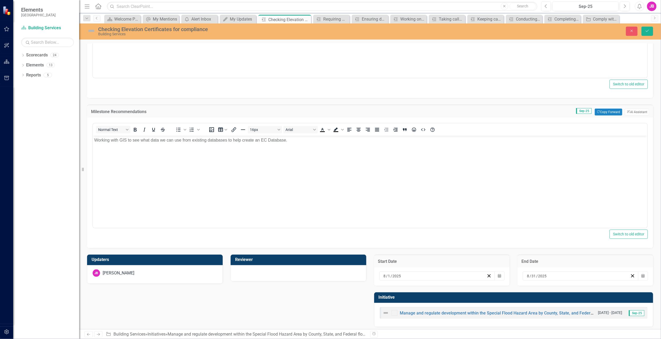
scroll to position [183, 0]
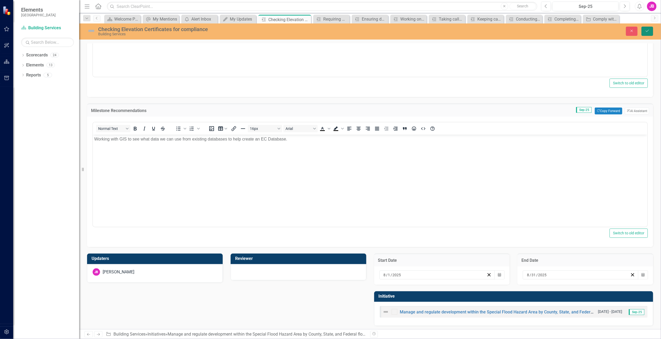
click at [644, 33] on button "Save" at bounding box center [647, 31] width 12 height 9
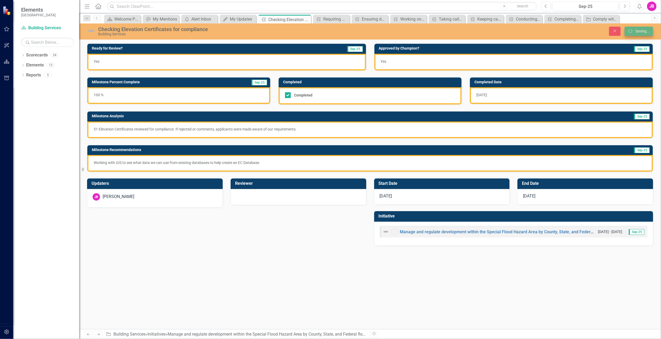
scroll to position [0, 0]
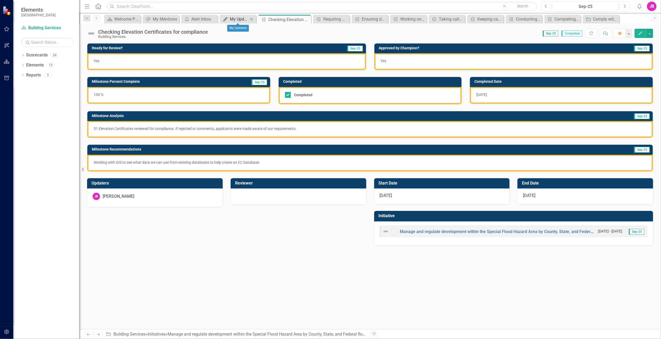
click at [230, 21] on div "My Updates" at bounding box center [239, 19] width 18 height 7
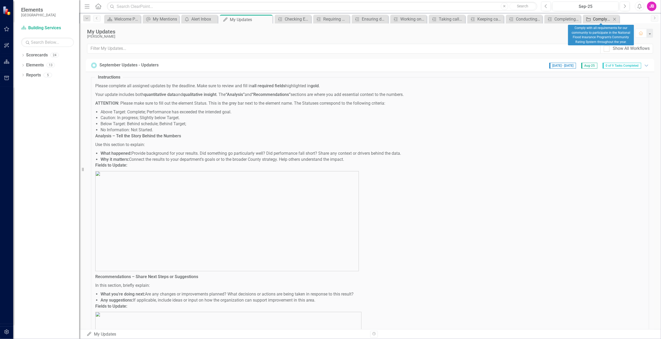
click at [592, 20] on link "Initiative Comply with all requirements for our community to participate in the…" at bounding box center [597, 19] width 27 height 7
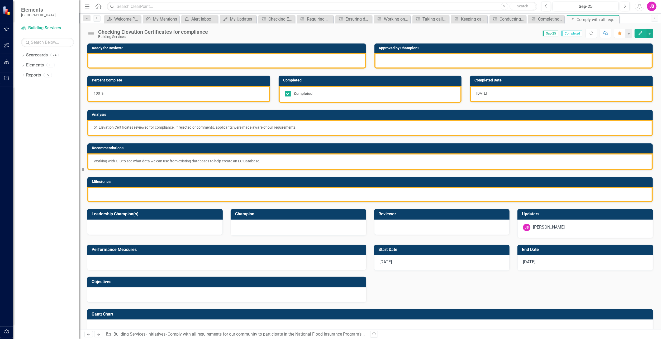
checkbox input "false"
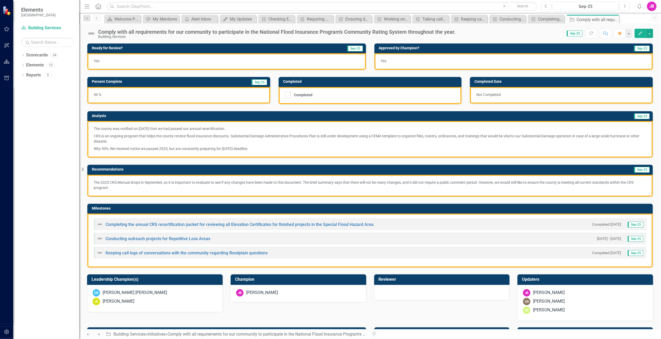
click at [90, 32] on img at bounding box center [91, 33] width 8 height 8
click at [92, 34] on img at bounding box center [91, 33] width 8 height 8
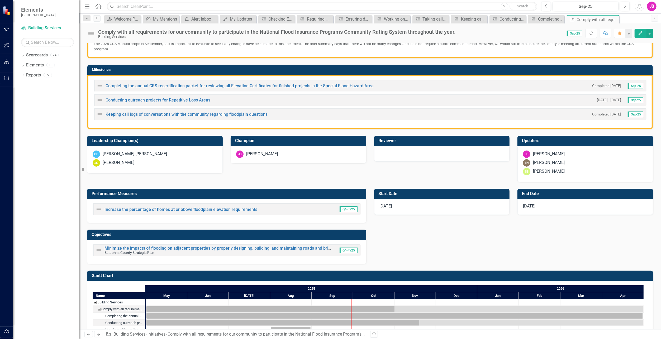
scroll to position [152, 0]
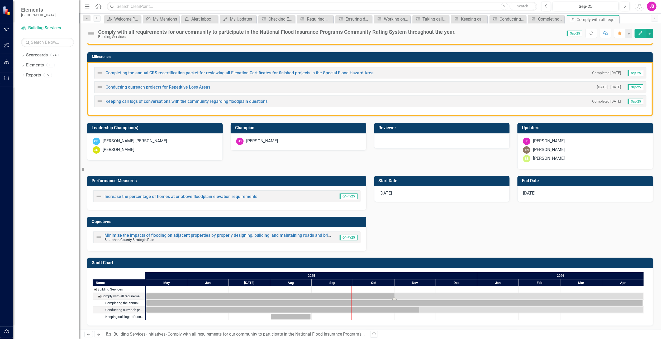
click at [405, 294] on div "Task: Start date: 2025-05-01 End date: 2026-04-30" at bounding box center [394, 297] width 497 height 6
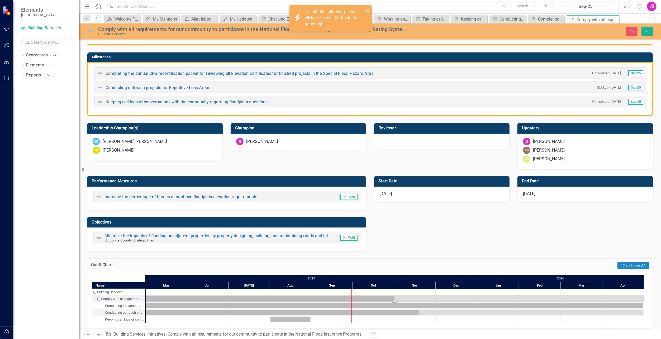
click at [369, 11] on icon "close" at bounding box center [368, 10] width 4 height 4
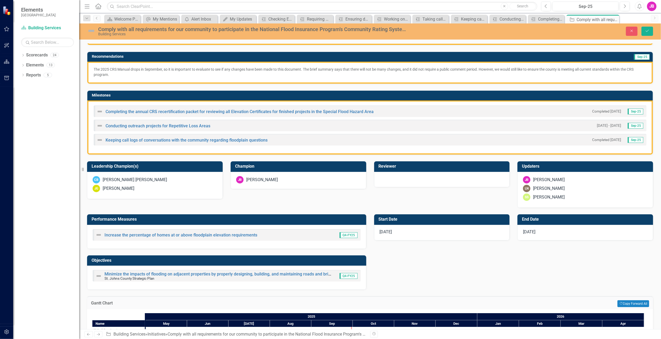
scroll to position [154, 0]
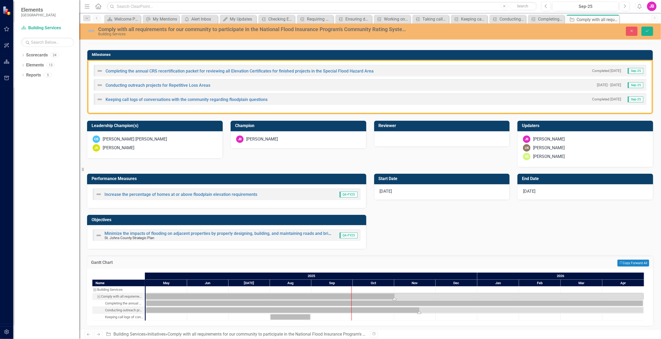
click at [433, 309] on div "Task: Start date: 2025-05-01 End date: 2026-04-30" at bounding box center [394, 311] width 497 height 6
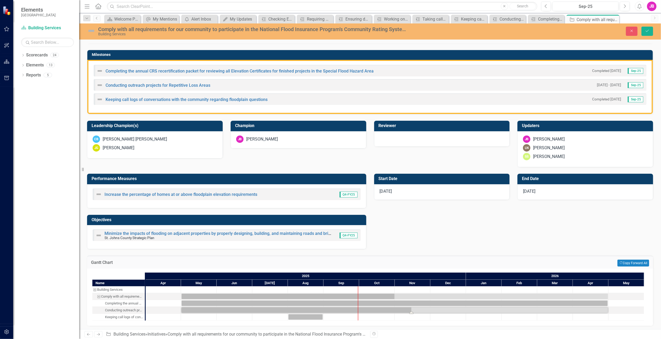
drag, startPoint x: 419, startPoint y: 311, endPoint x: 414, endPoint y: 313, distance: 5.0
click at [635, 31] on button "Close" at bounding box center [632, 31] width 12 height 9
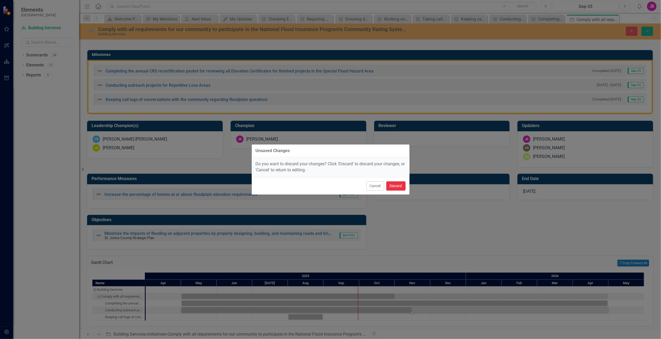
click at [397, 188] on button "Discard" at bounding box center [395, 186] width 19 height 9
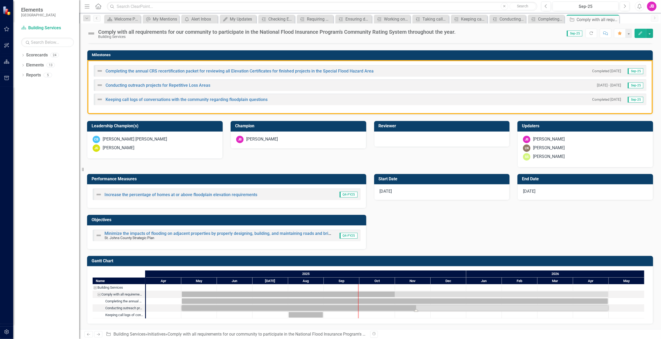
scroll to position [152, 0]
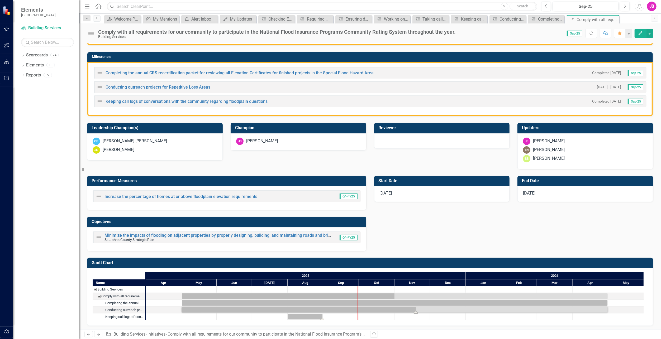
click at [299, 315] on div "Task: Start date: 2025-08-01 End date: 2025-08-31" at bounding box center [305, 317] width 35 height 6
click at [130, 316] on div "Keeping call logs of conversations with the community regarding floodplain ques…" at bounding box center [124, 317] width 38 height 7
click at [544, 21] on div "Completing the annual CRS recertification packet for reviewing all Elevation Ce…" at bounding box center [550, 19] width 25 height 7
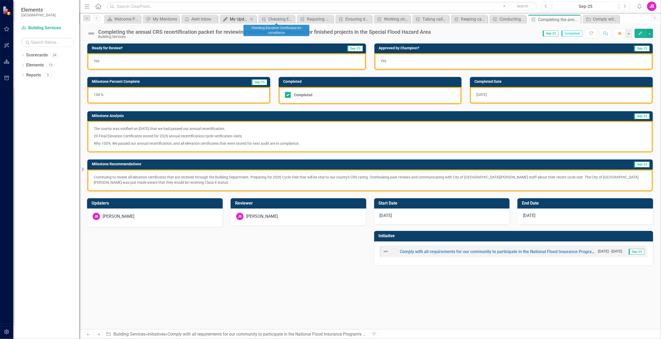
click at [240, 20] on div "My Updates" at bounding box center [239, 19] width 18 height 7
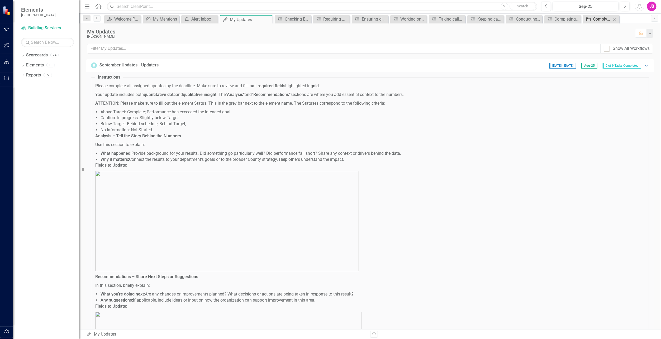
click at [593, 19] on div "Comply with all requirements for our community to participate in the National F…" at bounding box center [602, 19] width 18 height 7
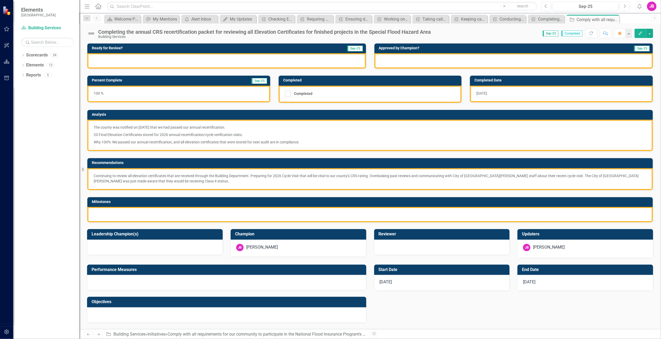
checkbox input "false"
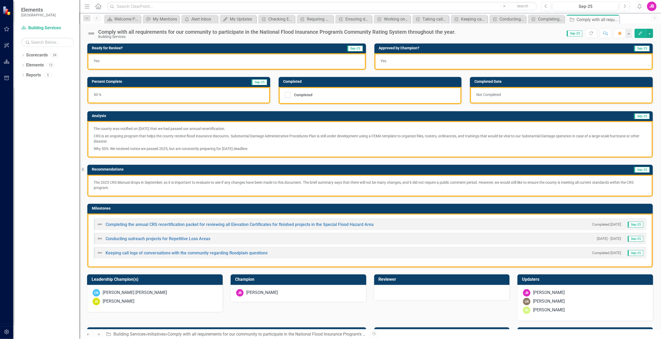
click at [92, 33] on img at bounding box center [91, 33] width 8 height 8
click at [122, 35] on div "Building Services" at bounding box center [276, 37] width 357 height 4
click at [113, 30] on div "Comply with all requirements for our community to participate in the National F…" at bounding box center [276, 32] width 357 height 6
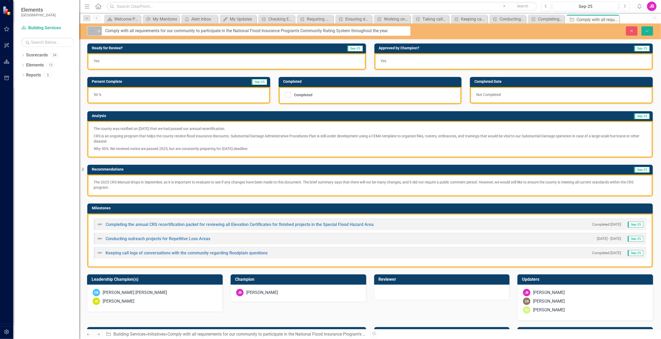
click at [95, 33] on div "Not Defined" at bounding box center [92, 31] width 7 height 6
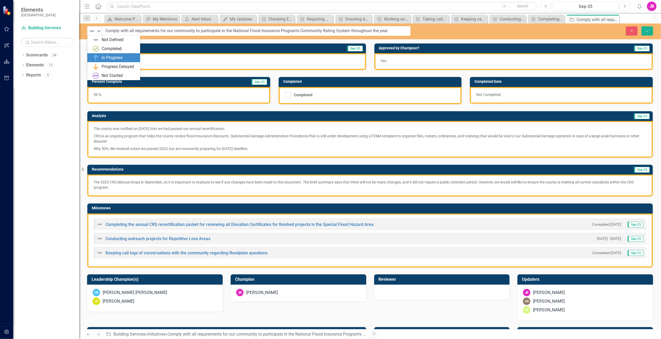
click at [111, 58] on div "In Progress" at bounding box center [112, 58] width 21 height 6
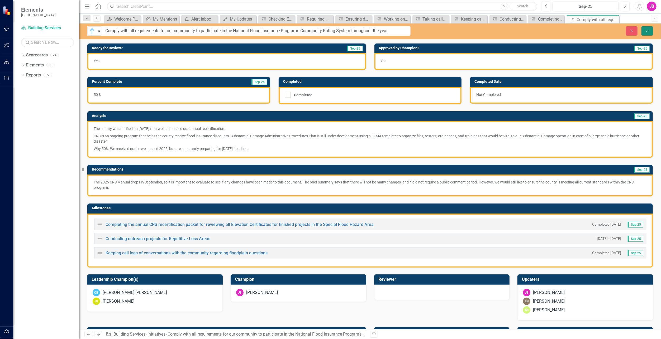
click at [649, 30] on icon "Save" at bounding box center [647, 31] width 5 height 4
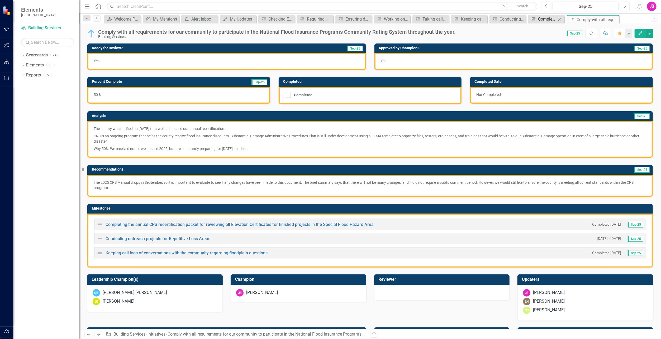
click at [547, 19] on div "Completing the annual CRS recertification packet for reviewing all Elevation Ce…" at bounding box center [547, 19] width 18 height 7
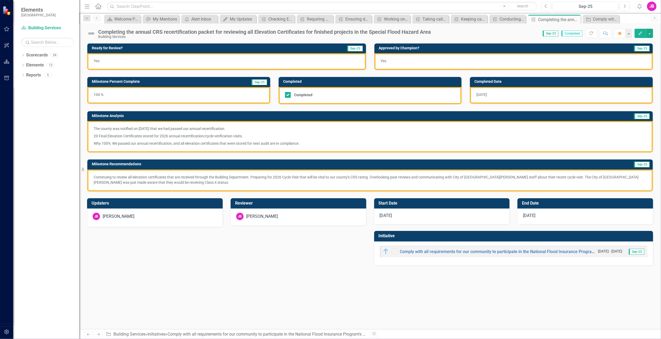
click at [89, 33] on img at bounding box center [91, 33] width 8 height 8
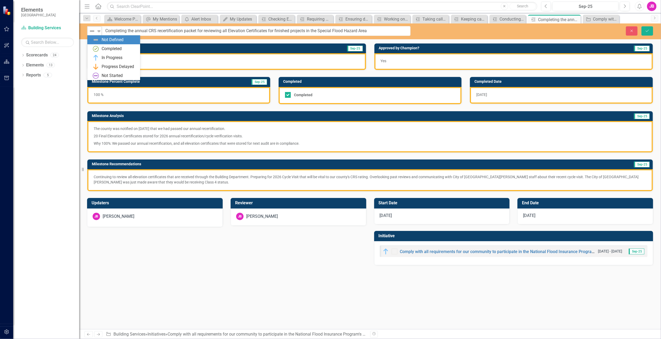
click at [98, 32] on icon "Expand" at bounding box center [98, 31] width 5 height 4
click at [144, 94] on div "100 %" at bounding box center [178, 95] width 183 height 17
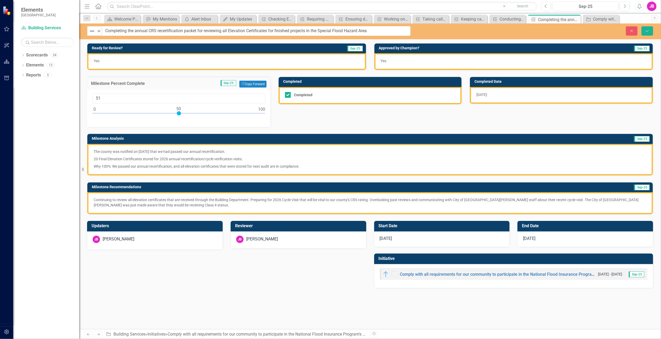
type input "50"
drag, startPoint x: 262, startPoint y: 114, endPoint x: 178, endPoint y: 120, distance: 84.4
click at [178, 120] on div "50" at bounding box center [178, 108] width 183 height 37
click at [196, 155] on p "20 Final Elevation Certificates stored for 2026 annual recertification/cycle ve…" at bounding box center [370, 158] width 553 height 7
click at [112, 163] on p "Why 100%: We passed our annual recertification, and all elevation certificates …" at bounding box center [370, 166] width 553 height 6
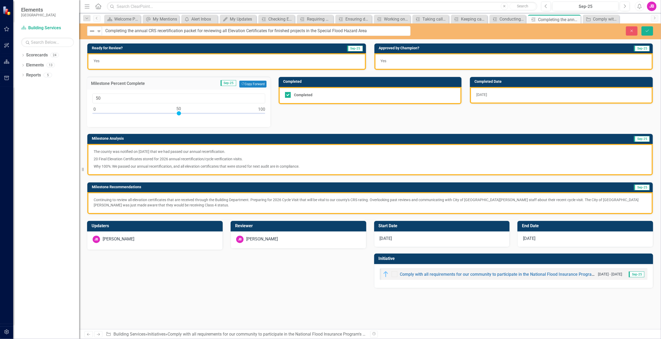
click at [112, 163] on p "Why 100%: We passed our annual recertification, and all elevation certificates …" at bounding box center [370, 166] width 553 height 6
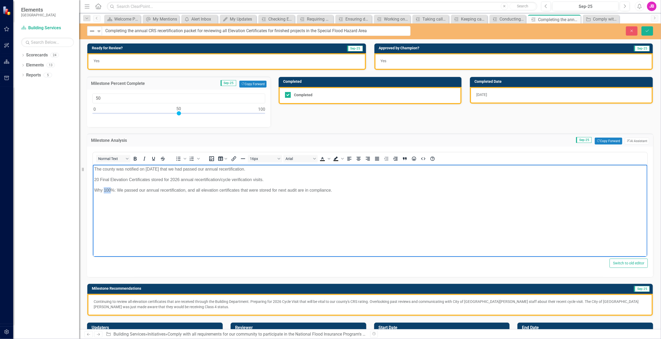
drag, startPoint x: 110, startPoint y: 192, endPoint x: 104, endPoint y: 192, distance: 6.6
click at [104, 192] on p "Why 100%: We passed our annual recertification, and all elevation certificates …" at bounding box center [370, 190] width 552 height 6
click at [330, 188] on p "Why 50%: We passed our annual recertification, and all elevation certificates t…" at bounding box center [370, 190] width 552 height 6
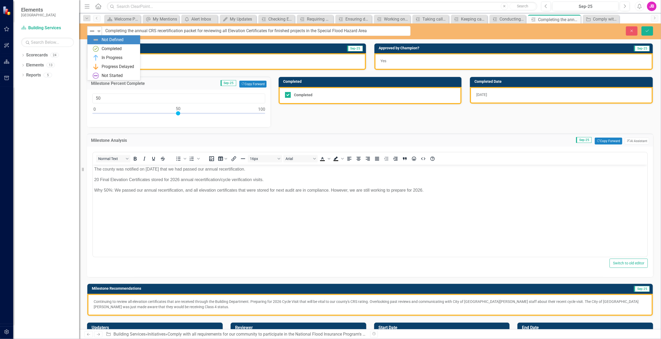
click at [97, 34] on div "Expand" at bounding box center [98, 31] width 5 height 9
click at [99, 56] on img at bounding box center [96, 58] width 6 height 6
click at [647, 30] on icon "Save" at bounding box center [647, 31] width 5 height 4
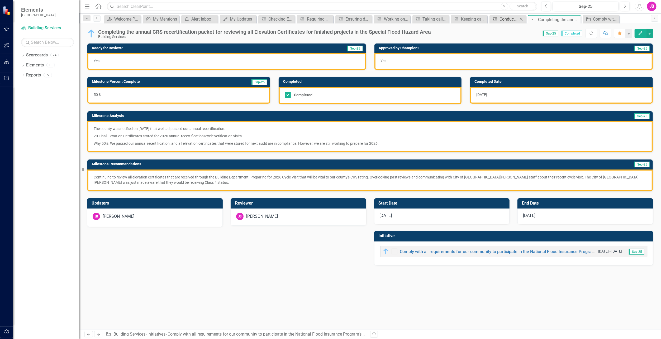
click at [507, 17] on div "Conducting outreach projects for Repetitive Loss Areas" at bounding box center [508, 19] width 18 height 7
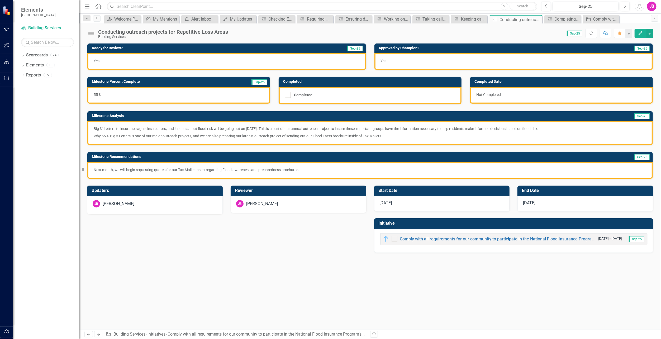
click at [93, 32] on img at bounding box center [91, 33] width 8 height 8
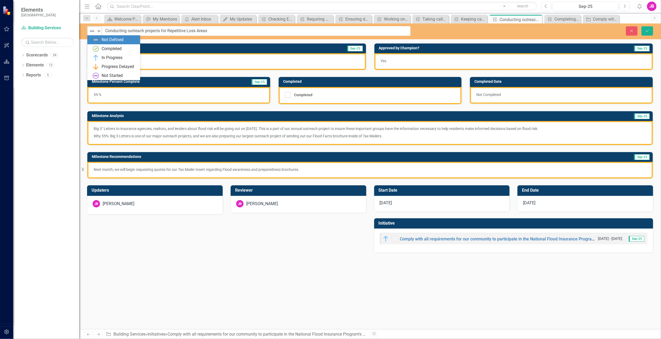
click at [98, 31] on icon "Expand" at bounding box center [98, 31] width 5 height 4
click at [99, 55] on div "In Progress" at bounding box center [115, 58] width 44 height 6
click at [647, 28] on button "Save" at bounding box center [647, 30] width 12 height 9
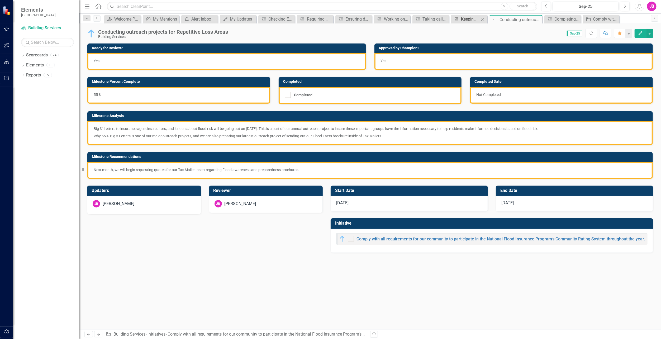
click at [461, 21] on div "Keeping call logs of conversations with the community regarding floodplain ques…" at bounding box center [470, 19] width 18 height 7
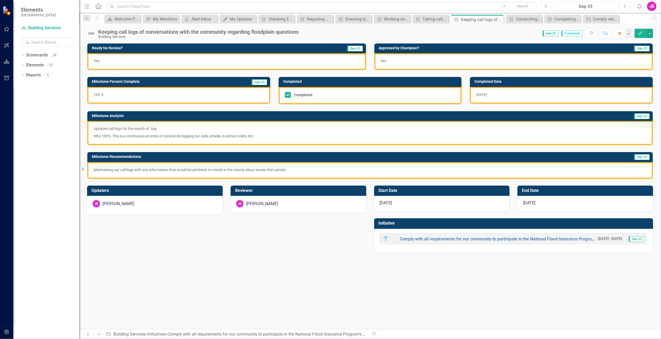
click at [93, 32] on img at bounding box center [91, 33] width 8 height 8
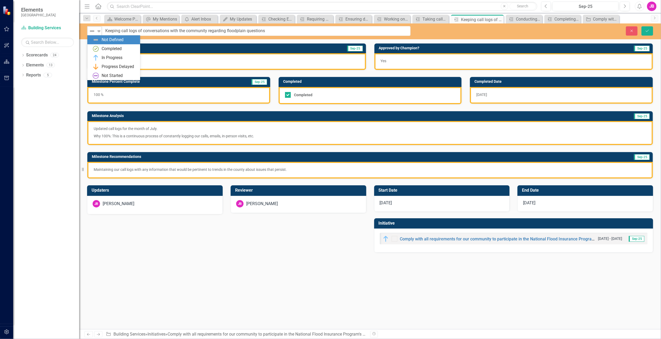
click at [94, 32] on img at bounding box center [92, 31] width 6 height 6
click at [98, 49] on img at bounding box center [96, 49] width 6 height 6
click at [649, 33] on button "Save" at bounding box center [647, 30] width 12 height 9
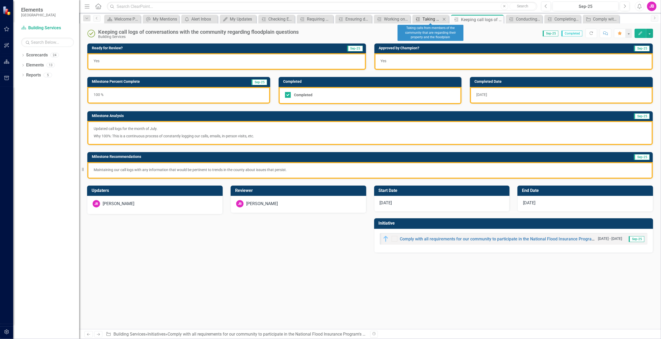
click at [429, 18] on div "Taking calls from members of the community that are regarding their property an…" at bounding box center [431, 19] width 18 height 7
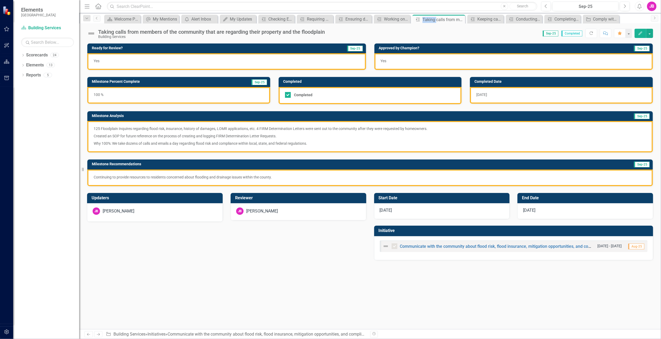
click at [90, 34] on img at bounding box center [91, 33] width 8 height 8
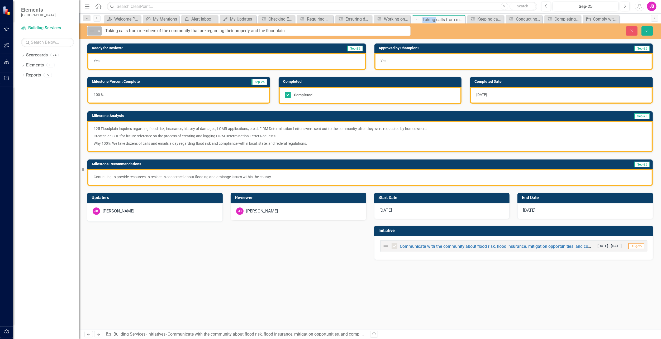
drag, startPoint x: 90, startPoint y: 34, endPoint x: 88, endPoint y: 31, distance: 4.1
click at [88, 31] on div "Not Defined Expand" at bounding box center [94, 30] width 15 height 9
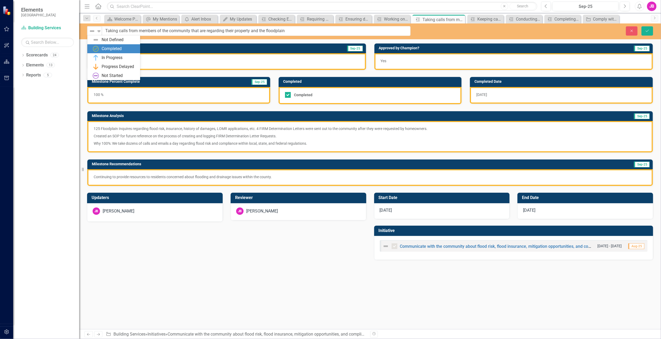
click at [98, 48] on img at bounding box center [96, 49] width 6 height 6
click at [399, 21] on div "Working on community awareness and collaboration for floodplain management and …" at bounding box center [393, 19] width 18 height 7
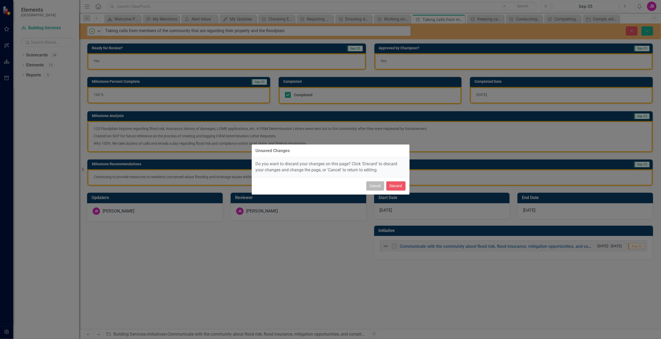
click at [376, 185] on button "Cancel" at bounding box center [375, 186] width 18 height 9
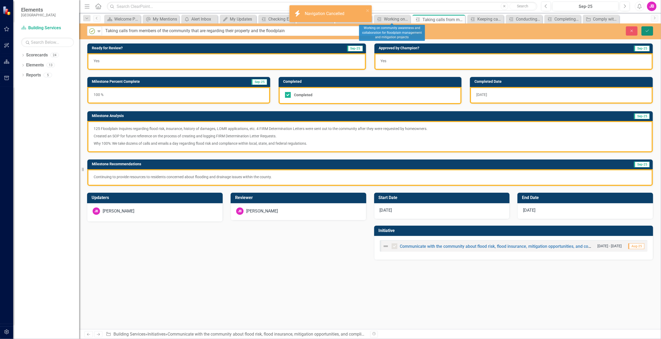
click at [649, 32] on icon "Save" at bounding box center [647, 31] width 5 height 4
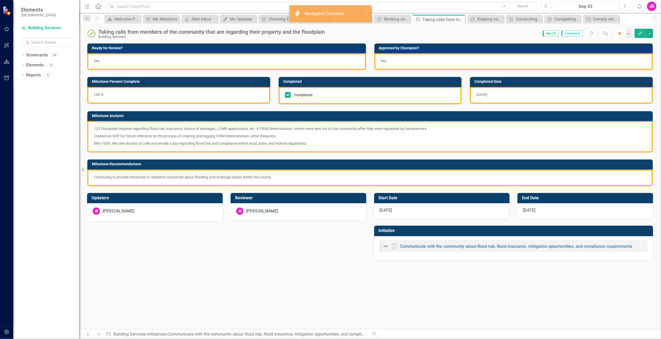
checkbox input "true"
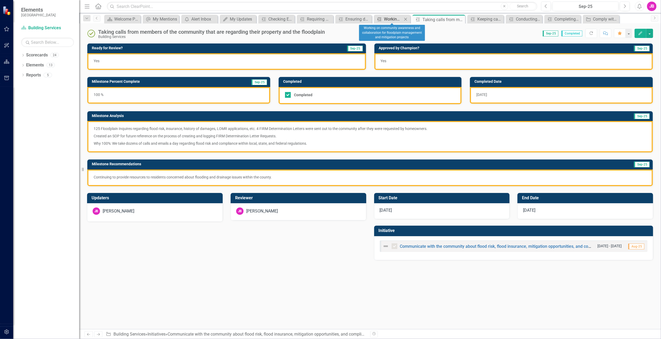
click at [393, 20] on div "Working on community awareness and collaboration for floodplain management and …" at bounding box center [393, 19] width 18 height 7
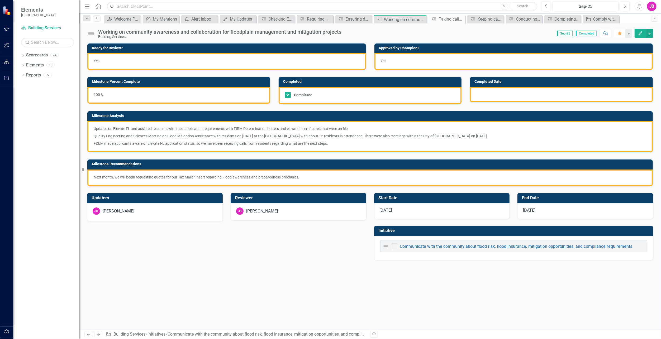
checkbox input "true"
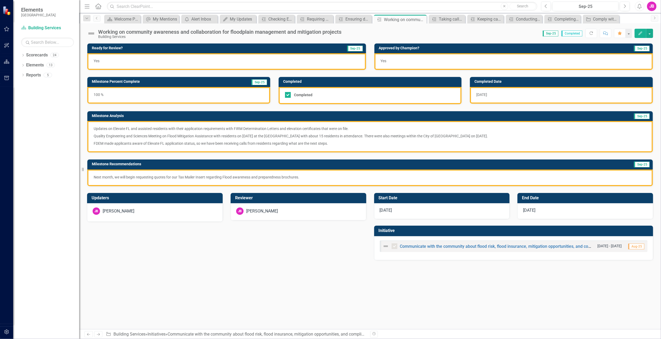
click at [90, 35] on img at bounding box center [91, 33] width 8 height 8
click at [92, 34] on img at bounding box center [91, 33] width 8 height 8
click at [90, 34] on img at bounding box center [91, 33] width 8 height 8
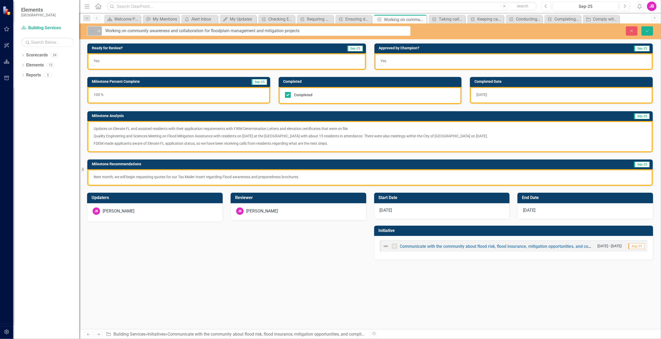
click at [92, 32] on img at bounding box center [92, 31] width 6 height 6
click at [107, 50] on div "Completed" at bounding box center [112, 49] width 20 height 6
click at [97, 30] on icon "Expand" at bounding box center [98, 31] width 5 height 4
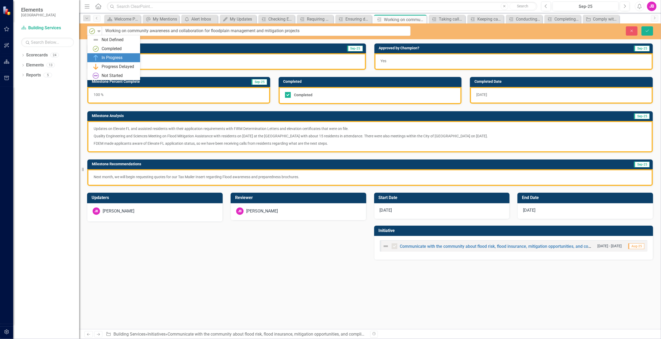
click at [98, 58] on img at bounding box center [96, 58] width 6 height 6
click at [98, 30] on icon "Expand" at bounding box center [98, 31] width 5 height 4
click at [99, 53] on div "In Progress" at bounding box center [113, 57] width 53 height 9
click at [101, 32] on icon "Expand" at bounding box center [98, 31] width 5 height 4
click at [101, 48] on div "Completed" at bounding box center [115, 49] width 44 height 6
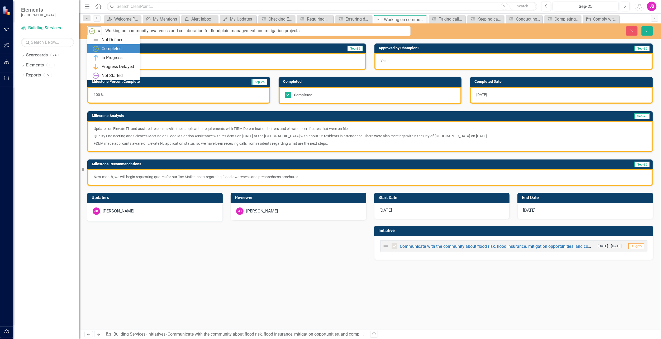
click at [93, 31] on img at bounding box center [92, 31] width 6 height 6
click at [100, 41] on div "Not Defined" at bounding box center [115, 40] width 44 height 6
click at [647, 29] on icon "Save" at bounding box center [647, 31] width 5 height 4
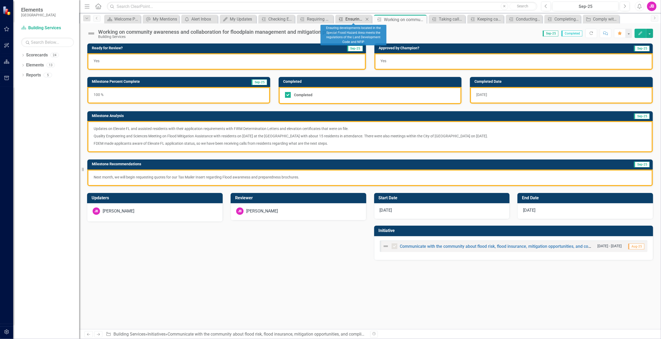
click at [346, 21] on div "Ensuring developments located in the Special Flood Hazard Area meets the regula…" at bounding box center [354, 19] width 18 height 7
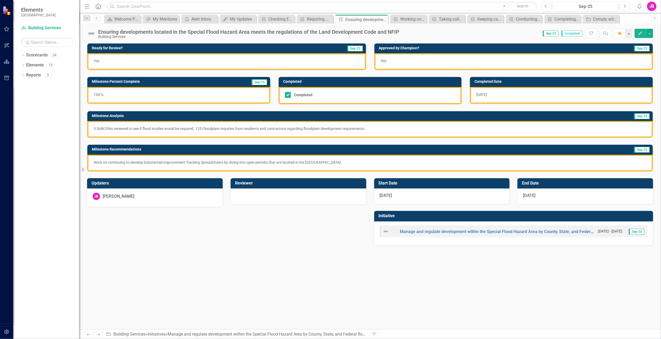
click at [90, 33] on img at bounding box center [91, 33] width 8 height 8
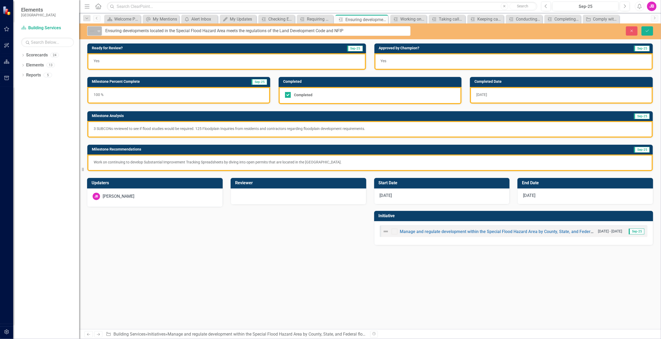
click at [92, 33] on img at bounding box center [92, 31] width 6 height 6
click at [100, 47] on div "Completed" at bounding box center [115, 49] width 44 height 6
click at [646, 31] on icon "Save" at bounding box center [647, 31] width 5 height 4
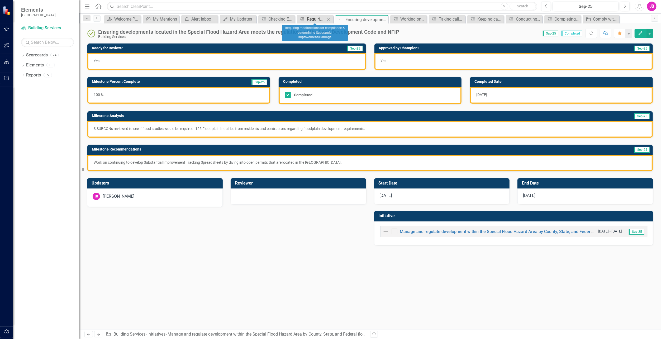
click at [313, 21] on div "Requiring modifications for compliance & determining Substantial Improvement/Da…" at bounding box center [316, 19] width 18 height 7
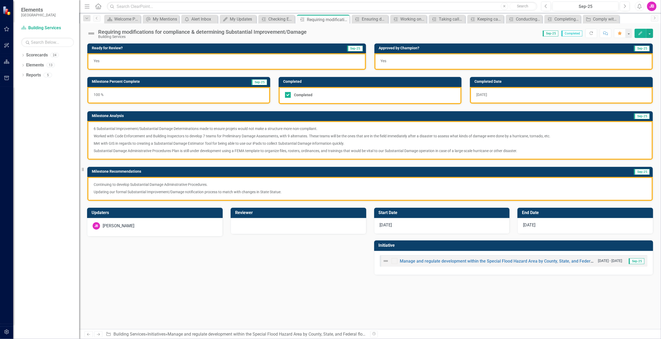
click at [92, 34] on img at bounding box center [91, 33] width 8 height 8
click at [93, 34] on img at bounding box center [91, 33] width 8 height 8
click at [89, 33] on img at bounding box center [91, 33] width 8 height 8
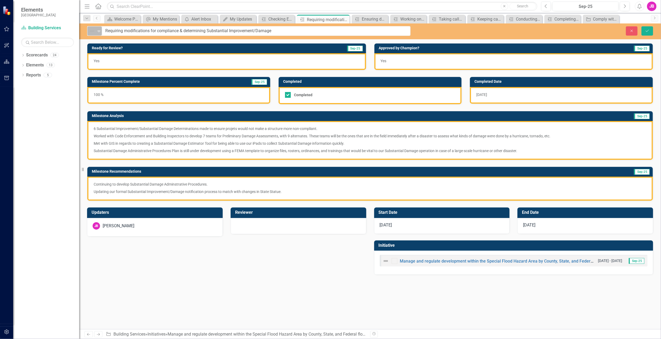
click at [93, 30] on img at bounding box center [92, 31] width 6 height 6
click at [96, 47] on img at bounding box center [96, 49] width 6 height 6
click at [651, 31] on button "Save" at bounding box center [647, 30] width 12 height 9
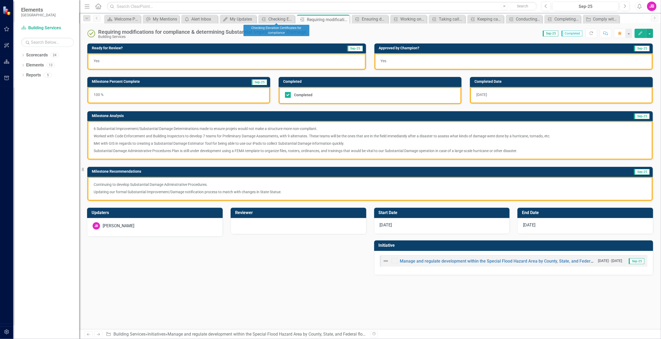
click at [256, 20] on span "My Updates My Updates Close" at bounding box center [238, 19] width 39 height 8
click at [266, 20] on icon "Milestone" at bounding box center [263, 19] width 5 height 4
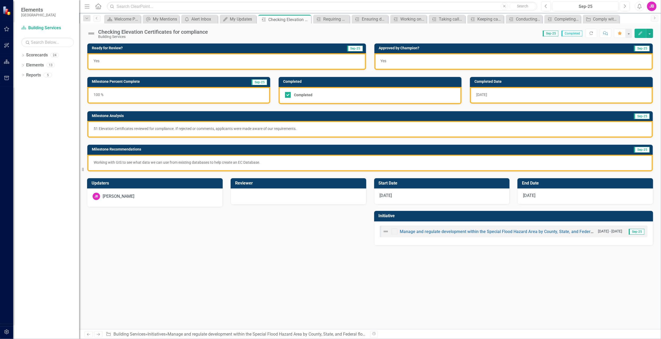
click at [92, 34] on img at bounding box center [91, 33] width 8 height 8
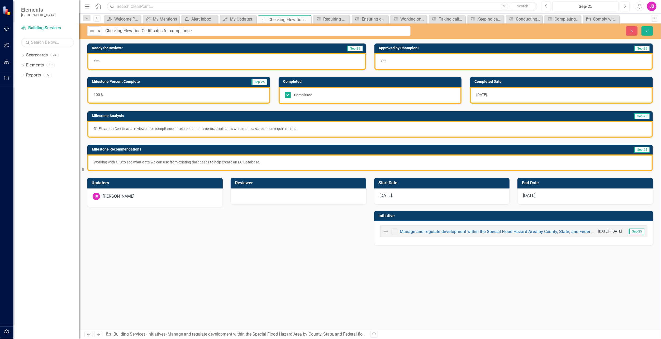
click at [92, 34] on img at bounding box center [92, 31] width 6 height 6
click at [96, 49] on img at bounding box center [96, 49] width 6 height 6
click at [646, 28] on button "Save" at bounding box center [647, 30] width 12 height 9
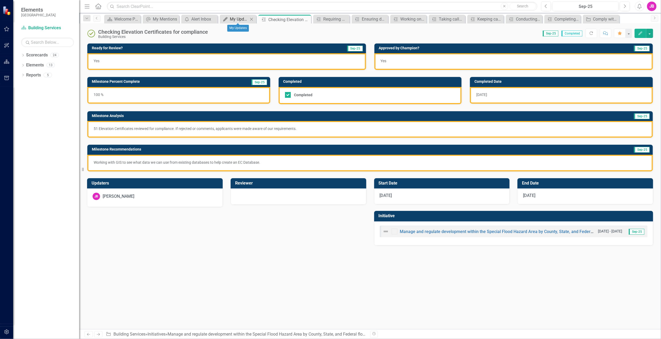
click at [240, 17] on div "My Updates" at bounding box center [239, 19] width 18 height 7
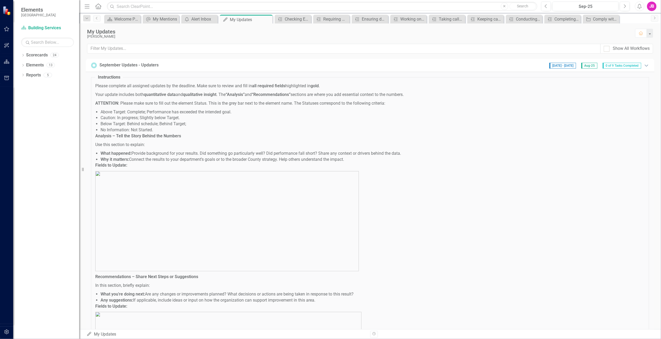
click at [644, 65] on icon "Expanded" at bounding box center [646, 65] width 5 height 4
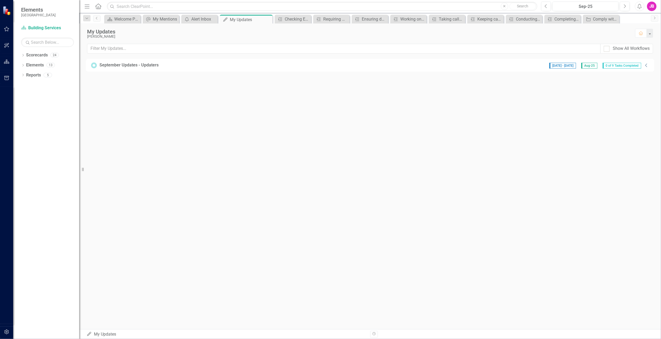
click at [646, 65] on icon "Collapse" at bounding box center [646, 65] width 5 height 4
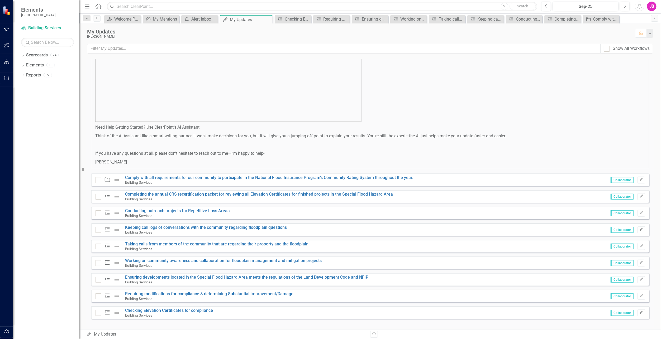
scroll to position [275, 0]
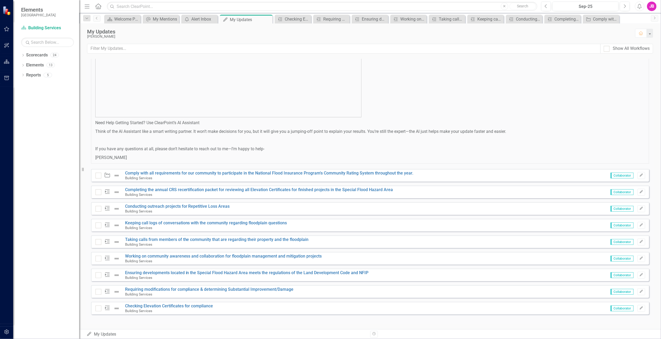
click at [118, 176] on img at bounding box center [116, 176] width 6 height 6
click at [266, 21] on icon "Close" at bounding box center [267, 19] width 5 height 4
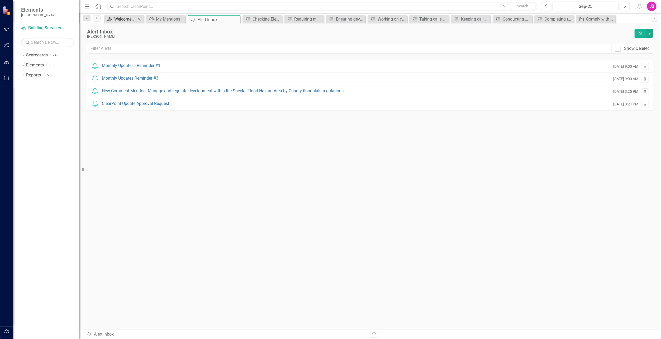
click at [120, 21] on div "Welcome Page" at bounding box center [125, 19] width 22 height 7
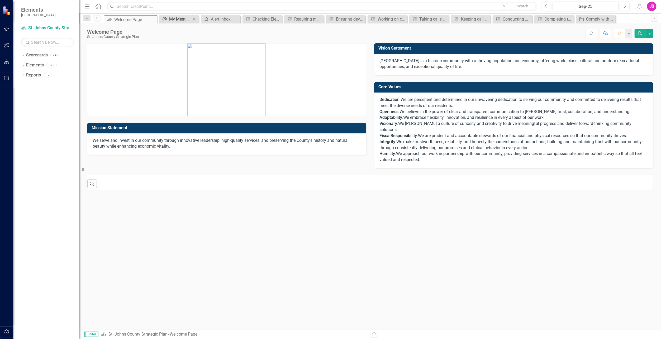
click at [164, 20] on icon "My Mentions" at bounding box center [164, 19] width 5 height 4
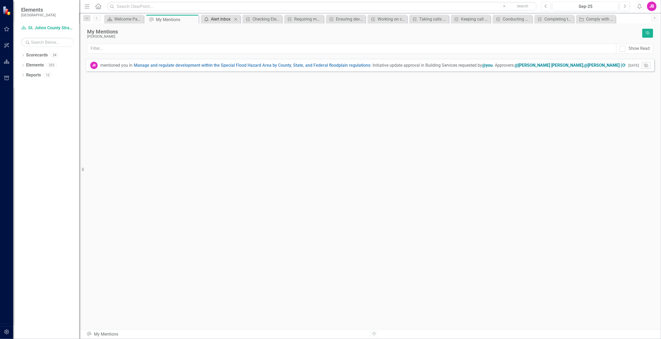
click at [211, 20] on div "Alert Inbox" at bounding box center [222, 19] width 22 height 7
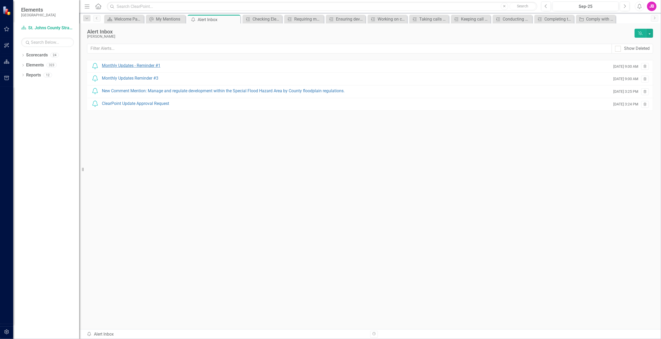
click at [149, 64] on div "Monthly Updates - Reminder #1" at bounding box center [131, 66] width 59 height 6
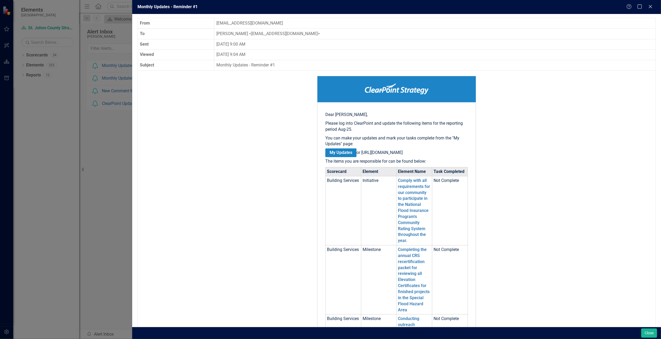
click at [330, 154] on link "My Updates" at bounding box center [340, 153] width 31 height 9
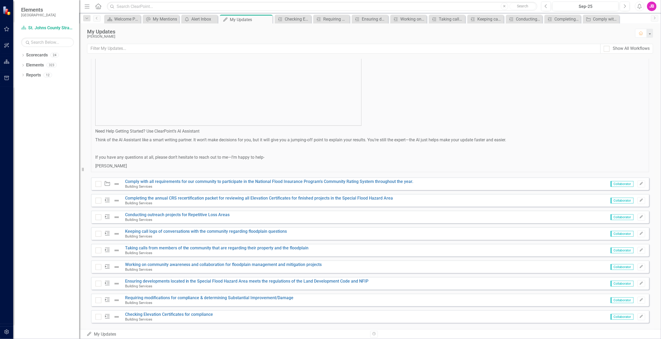
scroll to position [275, 0]
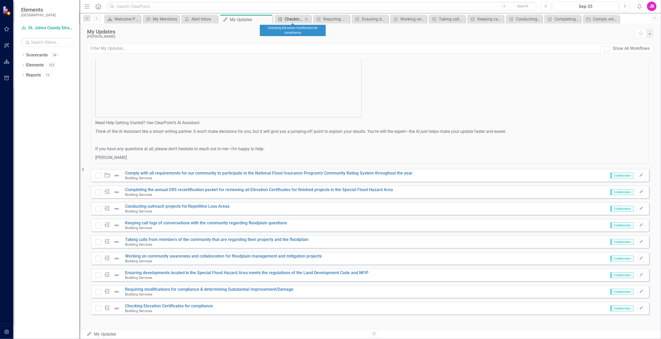
click at [300, 18] on div "Checking Elevation Certificates for compliance" at bounding box center [294, 19] width 18 height 7
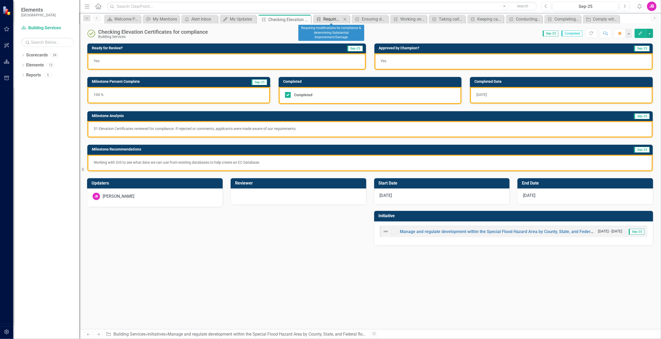
click at [326, 19] on div "Requiring modifications for compliance & determining Substantial Improvement/Da…" at bounding box center [332, 19] width 18 height 7
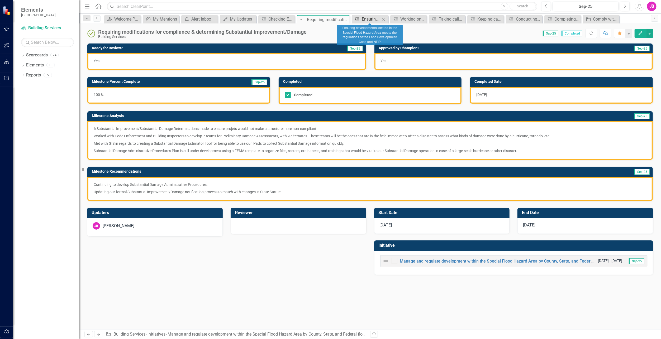
click at [360, 20] on icon "Milestone" at bounding box center [357, 19] width 5 height 4
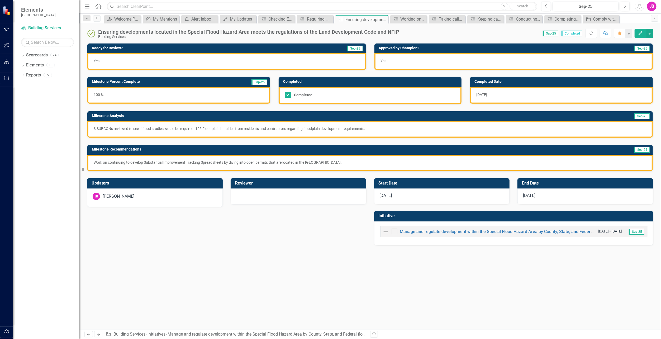
click at [553, 33] on span "Sep-25" at bounding box center [551, 34] width 16 height 6
click at [416, 20] on div "Working on community awareness and collaboration for floodplain management and …" at bounding box center [409, 19] width 18 height 7
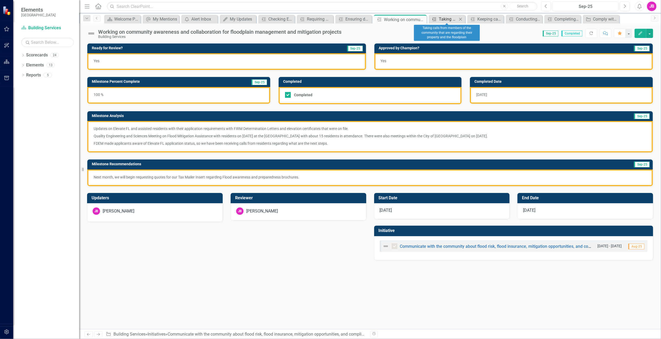
click at [450, 20] on div "Taking calls from members of the community that are regarding their property an…" at bounding box center [448, 19] width 18 height 7
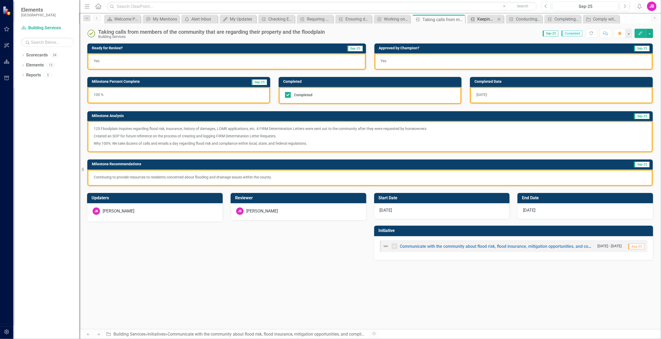
click at [481, 20] on div "Keeping call logs of conversations with the community regarding floodplain ques…" at bounding box center [486, 19] width 18 height 7
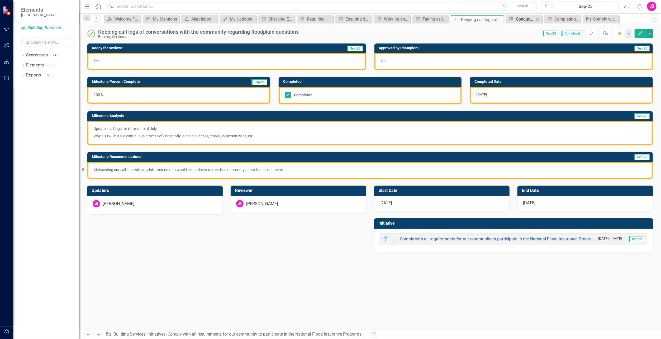
click at [522, 18] on div "Conducting outreach projects for Repetitive Loss Areas" at bounding box center [525, 19] width 18 height 7
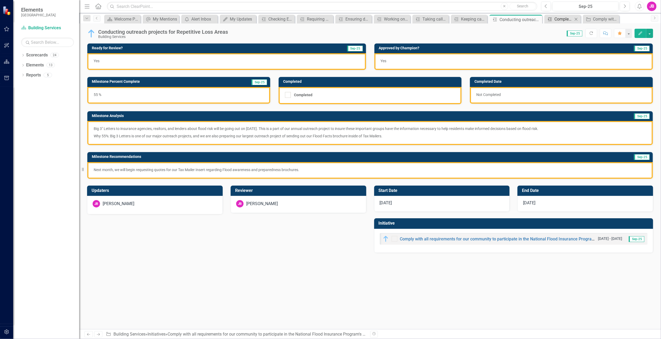
click at [564, 20] on div "Completing the annual CRS recertification packet for reviewing all Elevation Ce…" at bounding box center [563, 19] width 18 height 7
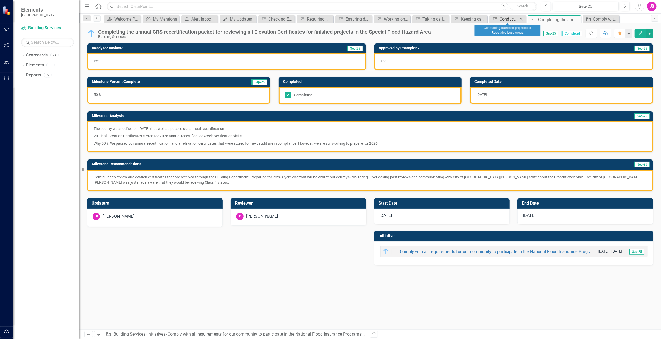
click at [507, 21] on div "Conducting outreach projects for Repetitive Loss Areas" at bounding box center [508, 19] width 18 height 7
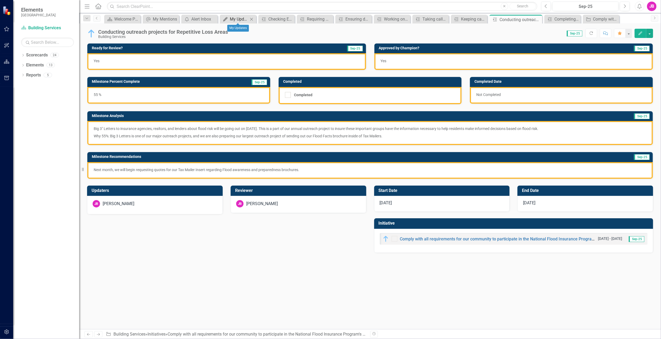
click at [240, 18] on div "My Updates" at bounding box center [239, 19] width 18 height 7
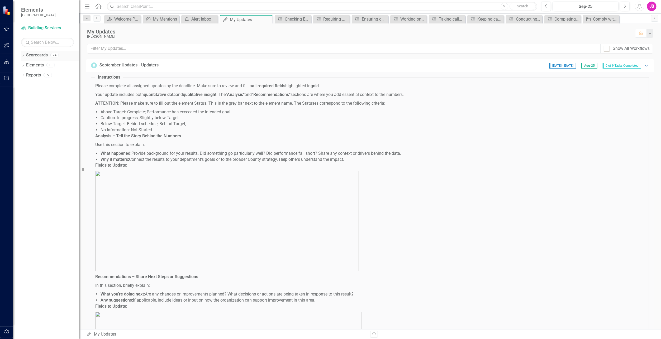
click at [35, 56] on link "Scorecards" at bounding box center [37, 55] width 22 height 6
click at [24, 53] on div "Dropdown Scorecards 24" at bounding box center [50, 56] width 58 height 10
click at [122, 21] on div "Welcome Page" at bounding box center [123, 19] width 18 height 7
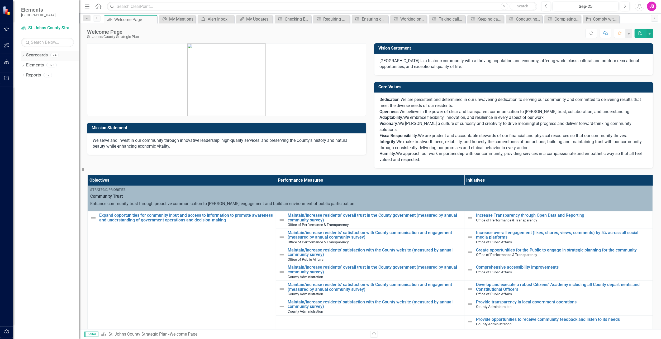
click at [26, 55] on div "Dropdown Scorecards 24" at bounding box center [50, 56] width 58 height 10
click at [22, 54] on div "Dropdown" at bounding box center [23, 56] width 4 height 4
click at [29, 67] on div "Dropdown St. Johns County Strategic Plan" at bounding box center [51, 65] width 55 height 9
click at [26, 65] on icon "Dropdown" at bounding box center [26, 64] width 4 height 3
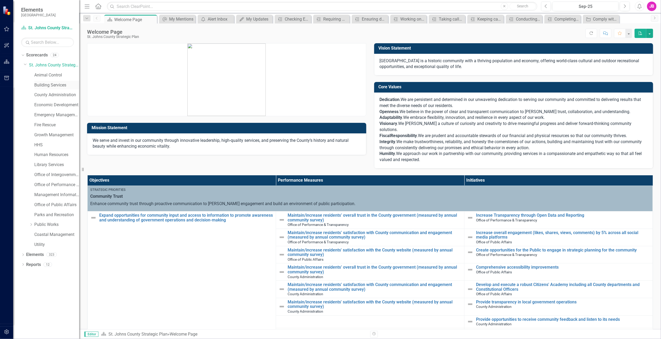
click at [56, 84] on link "Building Services" at bounding box center [56, 85] width 45 height 6
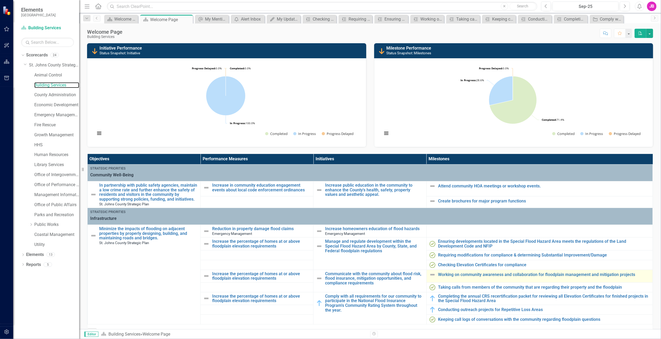
scroll to position [53, 0]
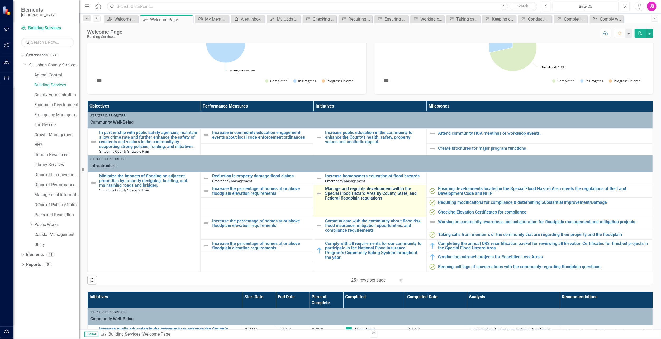
click at [350, 190] on link "Manage and regulate development within the Special Flood Hazard Area by County,…" at bounding box center [374, 194] width 98 height 14
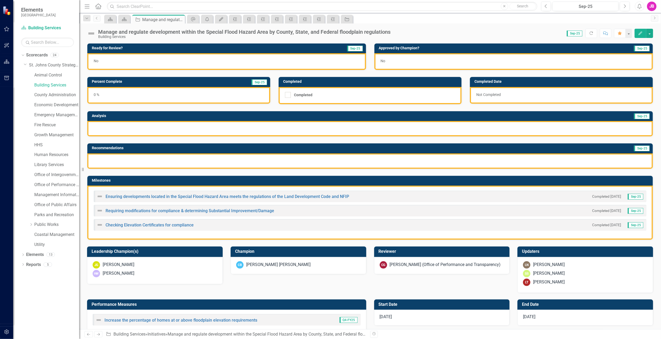
click at [91, 33] on img at bounding box center [91, 33] width 8 height 8
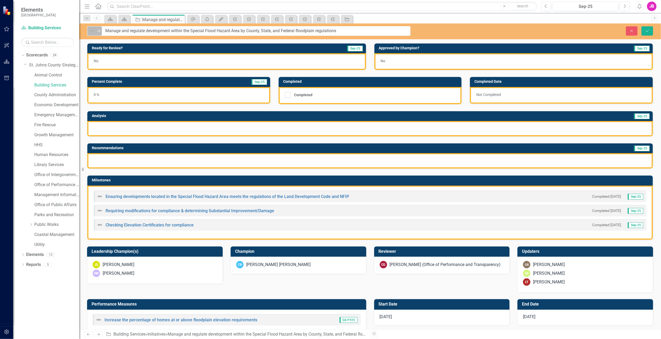
click at [98, 31] on icon at bounding box center [99, 32] width 3 height 2
click at [99, 48] on img at bounding box center [96, 49] width 6 height 6
click at [102, 61] on div "No" at bounding box center [226, 61] width 279 height 17
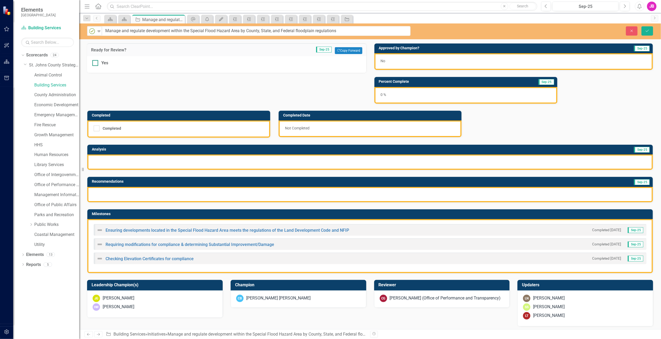
click at [95, 62] on input "Yes" at bounding box center [93, 61] width 3 height 3
checkbox input "true"
click at [383, 59] on span "No" at bounding box center [383, 61] width 5 height 4
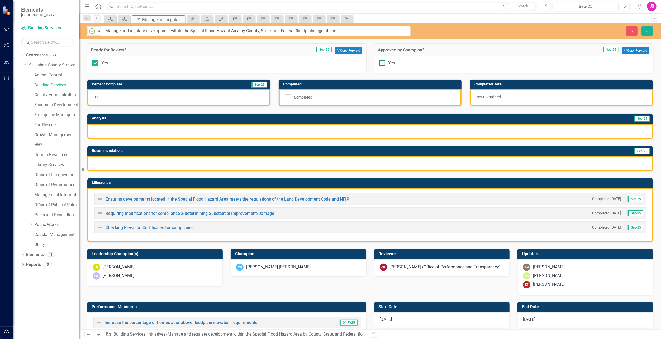
click at [381, 62] on div at bounding box center [382, 63] width 6 height 6
click at [381, 62] on input "Yes" at bounding box center [380, 61] width 3 height 3
checkbox input "true"
click at [127, 99] on div "0 %" at bounding box center [178, 97] width 183 height 17
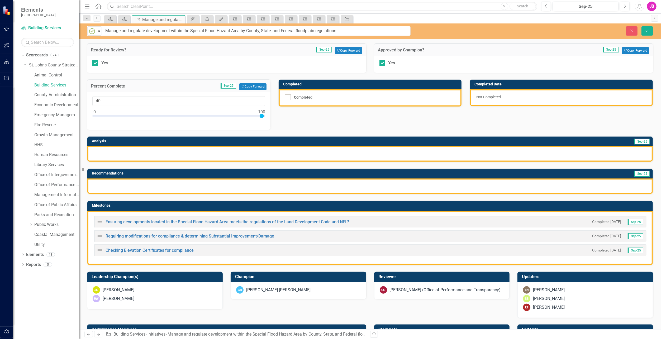
type input "100"
drag, startPoint x: 94, startPoint y: 116, endPoint x: 301, endPoint y: 116, distance: 206.8
click at [301, 116] on div "Ready for Review? Sep-25 Copy Forward Copy Forward Yes Approved by Champion? Se…" at bounding box center [370, 178] width 574 height 282
click at [287, 97] on input "Completed" at bounding box center [286, 95] width 3 height 3
checkbox input "true"
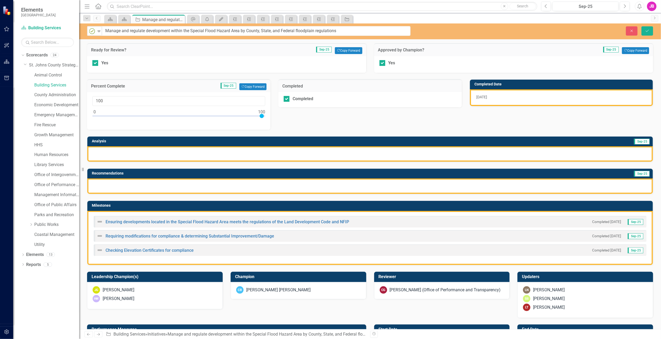
click at [268, 151] on div at bounding box center [369, 153] width 565 height 15
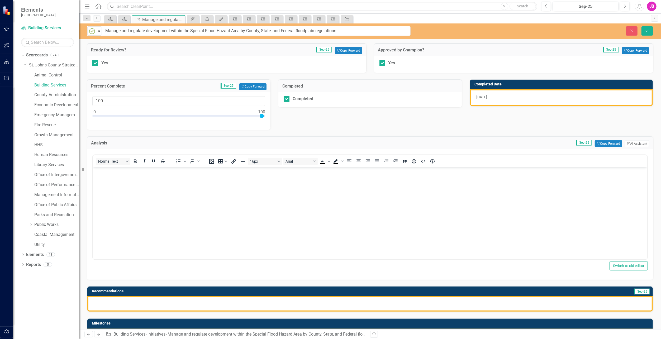
click at [168, 214] on body "Rich Text Area. Press ALT-0 for help." at bounding box center [370, 206] width 554 height 79
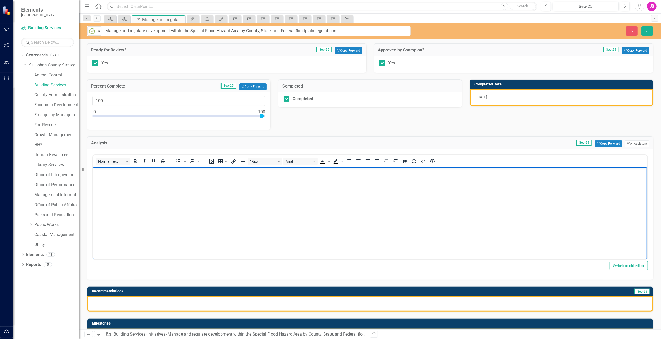
click at [168, 190] on body "Rich Text Area. Press ALT-0 for help." at bounding box center [370, 206] width 554 height 79
paste body "Rich Text Area. Press ALT-0 for help."
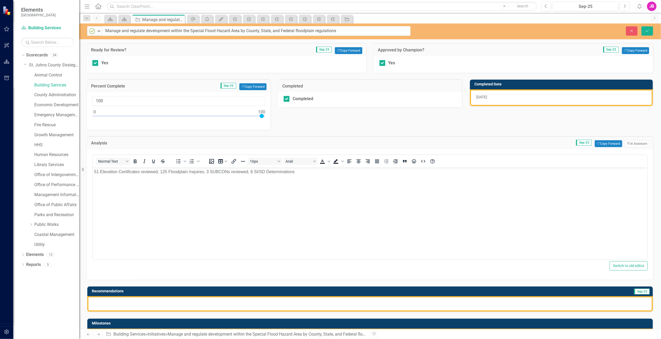
click at [164, 299] on div at bounding box center [369, 304] width 565 height 15
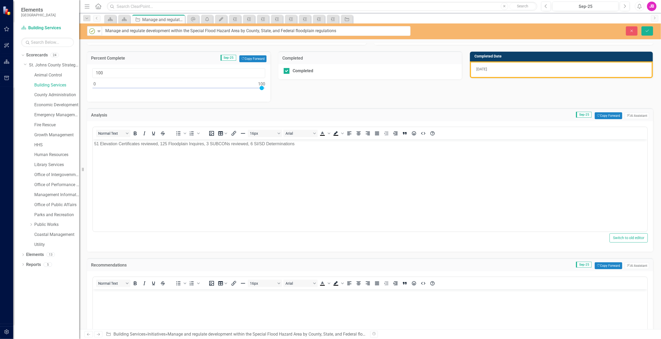
scroll to position [79, 0]
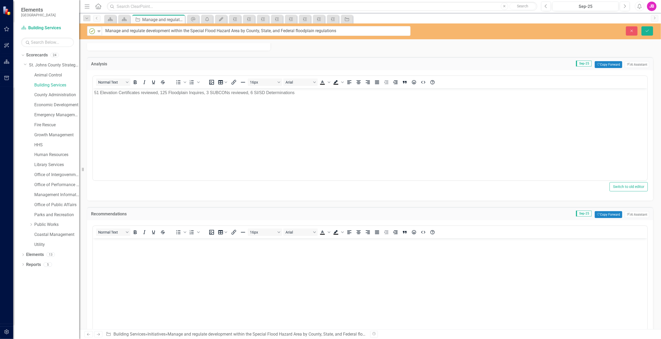
click at [106, 247] on body "Rich Text Area. Press ALT-0 for help." at bounding box center [370, 277] width 554 height 79
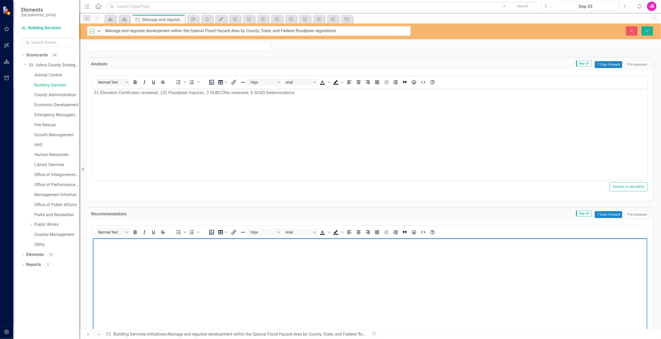
paste body "Rich Text Area. Press ALT-0 for help."
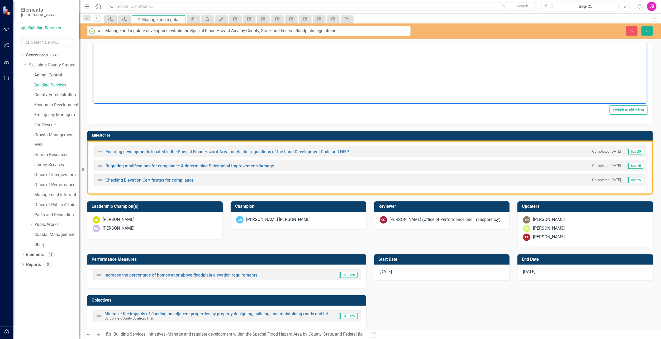
scroll to position [317, 0]
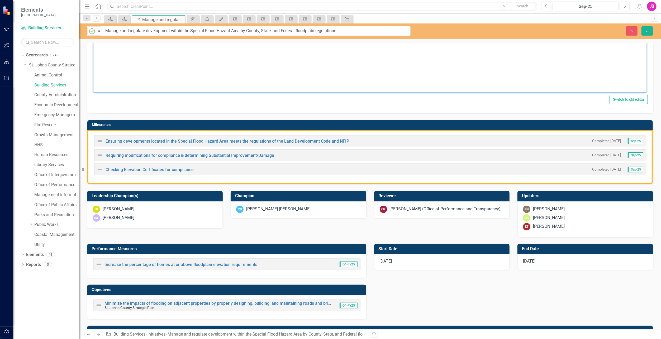
click at [398, 261] on div "6/1/25" at bounding box center [442, 262] width 136 height 16
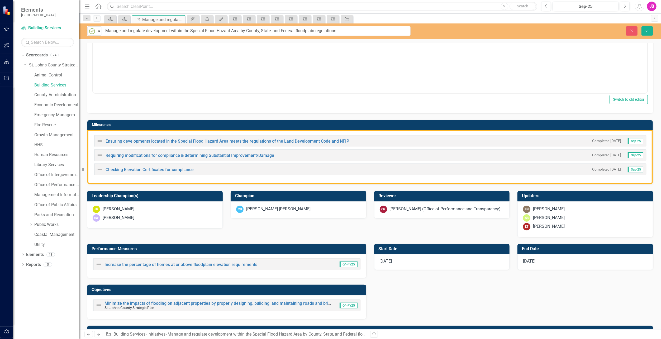
click at [398, 261] on div "6/1/25" at bounding box center [442, 262] width 136 height 16
click at [498, 264] on icon "button" at bounding box center [499, 265] width 3 height 4
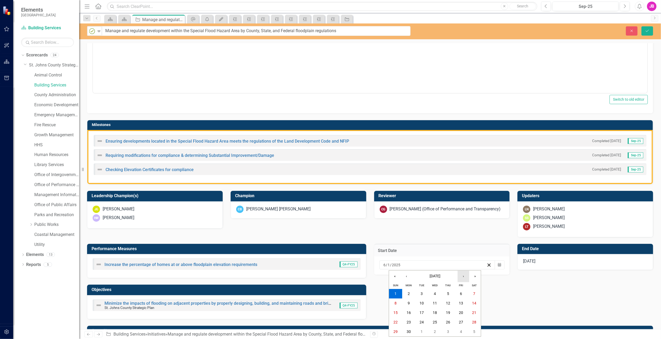
click at [464, 279] on button "›" at bounding box center [463, 277] width 12 height 12
click at [462, 297] on button "1" at bounding box center [461, 293] width 13 height 9
click at [552, 259] on div "6/30/25" at bounding box center [585, 262] width 136 height 16
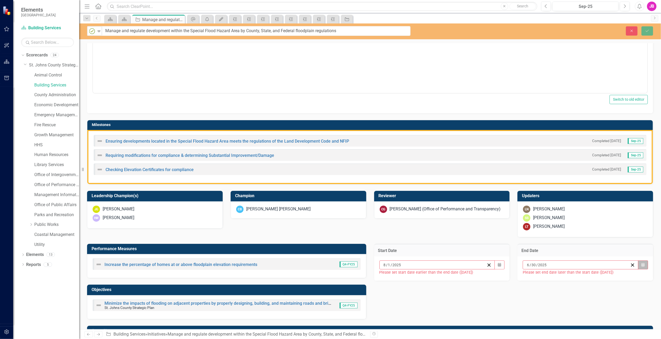
click at [641, 264] on icon "Calendar" at bounding box center [642, 265] width 3 height 4
click at [604, 278] on button "›" at bounding box center [606, 277] width 12 height 12
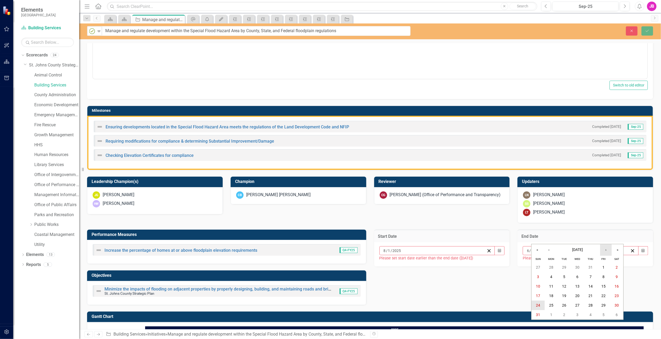
scroll to position [343, 0]
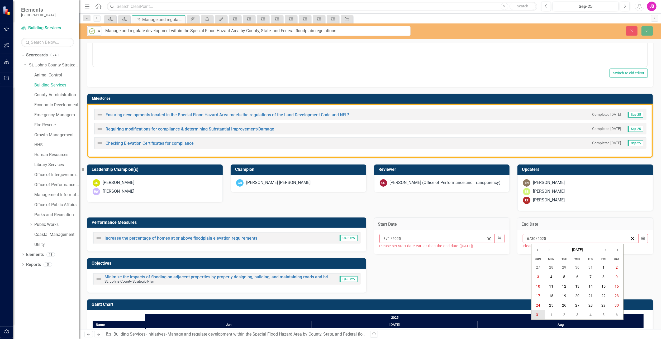
click at [540, 317] on abbr "31" at bounding box center [538, 315] width 4 height 4
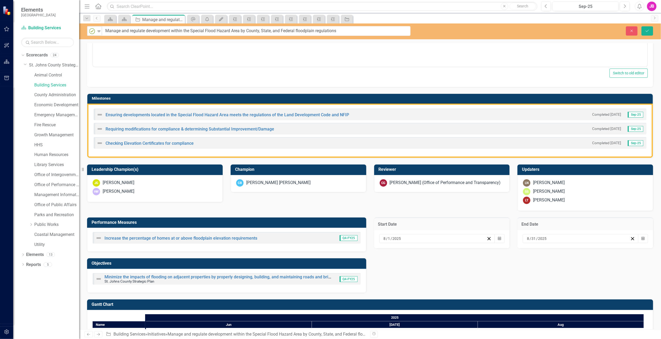
click at [508, 273] on div "Performance Measures Increase the percentage of homes at or above floodplain el…" at bounding box center [370, 252] width 574 height 82
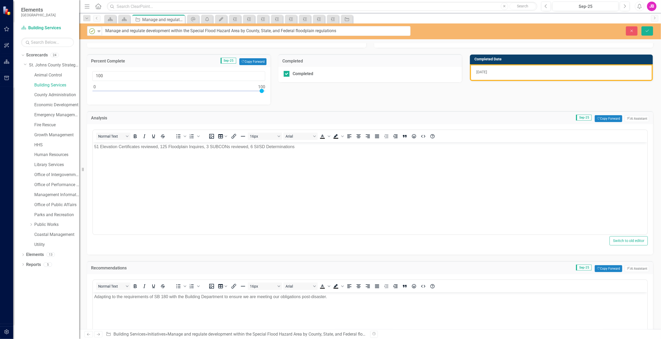
scroll to position [0, 0]
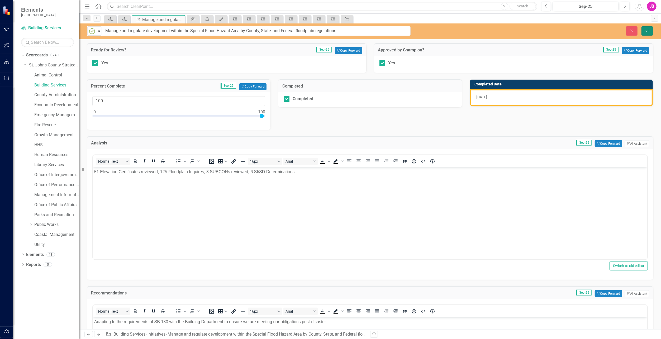
click at [645, 31] on icon "Save" at bounding box center [647, 31] width 5 height 4
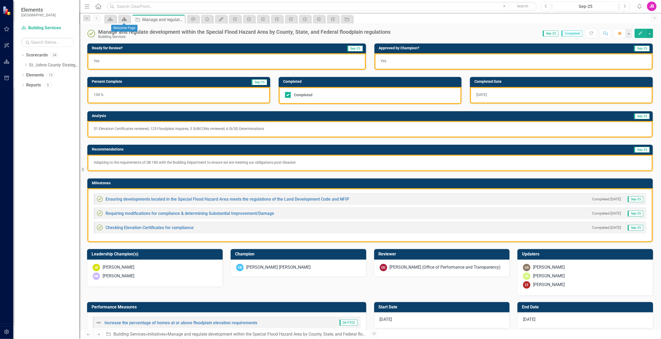
click at [124, 20] on icon at bounding box center [124, 19] width 5 height 4
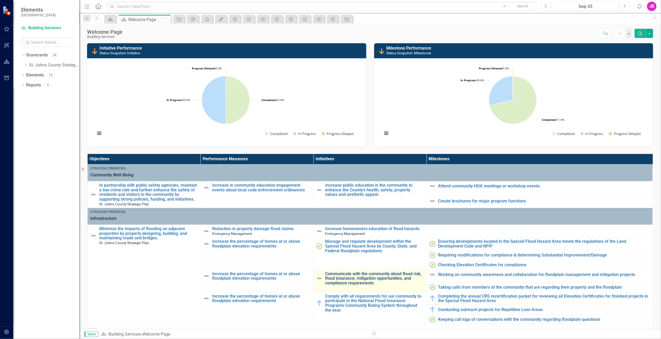
click at [349, 275] on link "Communicate with the community about flood risk, flood insurance, mitigation op…" at bounding box center [374, 279] width 98 height 14
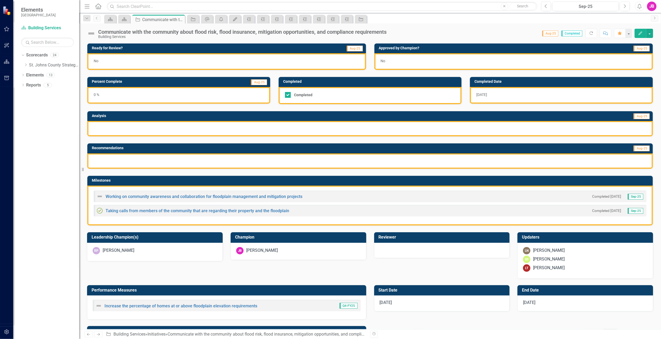
click at [100, 58] on div "No" at bounding box center [226, 61] width 279 height 17
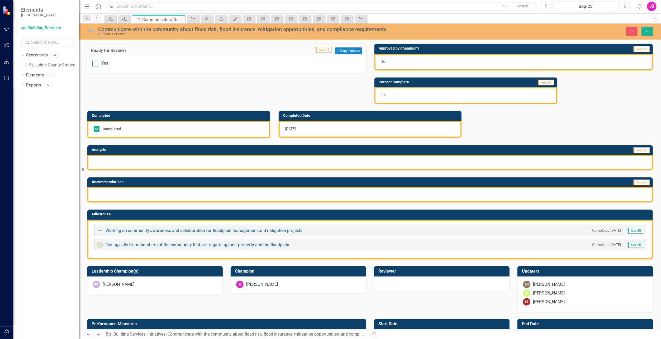
click at [98, 64] on div at bounding box center [95, 64] width 6 height 6
click at [96, 64] on input "Yes" at bounding box center [93, 62] width 3 height 3
checkbox input "true"
click at [436, 61] on div "No" at bounding box center [513, 62] width 279 height 17
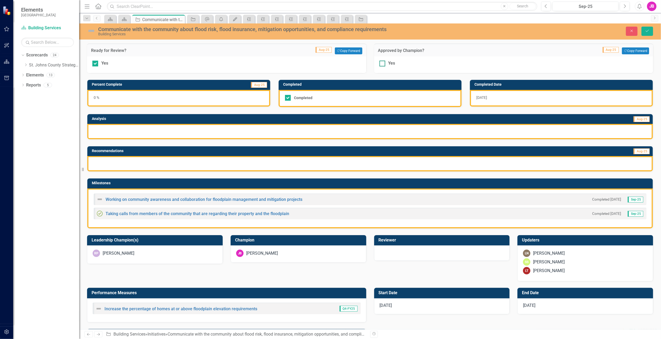
click at [383, 64] on div at bounding box center [382, 64] width 6 height 6
click at [383, 64] on input "Yes" at bounding box center [380, 62] width 3 height 3
checkbox input "true"
click at [122, 104] on div "0 %" at bounding box center [178, 98] width 183 height 17
click at [123, 97] on div "0 %" at bounding box center [178, 98] width 183 height 17
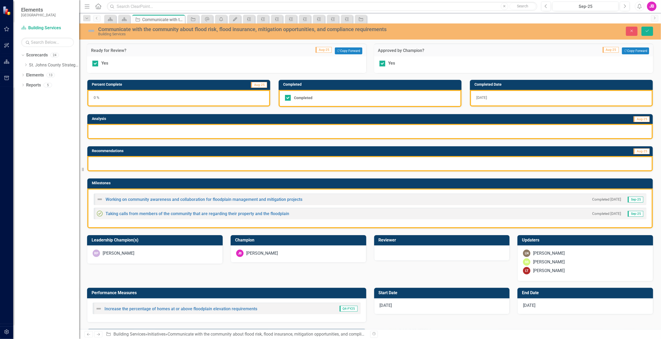
click at [123, 97] on div "0 %" at bounding box center [178, 98] width 183 height 17
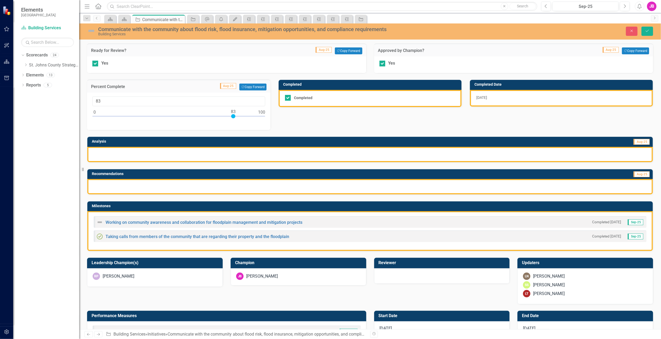
type input "100"
drag, startPoint x: 95, startPoint y: 114, endPoint x: 303, endPoint y: 139, distance: 209.7
click at [303, 139] on div "Ready for Review? Aug-25 Copy Forward Copy Forward Yes Approved by Champion? Au…" at bounding box center [370, 171] width 574 height 268
click at [135, 155] on div at bounding box center [369, 154] width 565 height 15
click at [134, 155] on div at bounding box center [369, 154] width 565 height 15
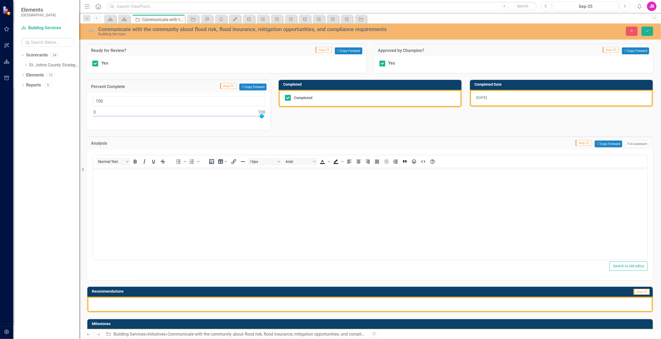
click at [107, 188] on body "Rich Text Area. Press ALT-0 for help." at bounding box center [370, 207] width 554 height 79
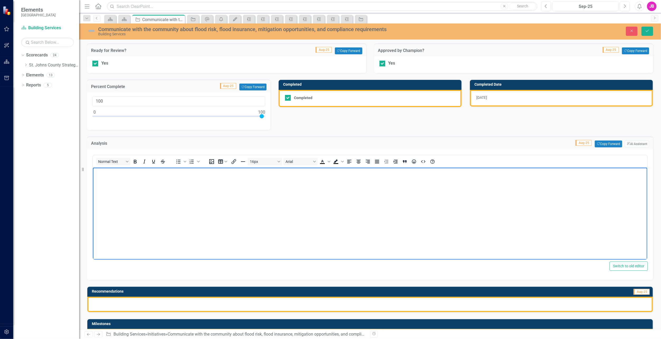
click at [160, 212] on body "Rich Text Area. Press ALT-0 for help." at bounding box center [370, 207] width 554 height 79
paste body "Rich Text Area. Press ALT-0 for help."
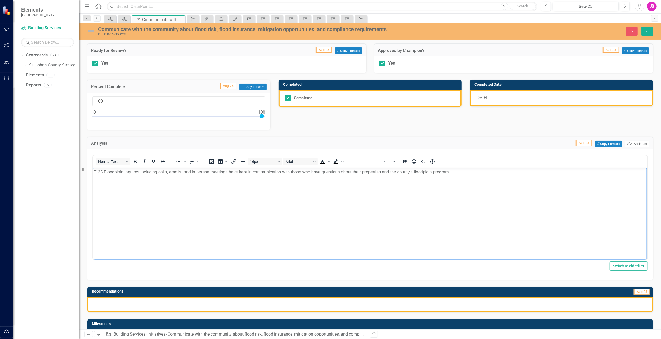
click at [96, 171] on p ""125 Floodplain inquires including calls, emails, and in person meetings have k…" at bounding box center [370, 172] width 552 height 6
click at [191, 266] on div "Switch to old editor" at bounding box center [369, 266] width 555 height 9
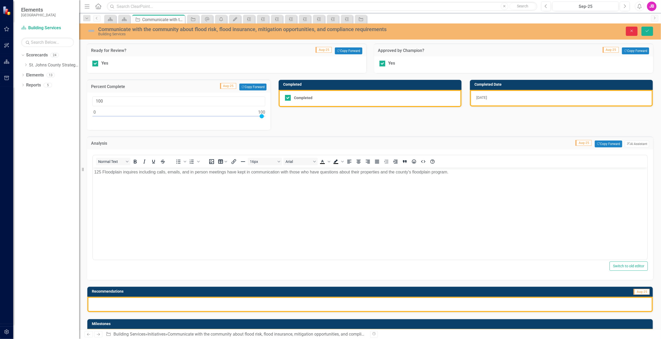
click at [632, 31] on icon "Close" at bounding box center [631, 31] width 5 height 4
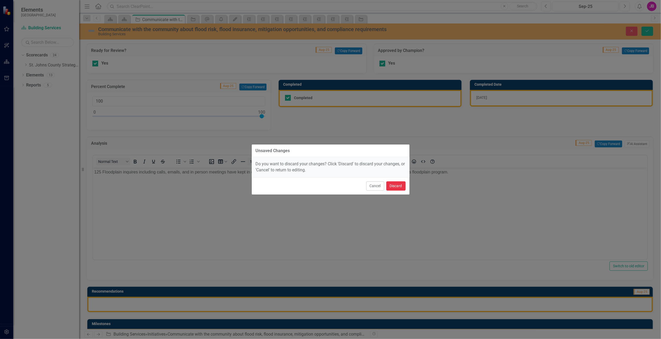
click at [394, 186] on button "Discard" at bounding box center [395, 186] width 19 height 9
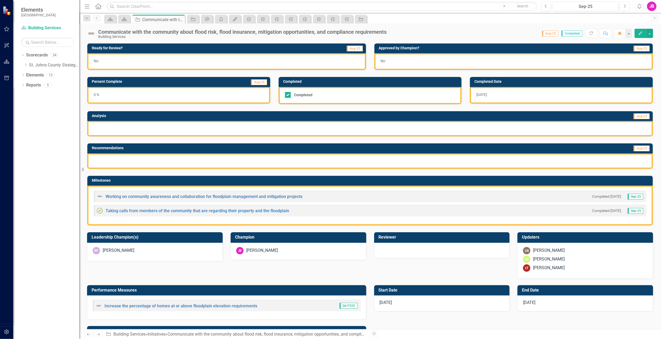
click at [553, 33] on span "Aug-25" at bounding box center [550, 34] width 16 height 6
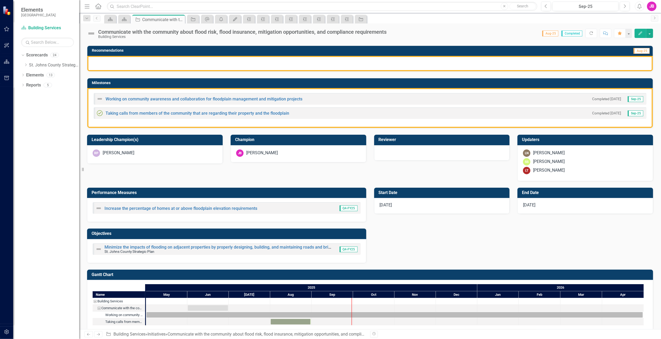
scroll to position [103, 0]
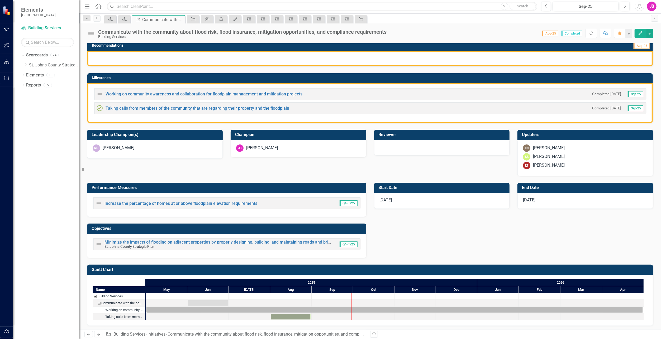
click at [395, 201] on div "6/1/25" at bounding box center [442, 201] width 136 height 16
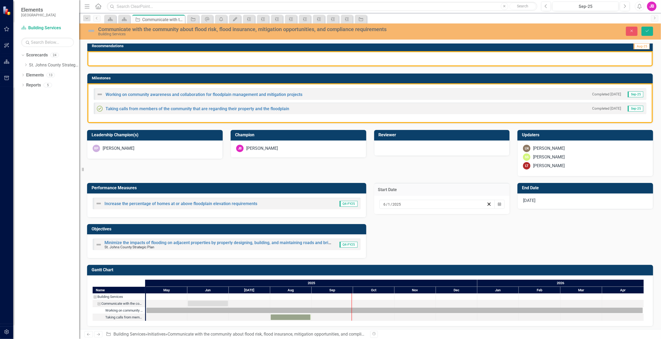
scroll to position [0, 0]
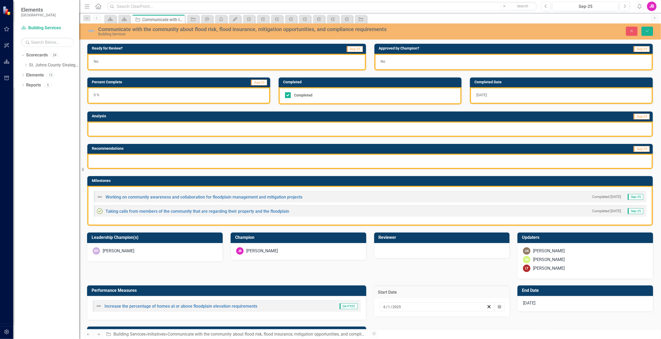
click at [641, 47] on span "Aug-25" at bounding box center [641, 49] width 16 height 6
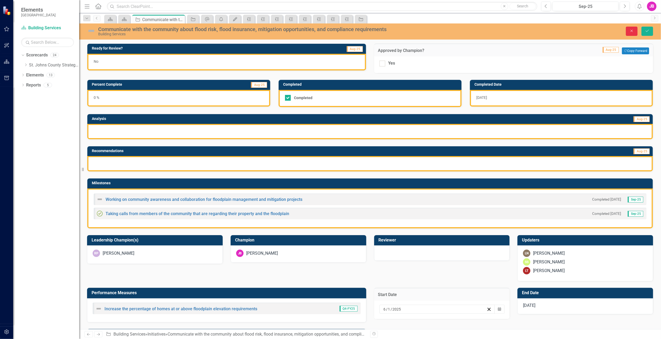
click at [631, 30] on icon "Close" at bounding box center [631, 31] width 5 height 4
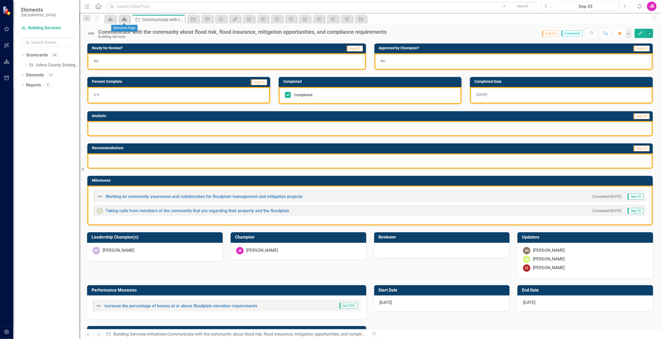
click at [126, 20] on icon "Scorecard" at bounding box center [124, 19] width 5 height 4
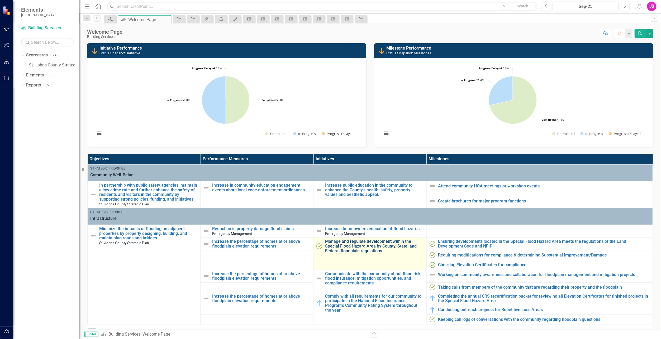
click at [340, 250] on link "Manage and regulate development within the Special Flood Hazard Area by County,…" at bounding box center [374, 246] width 98 height 14
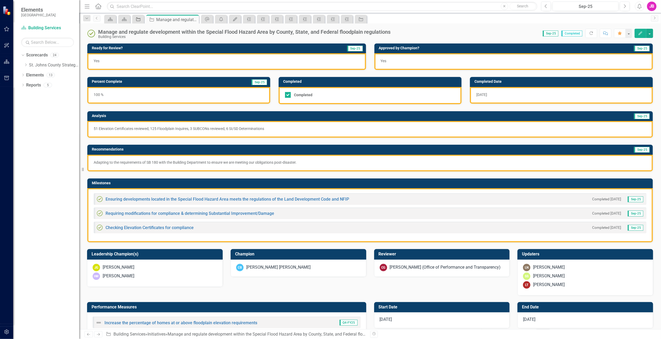
click at [138, 17] on icon "Initiative" at bounding box center [138, 19] width 5 height 4
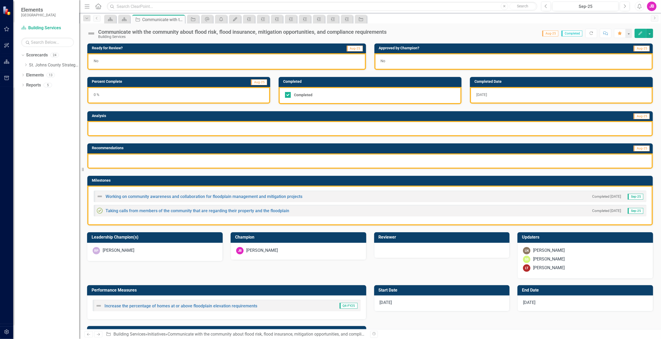
click at [550, 33] on span "Aug-25" at bounding box center [550, 34] width 16 height 6
click at [631, 33] on button "button" at bounding box center [628, 33] width 7 height 9
click at [654, 17] on icon "Next" at bounding box center [654, 17] width 4 height 3
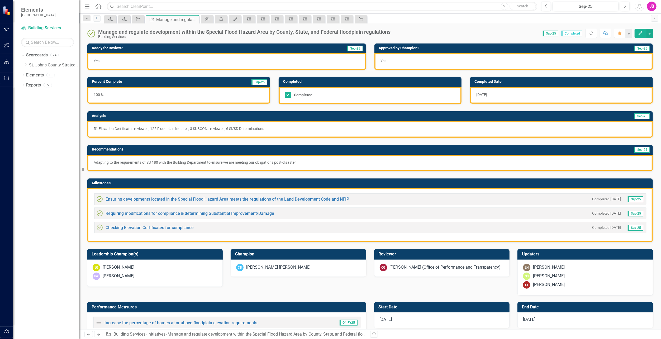
drag, startPoint x: 97, startPoint y: 20, endPoint x: 399, endPoint y: 7, distance: 302.7
click at [97, 20] on link "Previous" at bounding box center [96, 18] width 7 height 6
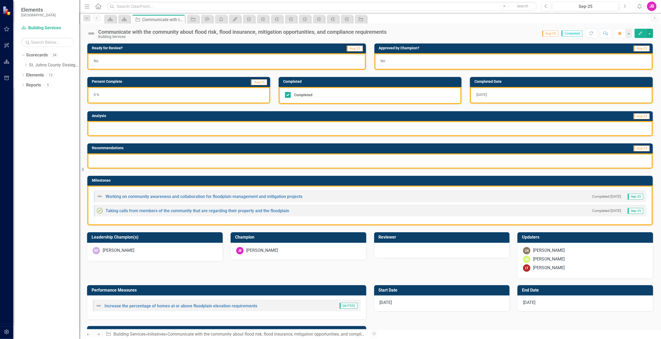
click at [624, 6] on icon "Next" at bounding box center [624, 6] width 3 height 5
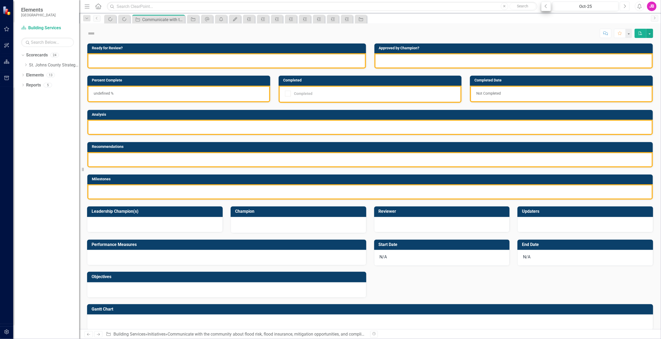
checkbox input "true"
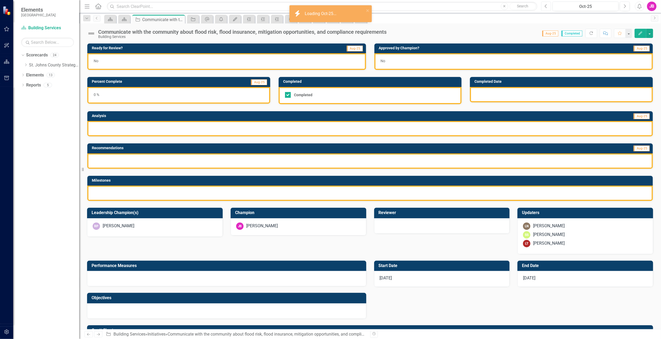
click at [546, 5] on icon "Previous" at bounding box center [546, 6] width 3 height 5
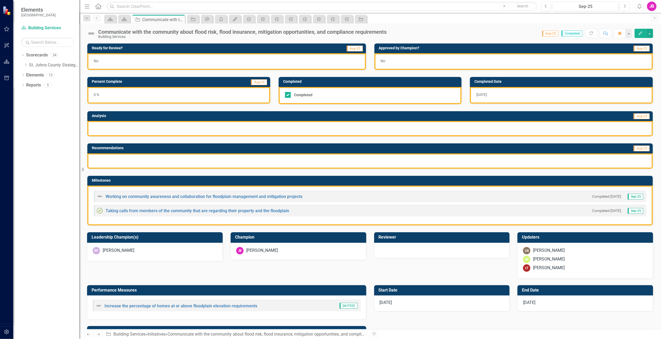
click at [92, 31] on img at bounding box center [91, 33] width 8 height 8
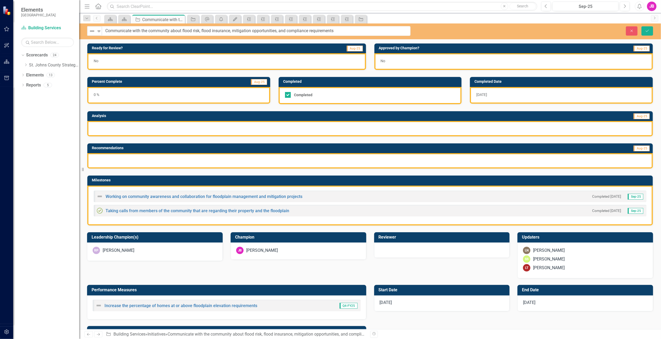
click at [416, 297] on div "6/1/25" at bounding box center [442, 304] width 136 height 16
click at [495, 307] on button "Calendar" at bounding box center [499, 306] width 10 height 9
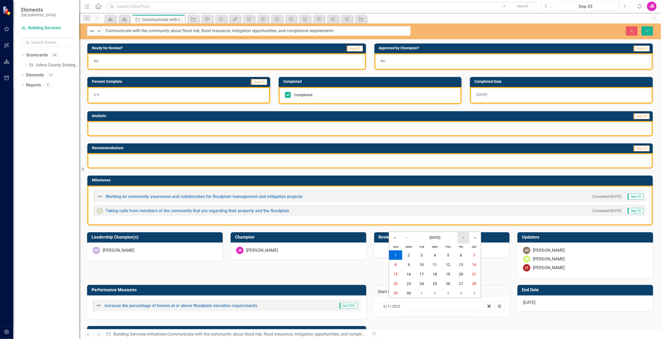
click at [466, 240] on button "›" at bounding box center [463, 238] width 12 height 12
click at [463, 293] on button "1" at bounding box center [461, 293] width 13 height 9
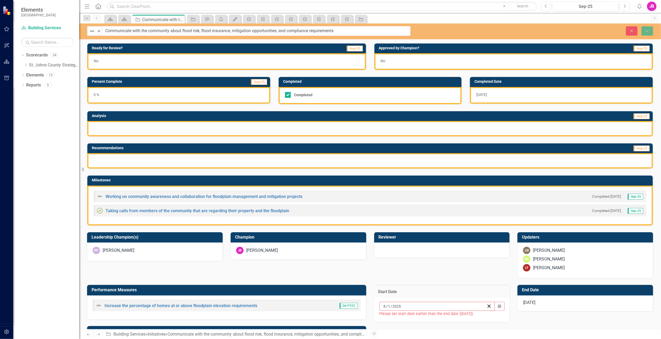
click at [555, 302] on div "6/30/25" at bounding box center [585, 304] width 136 height 16
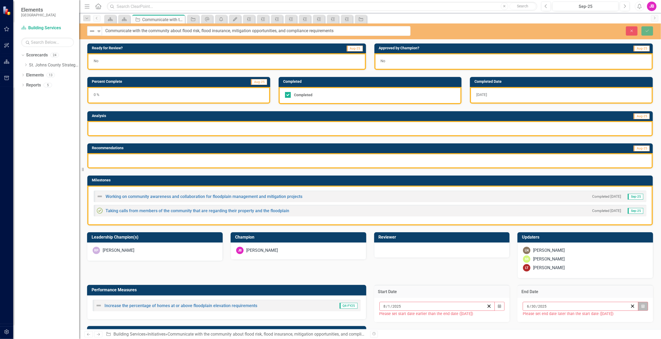
click at [641, 304] on button "Calendar" at bounding box center [643, 306] width 10 height 9
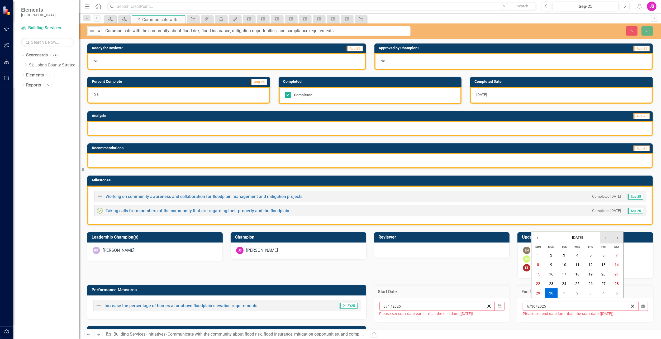
click at [611, 241] on div "« ‹ June 2025 › »" at bounding box center [577, 238] width 92 height 12
click at [609, 240] on button "›" at bounding box center [606, 238] width 12 height 12
click at [536, 305] on button "31" at bounding box center [537, 302] width 13 height 9
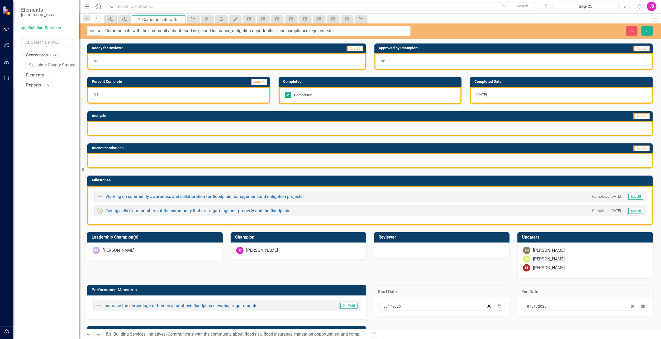
click at [539, 330] on div "Previous Next Initiative Building Services » Initiatives » Communicate with the…" at bounding box center [370, 335] width 582 height 10
click at [126, 123] on div at bounding box center [369, 128] width 565 height 15
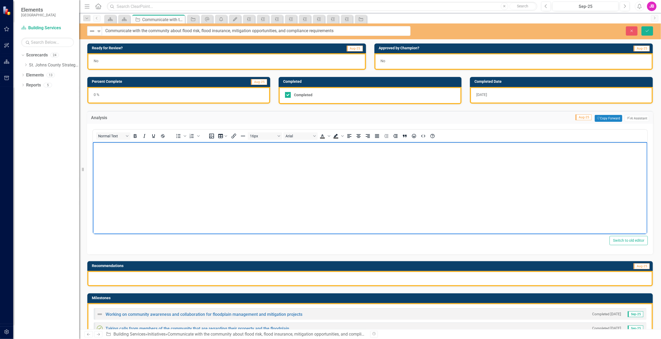
click at [103, 156] on body "Rich Text Area. Press ALT-0 for help." at bounding box center [370, 181] width 554 height 79
paste body "Rich Text Area. Press ALT-0 for help."
click at [96, 146] on p ""125 Floodplain inquires including calls, emails, and in person meetings have k…" at bounding box center [370, 146] width 552 height 6
click at [97, 279] on div at bounding box center [369, 278] width 565 height 15
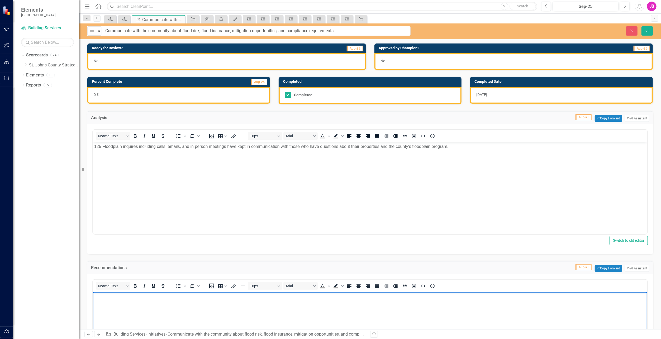
click at [98, 308] on body "Rich Text Area. Press ALT-0 for help." at bounding box center [370, 331] width 554 height 79
paste body "Rich Text Area. Press ALT-0 for help."
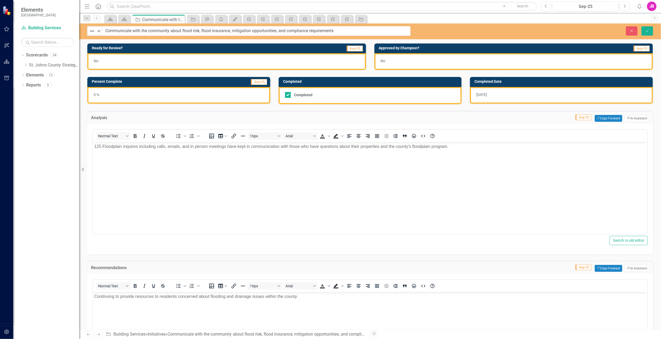
click at [135, 97] on div "0 %" at bounding box center [178, 95] width 183 height 17
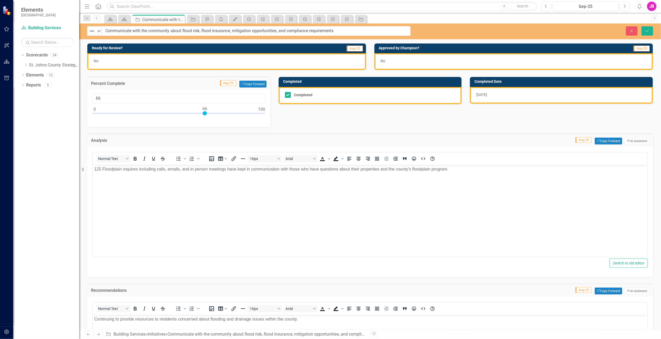
drag, startPoint x: 99, startPoint y: 115, endPoint x: 471, endPoint y: 144, distance: 372.6
click at [471, 144] on div "Ready for Review? Aug-25 No Approved by Champion? Aug-25 No Percent Complete Au…" at bounding box center [370, 287] width 574 height 500
type input "100"
click at [313, 120] on div "Ready for Review? Aug-25 No Approved by Champion? Aug-25 No Percent Complete Au…" at bounding box center [370, 287] width 574 height 500
click at [288, 95] on div at bounding box center [288, 95] width 6 height 6
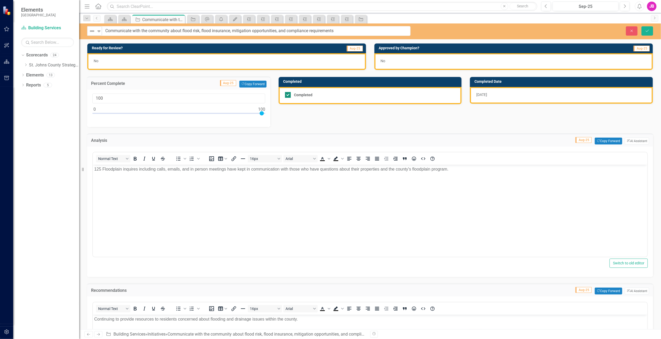
click at [288, 95] on input "Completed" at bounding box center [286, 93] width 3 height 3
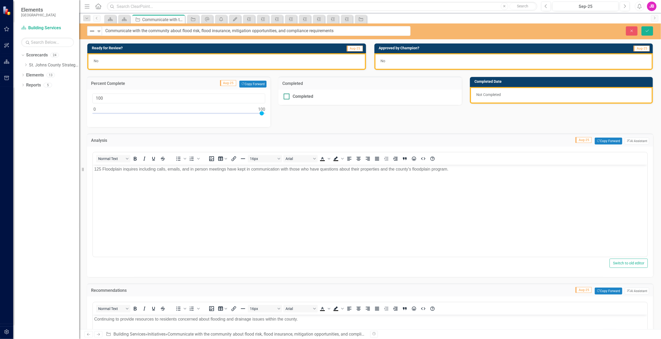
click at [287, 95] on div at bounding box center [287, 97] width 6 height 6
click at [287, 95] on input "Completed" at bounding box center [285, 95] width 3 height 3
checkbox input "true"
click at [511, 92] on div "8/29/25" at bounding box center [561, 95] width 183 height 17
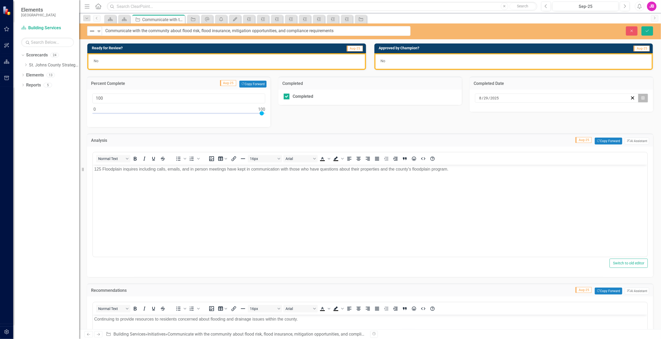
click at [642, 98] on button "Calendar" at bounding box center [643, 98] width 10 height 9
click at [585, 107] on button "›" at bounding box center [582, 111] width 12 height 12
click at [578, 139] on abbr "12" at bounding box center [580, 138] width 4 height 4
click at [189, 65] on div "No" at bounding box center [226, 61] width 279 height 17
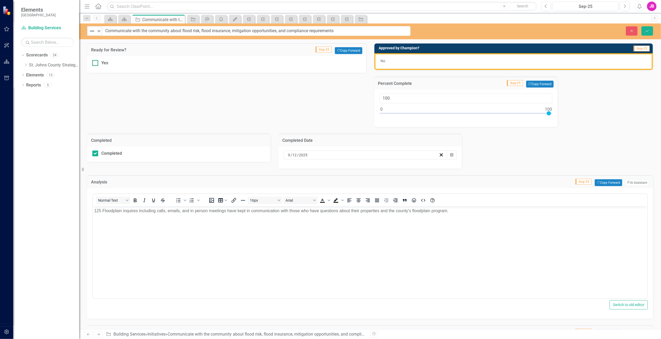
click at [101, 62] on div "Yes" at bounding box center [226, 63] width 269 height 6
click at [96, 62] on input "Yes" at bounding box center [93, 61] width 3 height 3
checkbox input "true"
click at [437, 60] on div "No" at bounding box center [513, 61] width 279 height 17
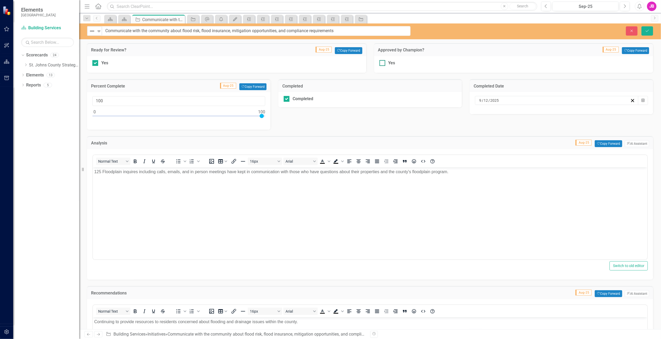
click at [381, 63] on div at bounding box center [382, 63] width 6 height 6
click at [381, 63] on input "Yes" at bounding box center [380, 61] width 3 height 3
checkbox input "true"
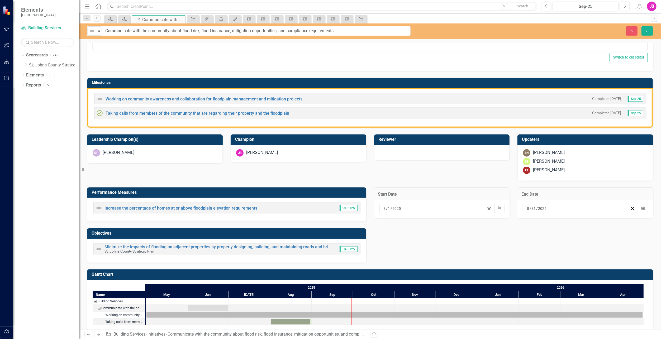
scroll to position [363, 0]
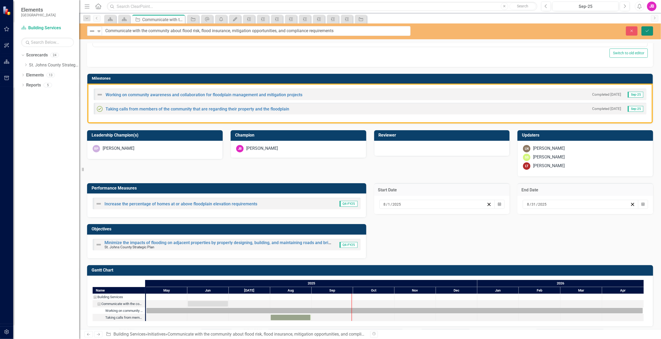
click at [647, 32] on icon "Save" at bounding box center [647, 31] width 5 height 4
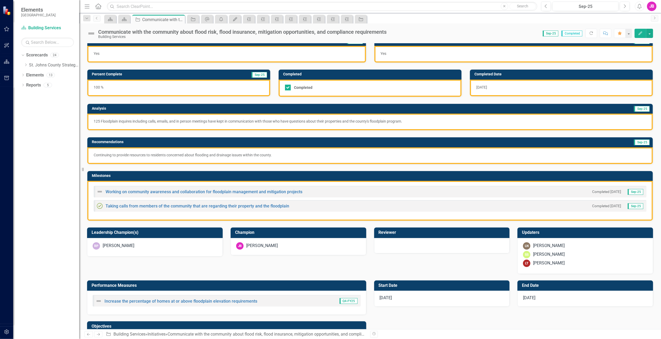
scroll to position [0, 0]
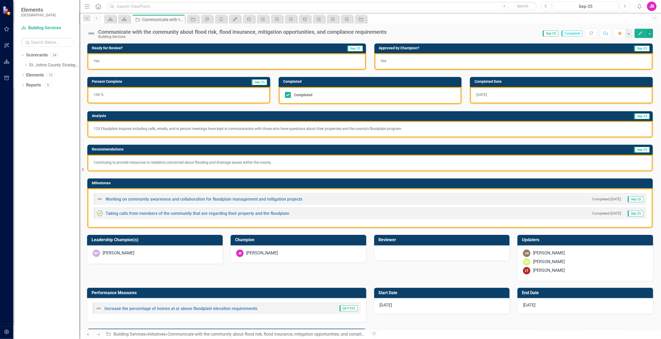
click at [92, 33] on img at bounding box center [91, 33] width 8 height 8
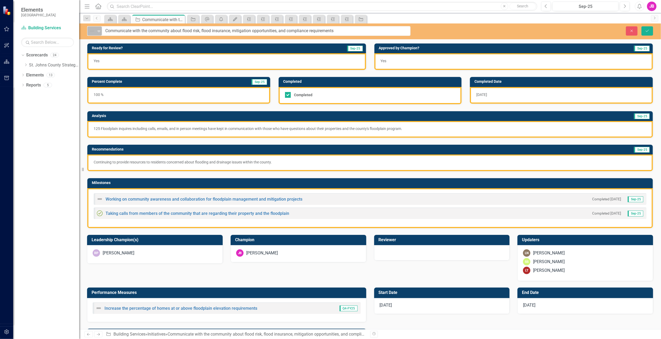
click at [93, 31] on img at bounding box center [92, 31] width 6 height 6
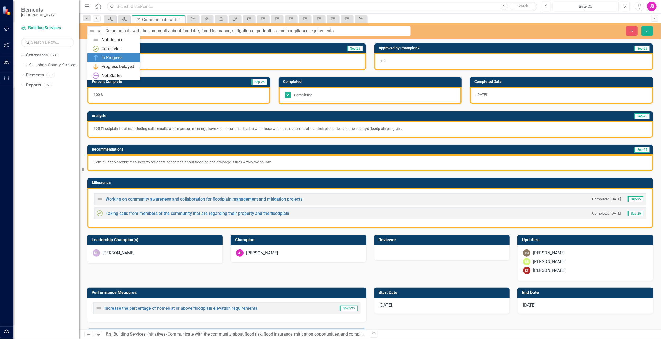
click at [108, 58] on div "In Progress" at bounding box center [112, 58] width 21 height 6
click at [128, 200] on link "Working on community awareness and collaboration for floodplain management and …" at bounding box center [204, 199] width 197 height 5
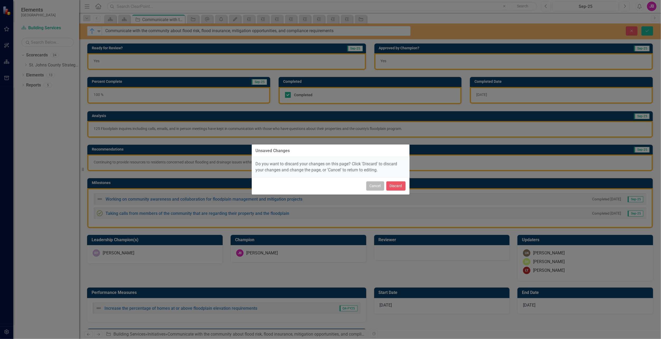
click at [378, 189] on button "Cancel" at bounding box center [375, 186] width 18 height 9
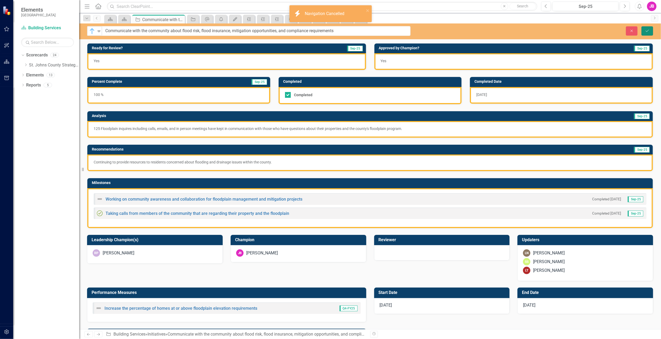
click at [648, 31] on icon "Save" at bounding box center [647, 31] width 5 height 4
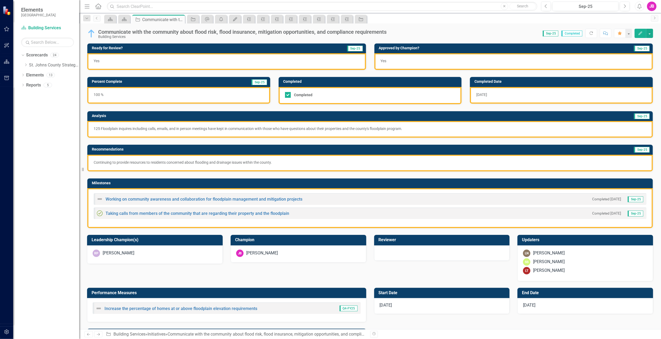
click at [93, 33] on img at bounding box center [91, 33] width 8 height 8
click at [92, 34] on img at bounding box center [91, 33] width 8 height 8
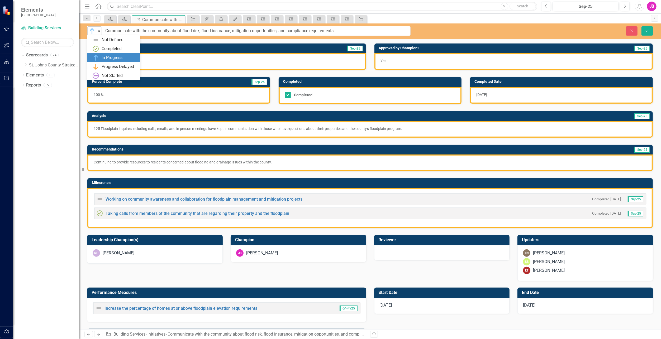
click at [94, 32] on img at bounding box center [92, 31] width 6 height 6
click at [99, 48] on div "Completed" at bounding box center [115, 49] width 44 height 6
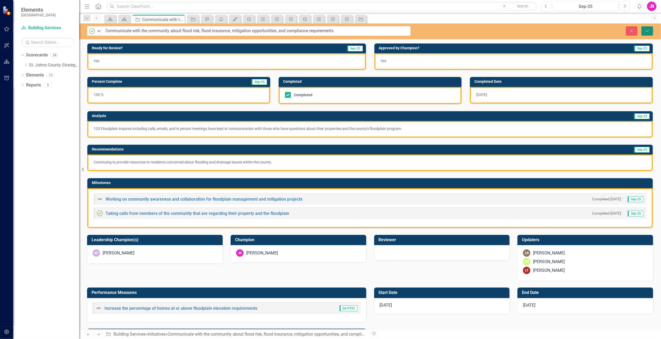
click at [651, 32] on button "Save" at bounding box center [647, 30] width 12 height 9
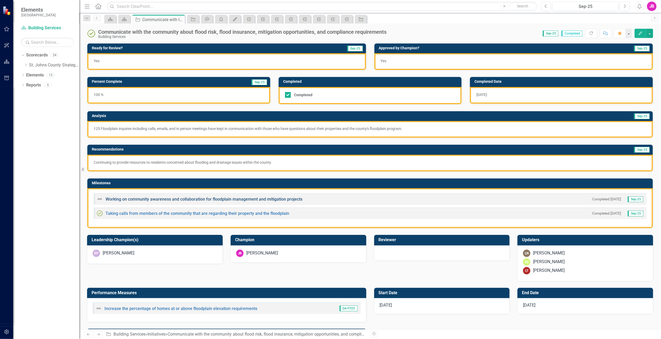
click at [276, 196] on div "Working on community awareness and collaboration for floodplain management and …" at bounding box center [200, 199] width 206 height 6
click at [274, 199] on link "Working on community awareness and collaboration for floodplain management and …" at bounding box center [204, 199] width 197 height 5
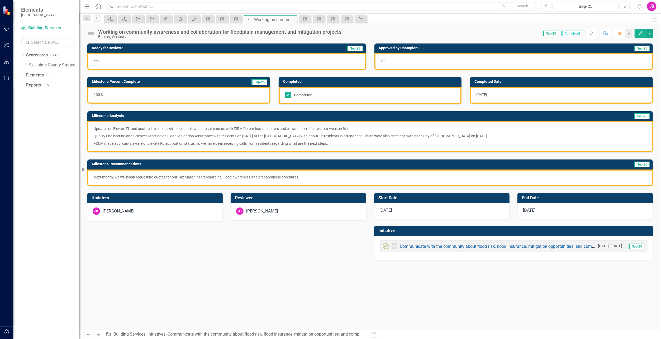
click at [91, 30] on img at bounding box center [91, 33] width 8 height 8
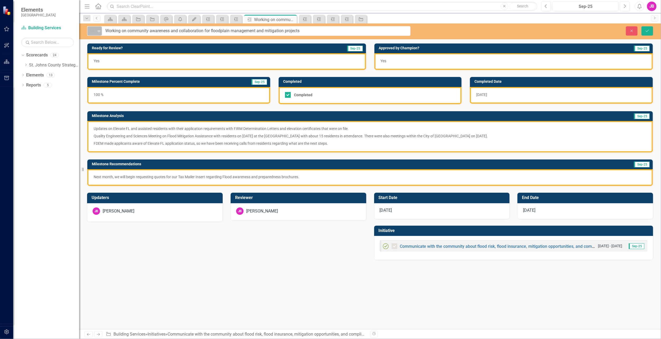
click at [92, 32] on img at bounding box center [92, 31] width 6 height 6
click at [98, 49] on img at bounding box center [96, 49] width 6 height 6
click at [644, 30] on button "Save" at bounding box center [647, 30] width 12 height 9
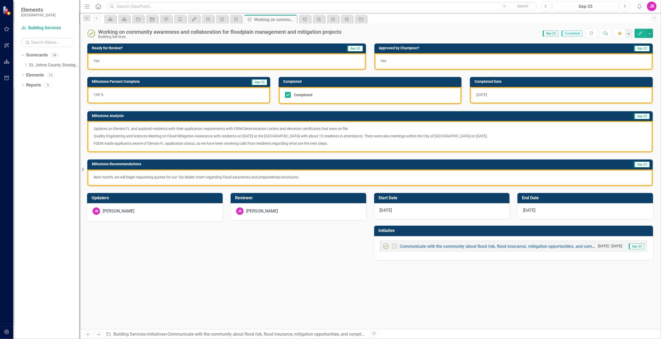
click at [148, 20] on div "Initiative" at bounding box center [150, 19] width 7 height 7
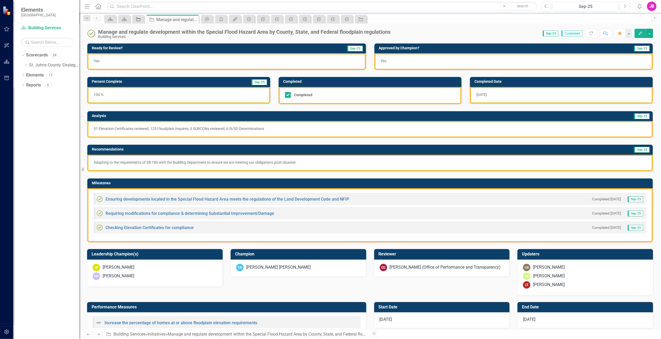
click at [140, 22] on div "Initiative" at bounding box center [136, 19] width 7 height 7
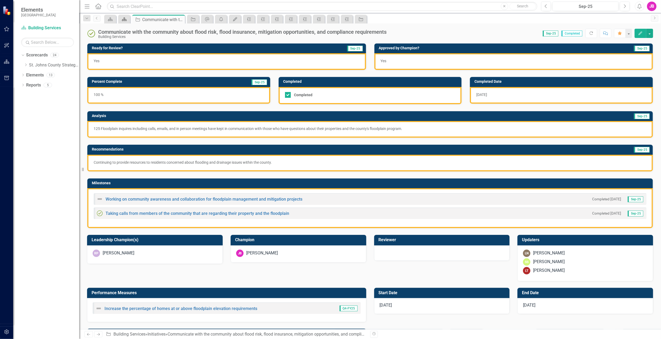
click at [124, 20] on icon at bounding box center [124, 19] width 5 height 4
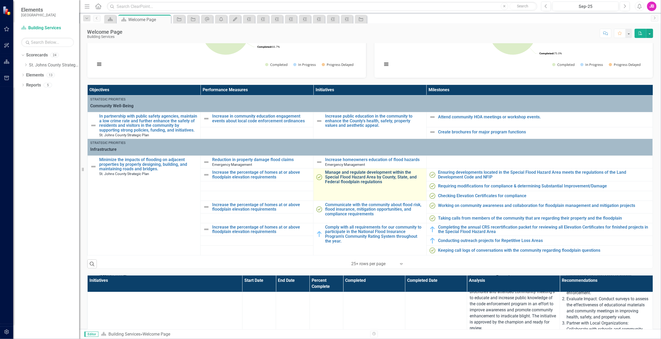
scroll to position [79, 0]
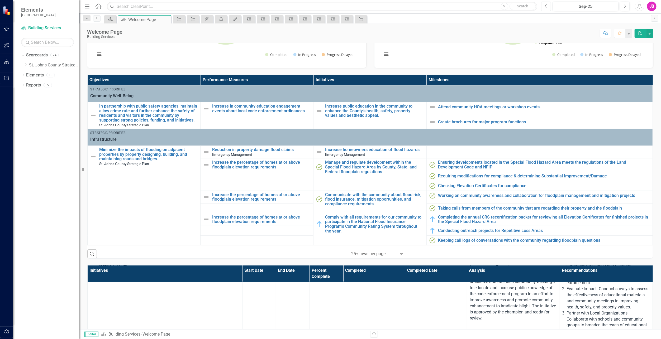
click at [547, 5] on icon "Previous" at bounding box center [546, 6] width 3 height 5
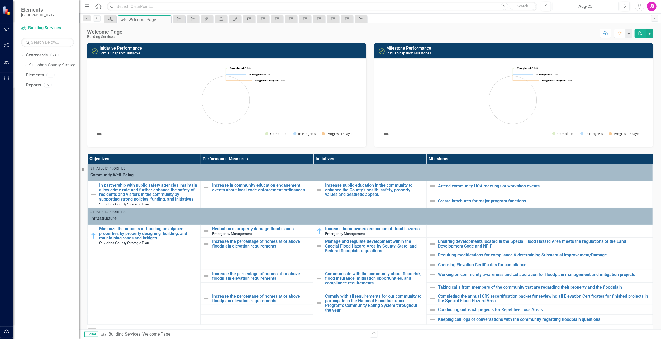
click at [577, 7] on div "Aug-25" at bounding box center [585, 6] width 63 height 6
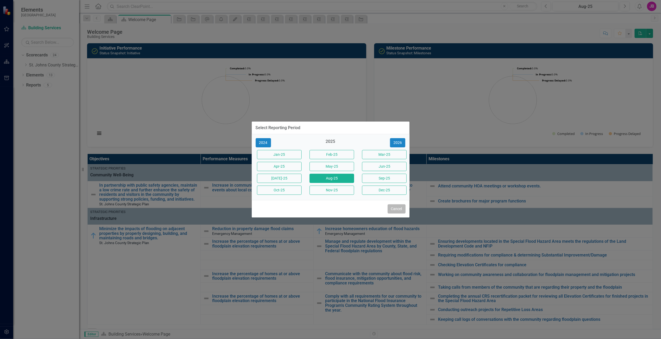
click at [398, 210] on button "Cancel" at bounding box center [397, 208] width 18 height 9
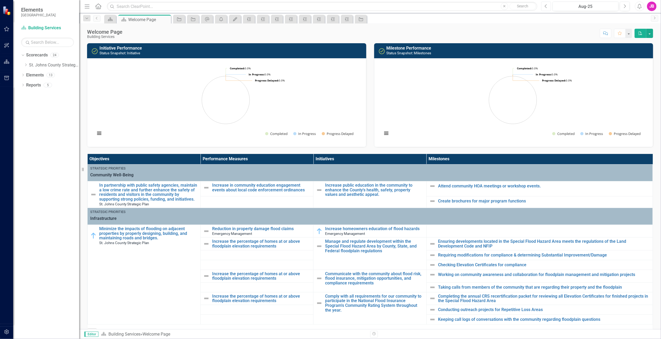
click at [544, 5] on button "Previous" at bounding box center [546, 6] width 10 height 9
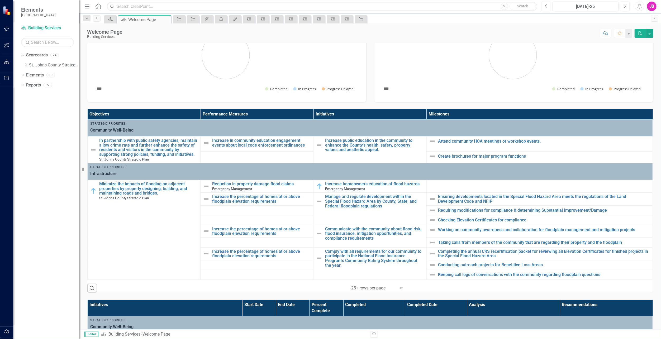
scroll to position [26, 0]
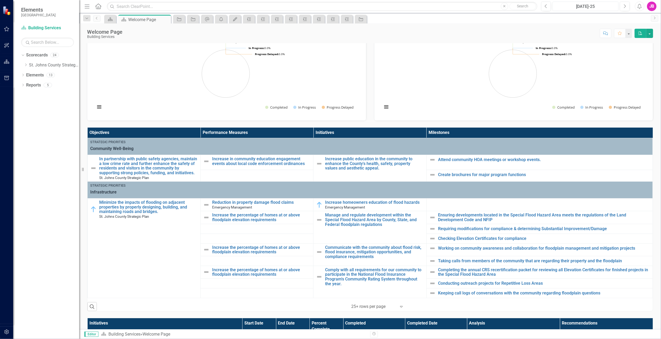
click at [572, 7] on div "Jul-25" at bounding box center [585, 6] width 63 height 6
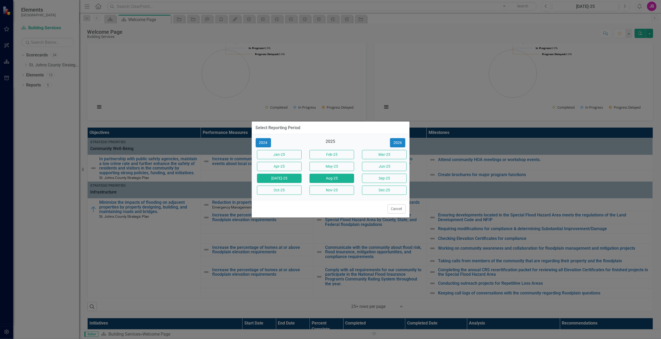
click at [325, 180] on button "Aug-25" at bounding box center [331, 178] width 45 height 9
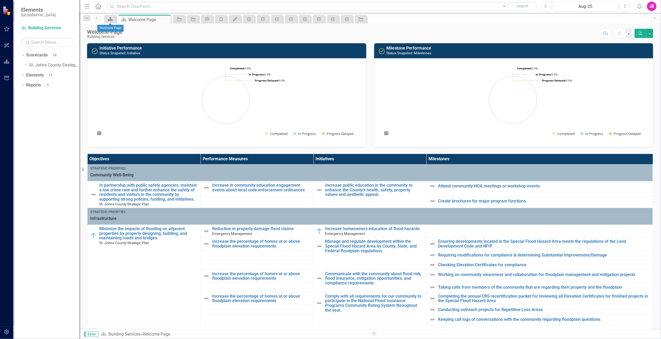
click at [108, 21] on icon "Scorecard" at bounding box center [110, 19] width 5 height 4
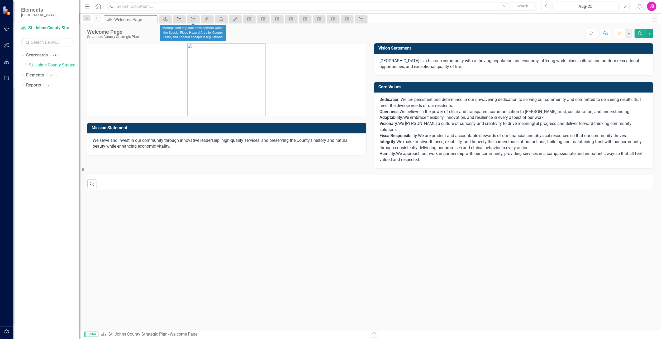
click at [179, 19] on icon "Initiative" at bounding box center [178, 19] width 5 height 4
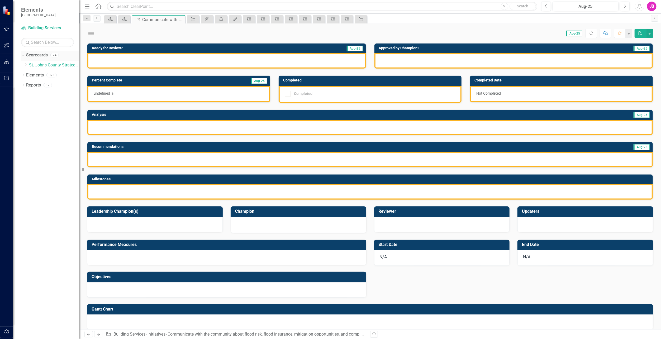
checkbox input "true"
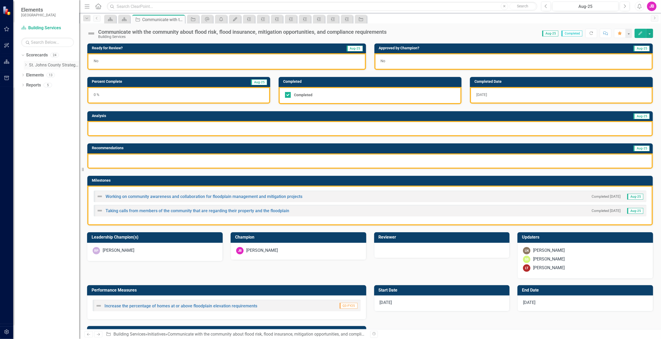
click at [35, 63] on link "St. Johns County Strategic Plan" at bounding box center [54, 65] width 50 height 6
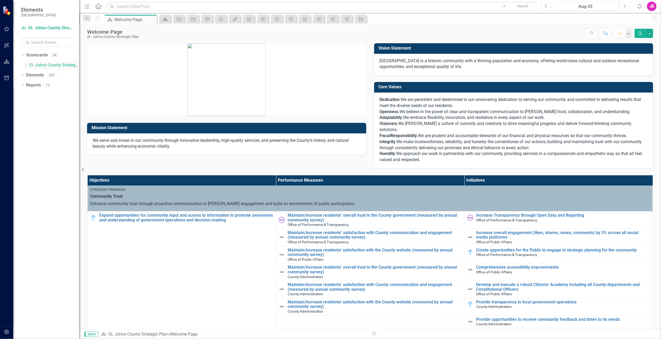
click at [28, 65] on div "Dropdown" at bounding box center [26, 65] width 5 height 4
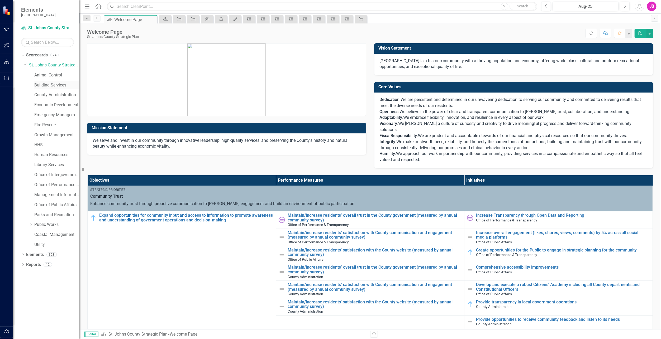
click at [59, 88] on link "Building Services" at bounding box center [56, 85] width 45 height 6
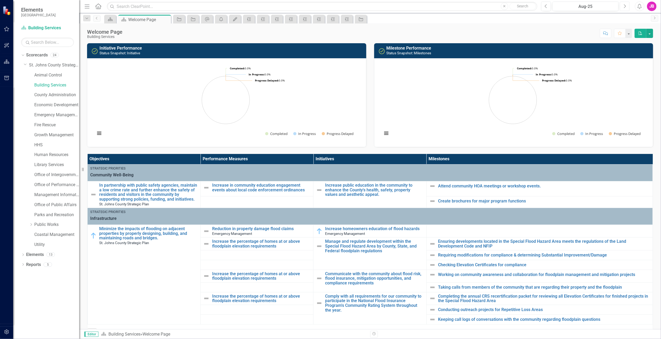
click at [623, 5] on icon "Next" at bounding box center [624, 6] width 3 height 5
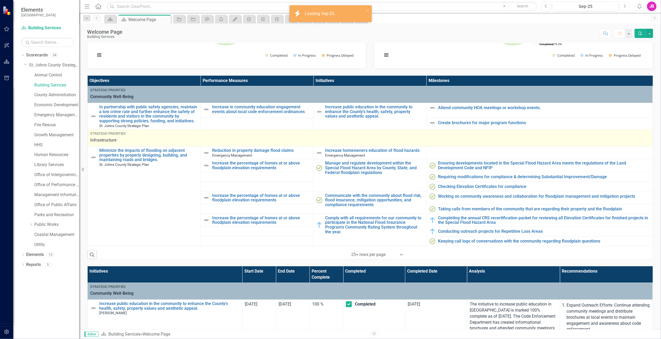
scroll to position [79, 0]
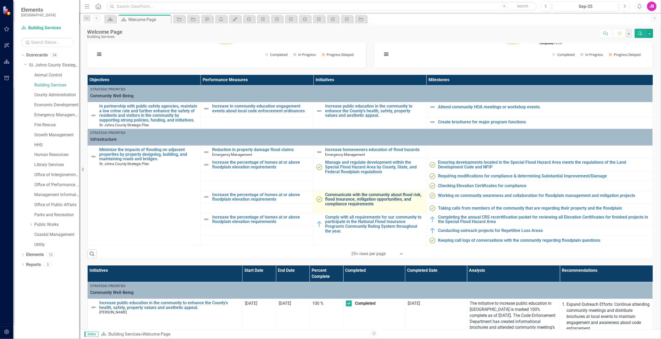
click at [331, 198] on link "Communicate with the community about flood risk, flood insurance, mitigation op…" at bounding box center [374, 200] width 98 height 14
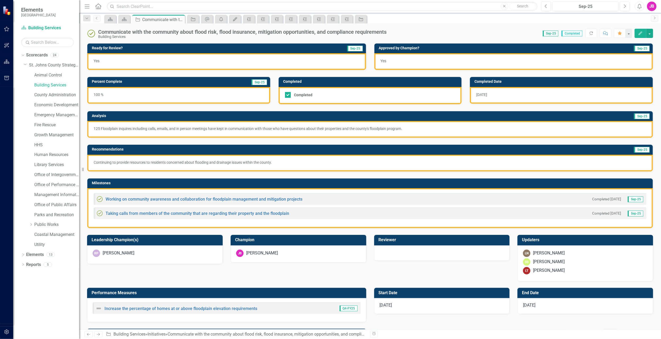
click at [90, 34] on img at bounding box center [91, 33] width 8 height 8
click at [93, 34] on img at bounding box center [91, 33] width 8 height 8
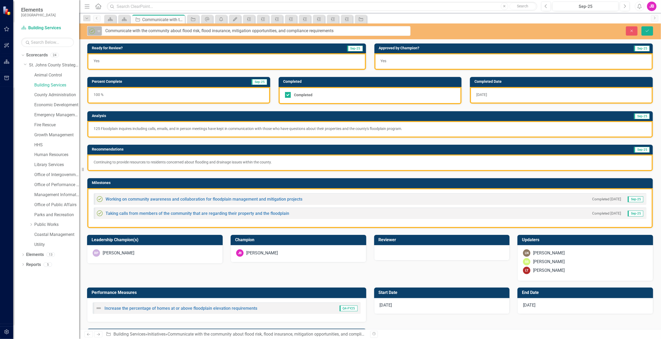
click at [95, 31] on img at bounding box center [92, 31] width 6 height 6
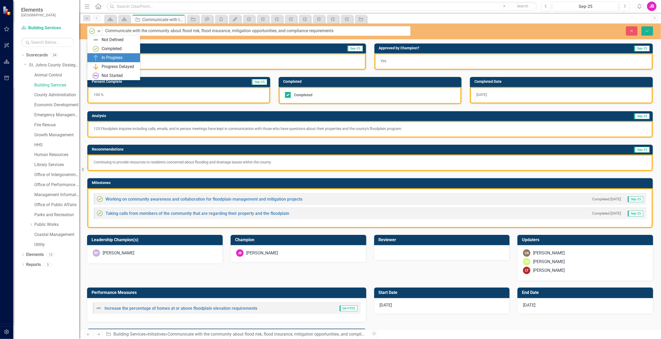
click at [97, 55] on img at bounding box center [96, 58] width 6 height 6
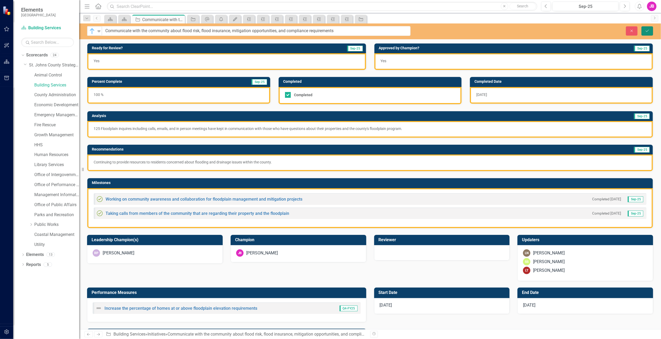
click at [648, 30] on icon "Save" at bounding box center [647, 31] width 5 height 4
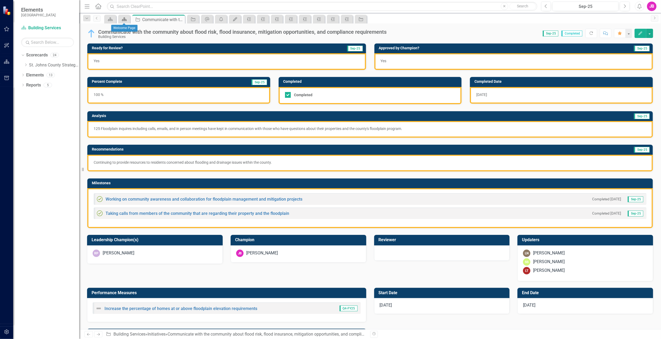
click at [125, 19] on icon "Scorecard" at bounding box center [124, 19] width 5 height 4
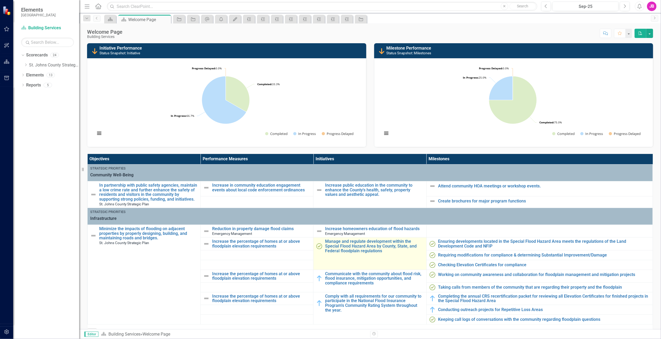
click at [316, 246] on img at bounding box center [319, 246] width 6 height 6
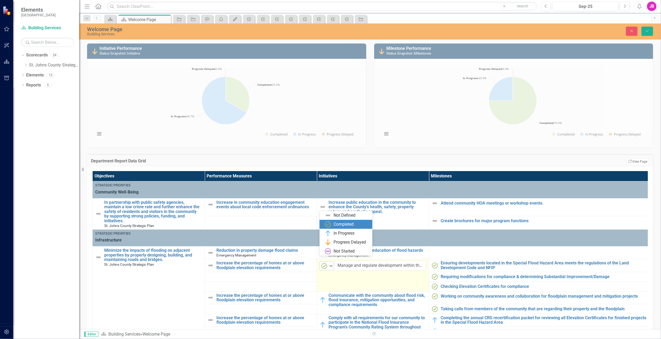
click at [325, 263] on img at bounding box center [324, 266] width 6 height 6
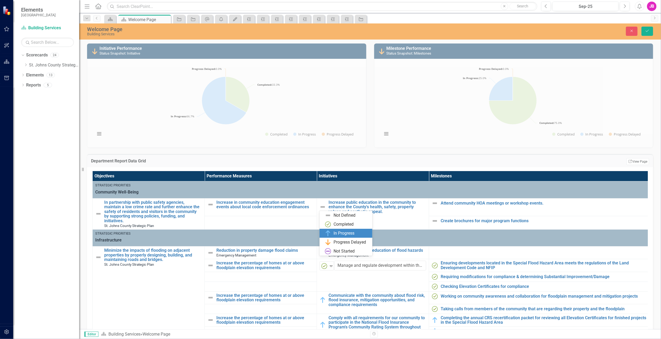
click at [334, 236] on div "In Progress" at bounding box center [344, 234] width 21 height 6
click at [648, 33] on icon "Save" at bounding box center [647, 31] width 5 height 4
